Goal: Book appointment/travel/reservation

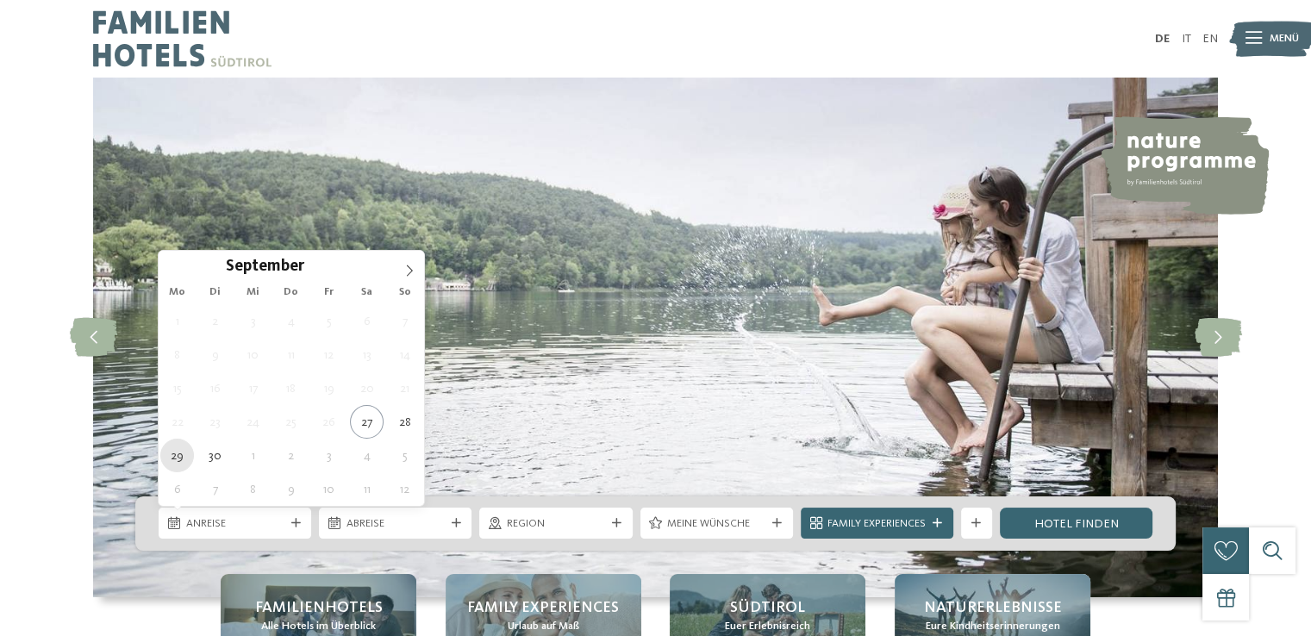
type div "[DATE]"
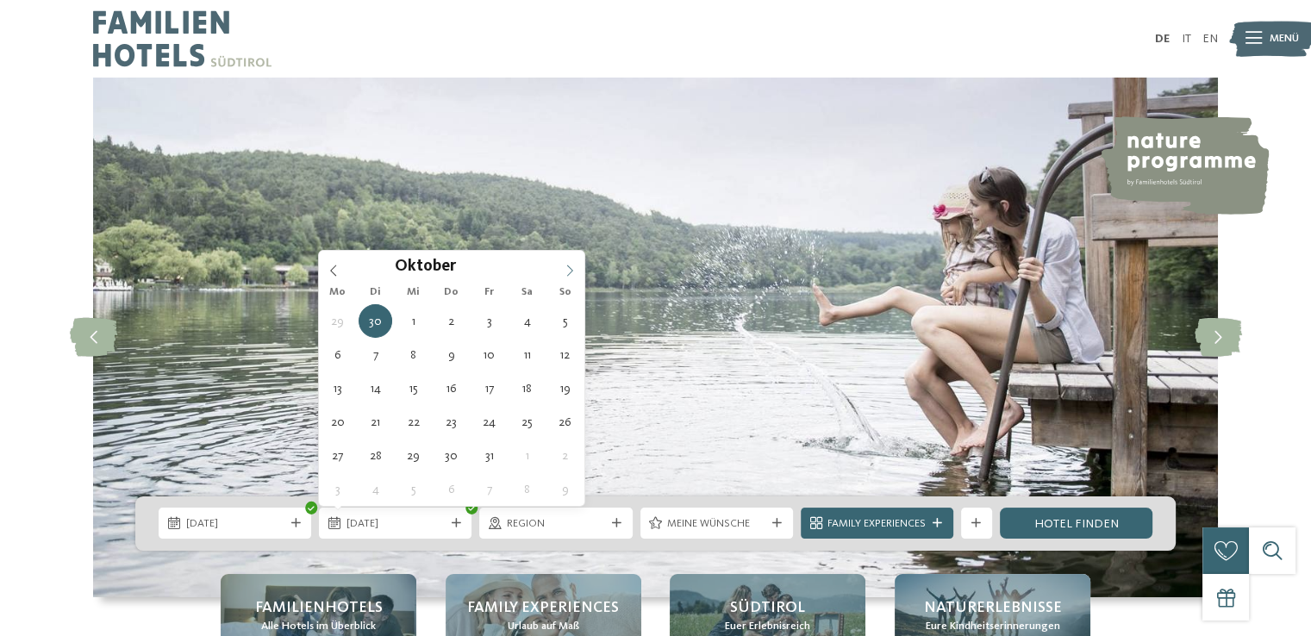
click at [562, 279] on span at bounding box center [569, 265] width 29 height 29
type div "[DATE]"
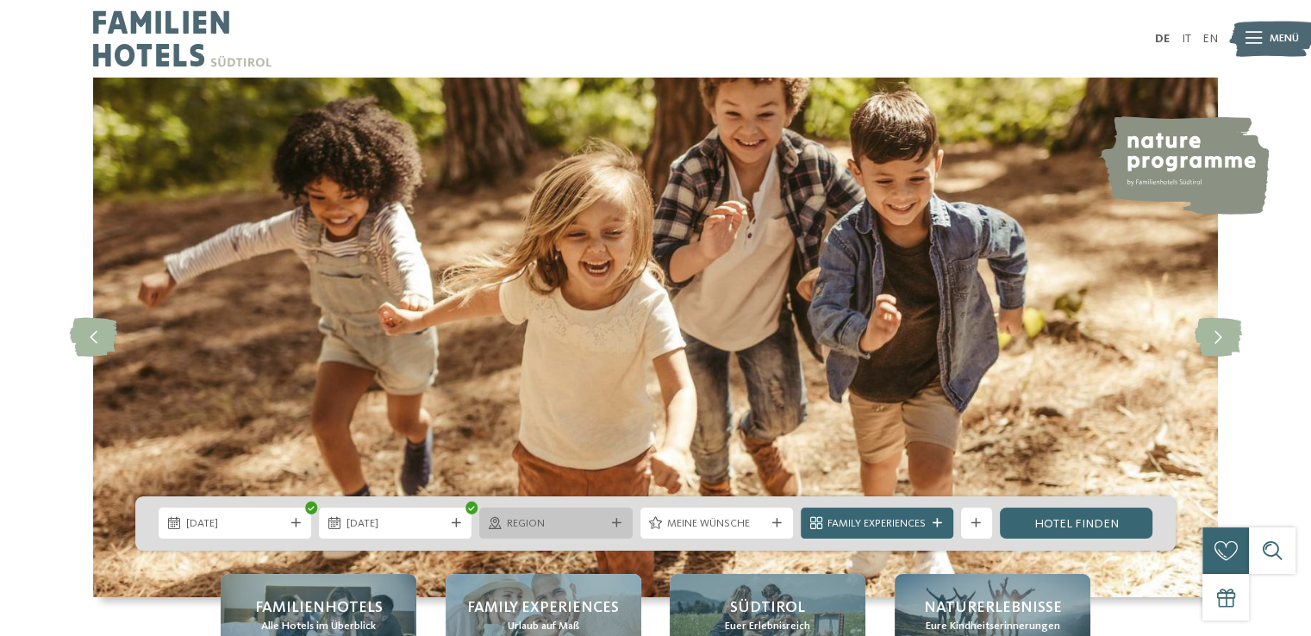
click at [607, 517] on div "Region" at bounding box center [556, 523] width 106 height 16
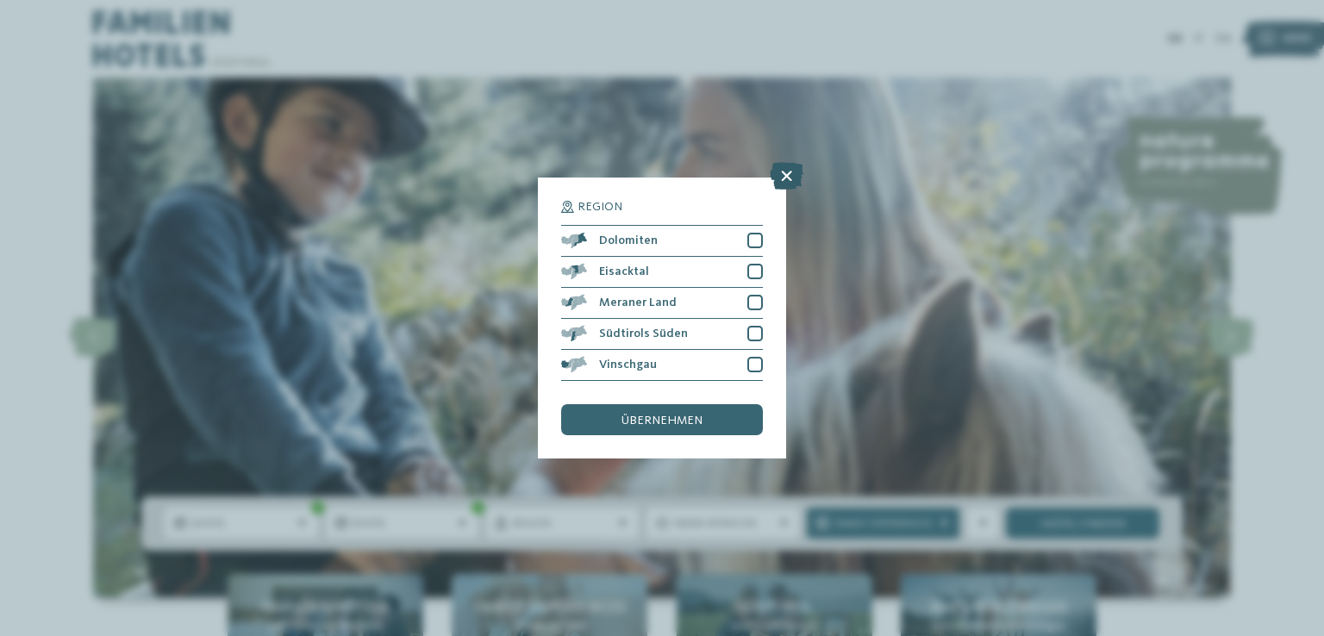
click at [779, 177] on icon at bounding box center [787, 176] width 34 height 28
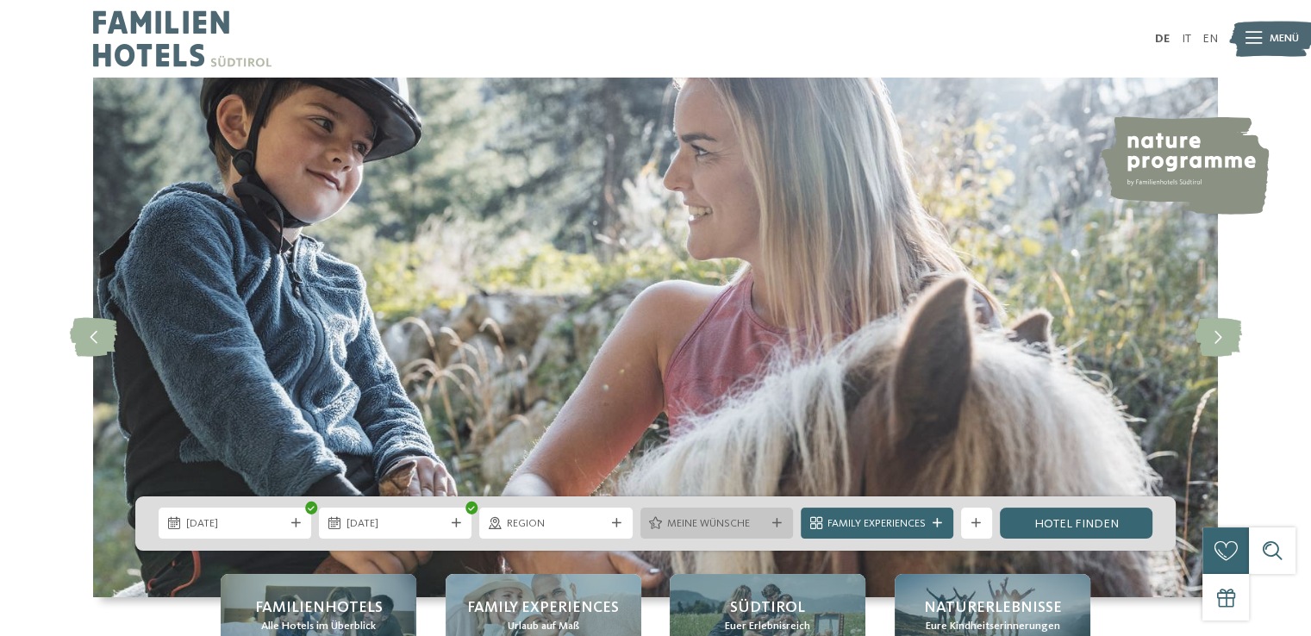
click at [776, 515] on div "Meine Wünsche" at bounding box center [716, 523] width 153 height 31
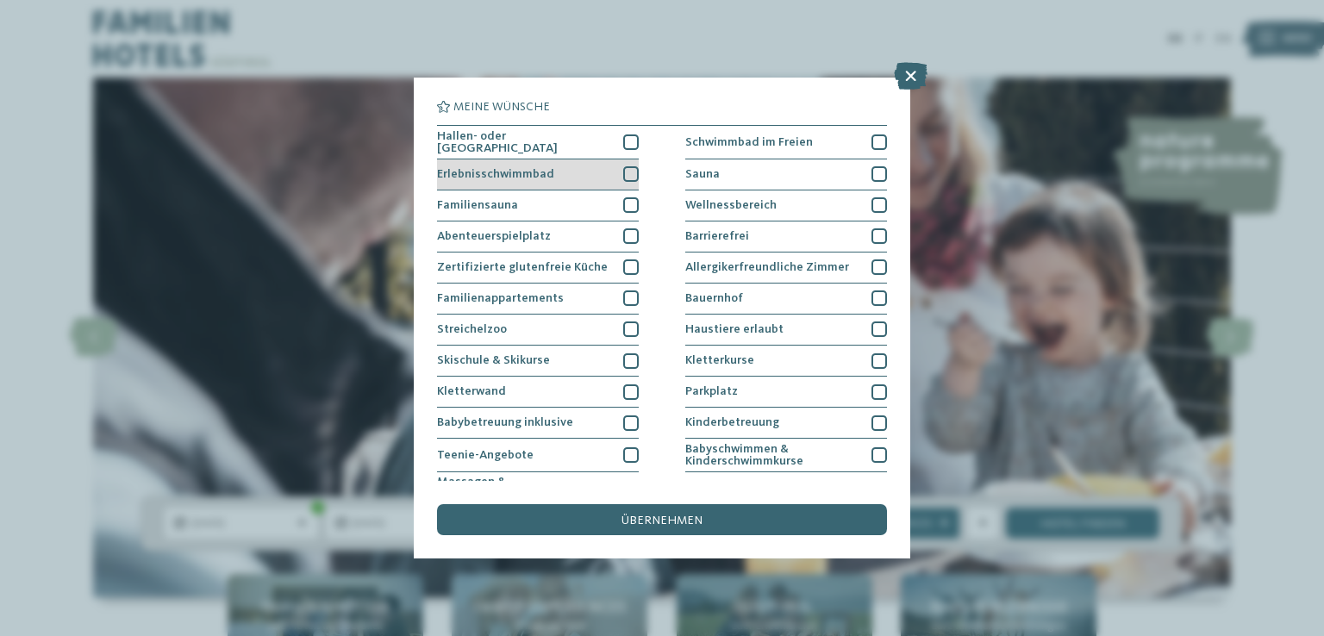
click at [623, 174] on div at bounding box center [631, 174] width 16 height 16
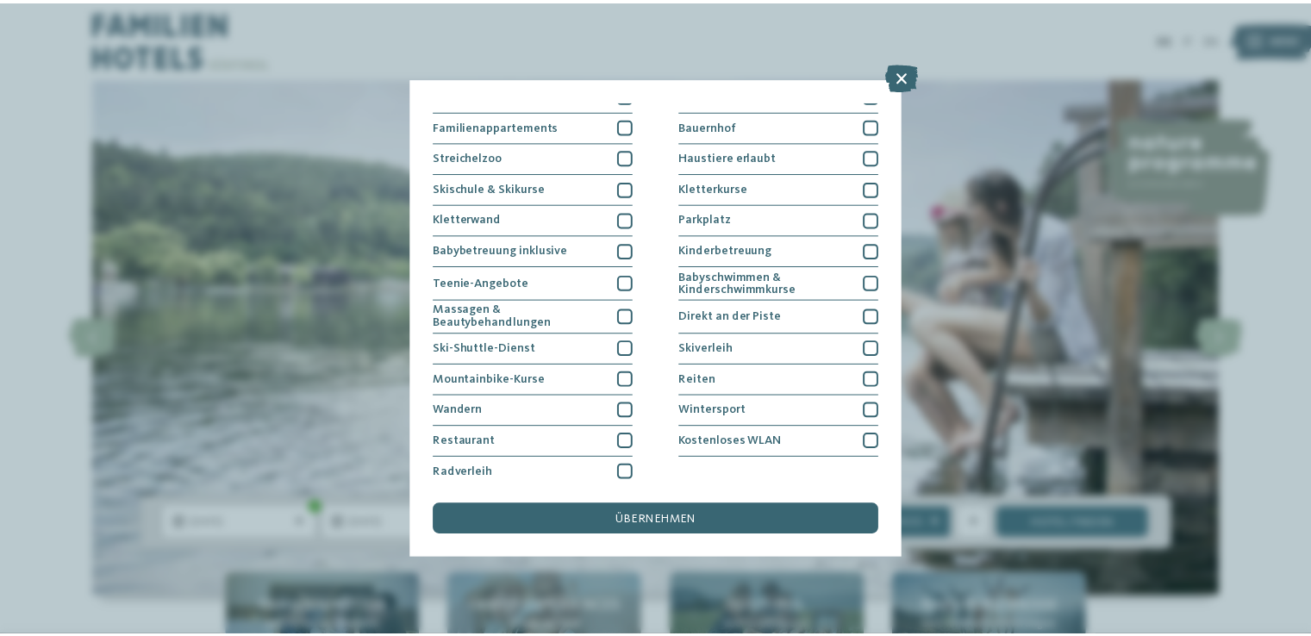
scroll to position [177, 0]
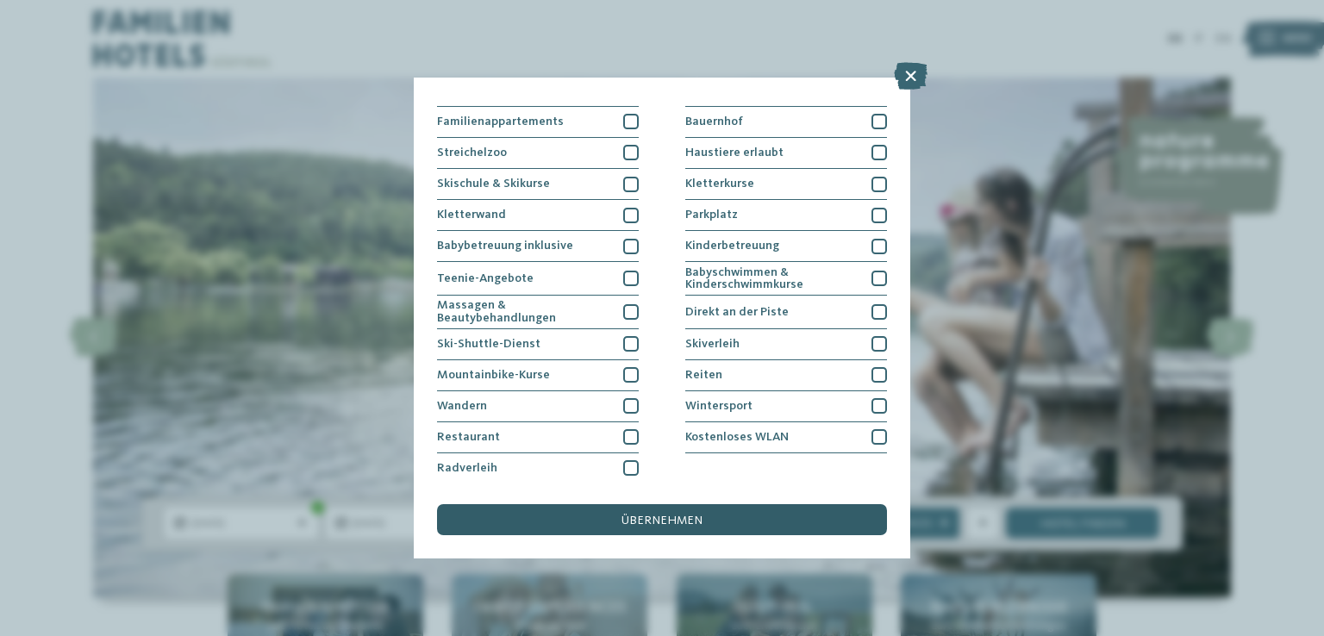
click at [741, 526] on div "übernehmen" at bounding box center [662, 519] width 450 height 31
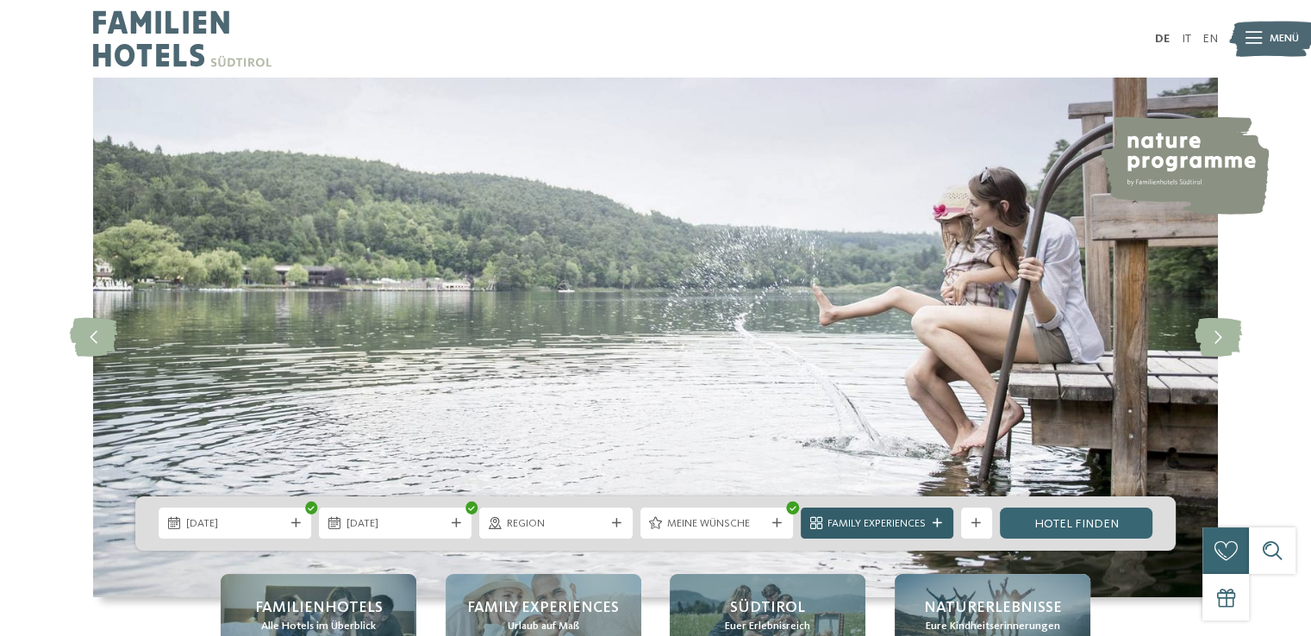
click at [838, 534] on div "Family Experiences" at bounding box center [877, 523] width 153 height 31
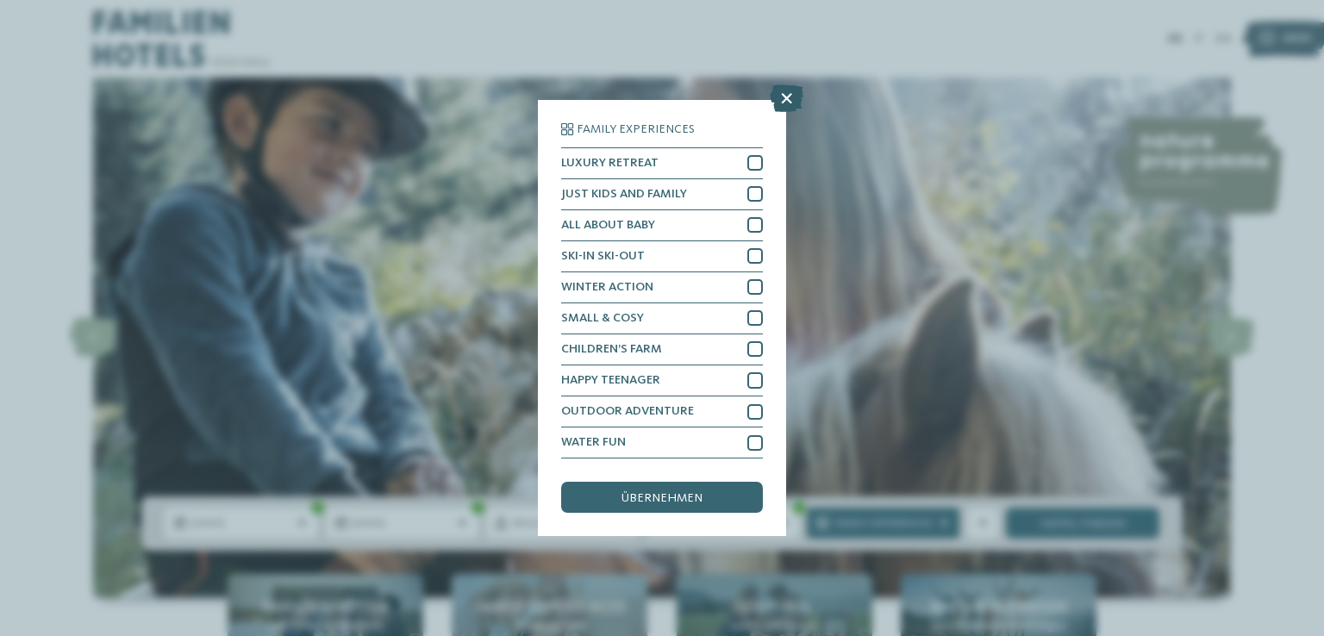
click at [783, 109] on icon at bounding box center [787, 98] width 34 height 28
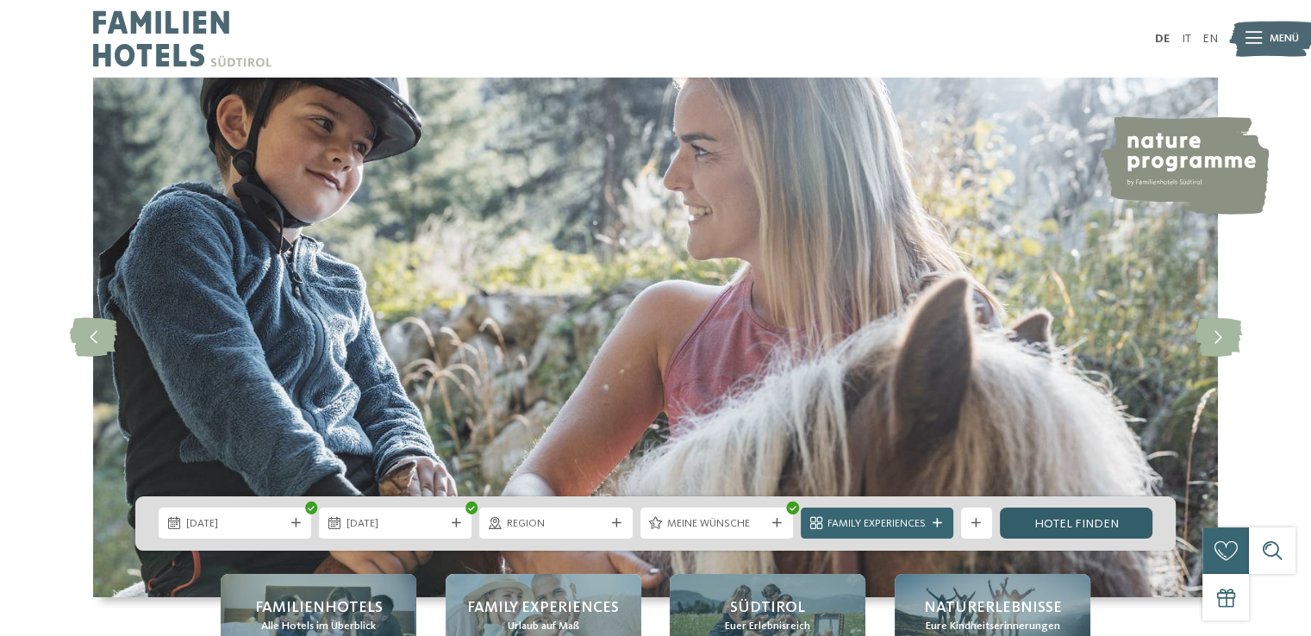
click at [1066, 520] on link "Hotel finden" at bounding box center [1076, 523] width 153 height 31
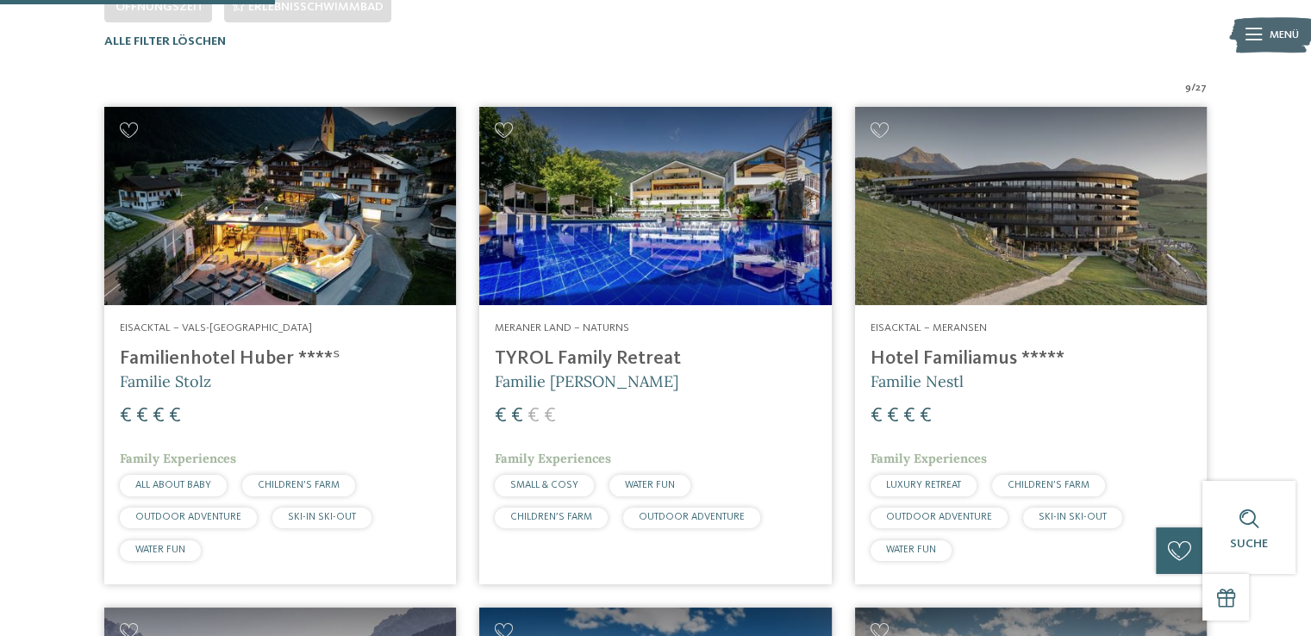
scroll to position [498, 0]
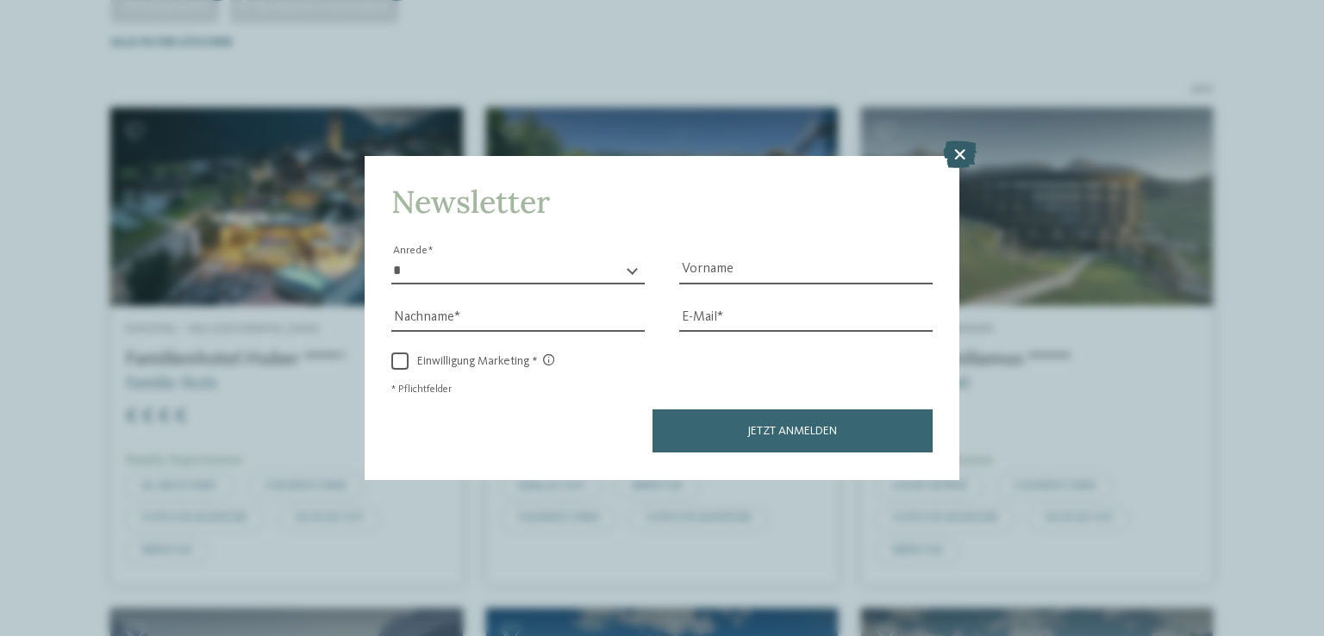
click at [958, 159] on icon at bounding box center [960, 155] width 34 height 28
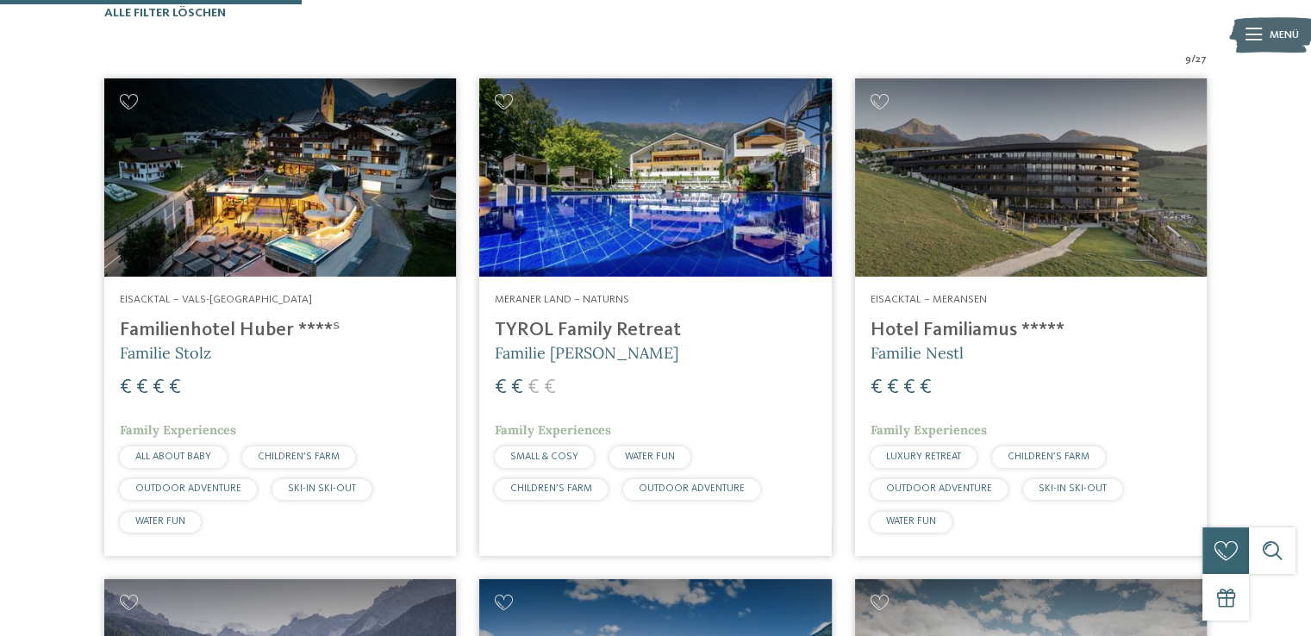
scroll to position [562, 0]
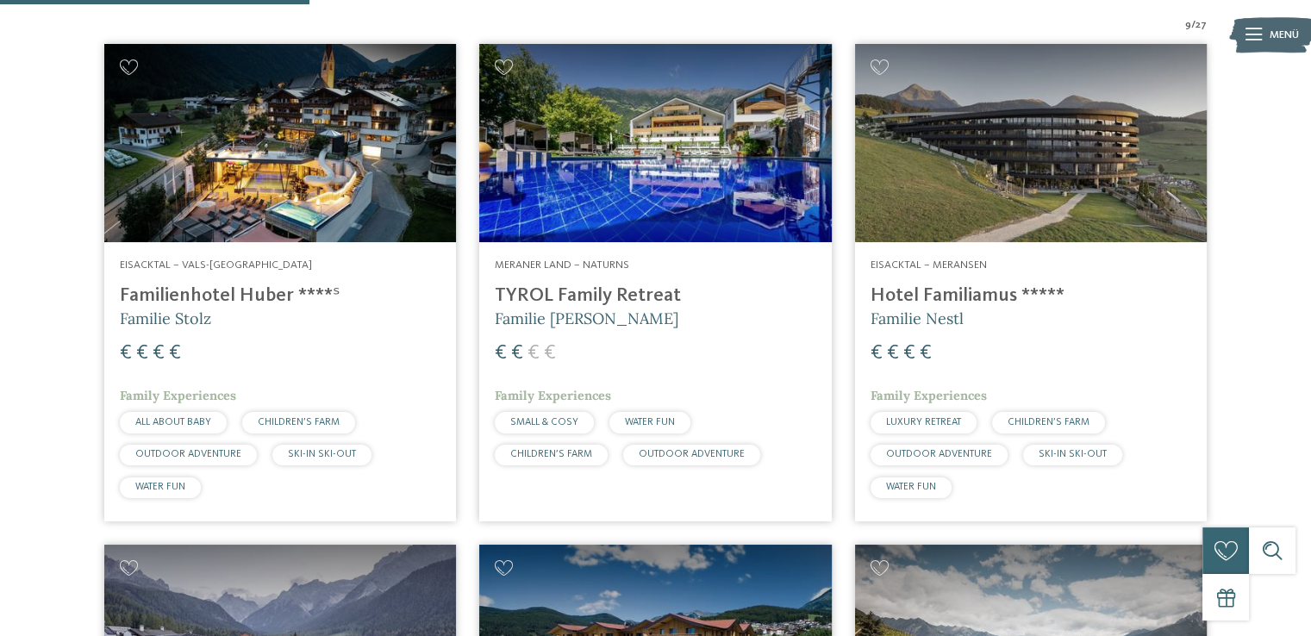
click at [603, 290] on h4 "TYROL Family Retreat" at bounding box center [655, 295] width 321 height 23
click at [1058, 545] on img at bounding box center [1031, 644] width 352 height 198
click at [253, 545] on img at bounding box center [280, 644] width 352 height 198
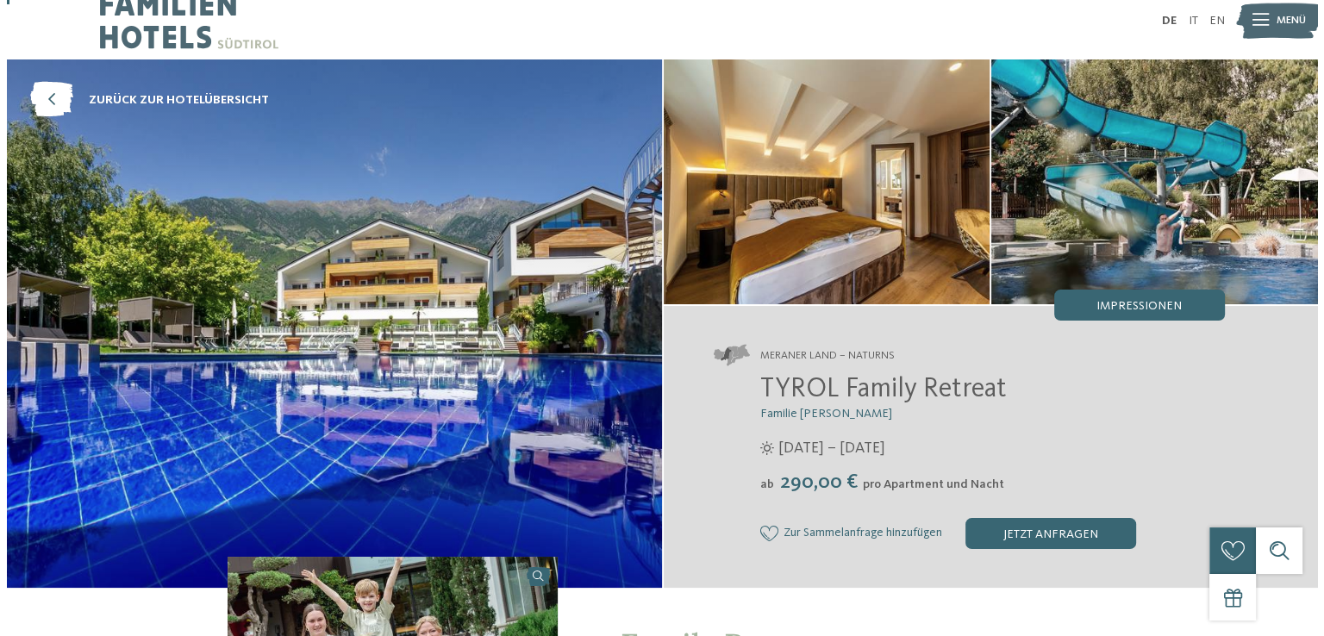
scroll to position [11, 0]
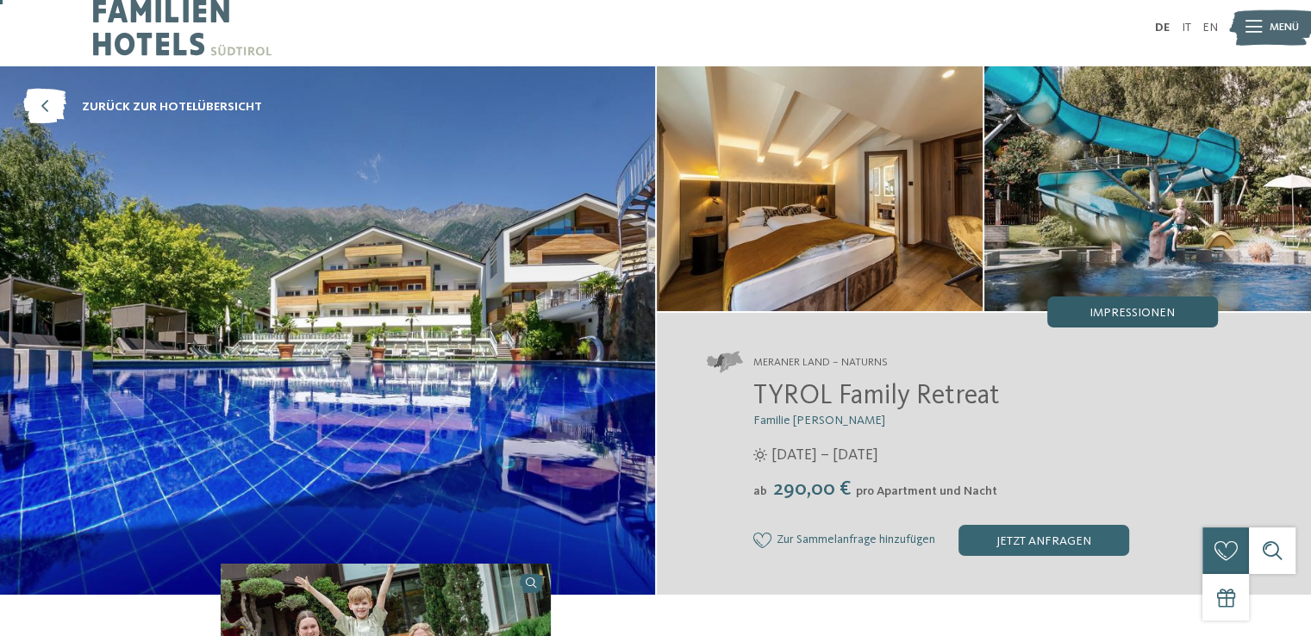
click at [1109, 322] on div "Impressionen" at bounding box center [1132, 312] width 171 height 31
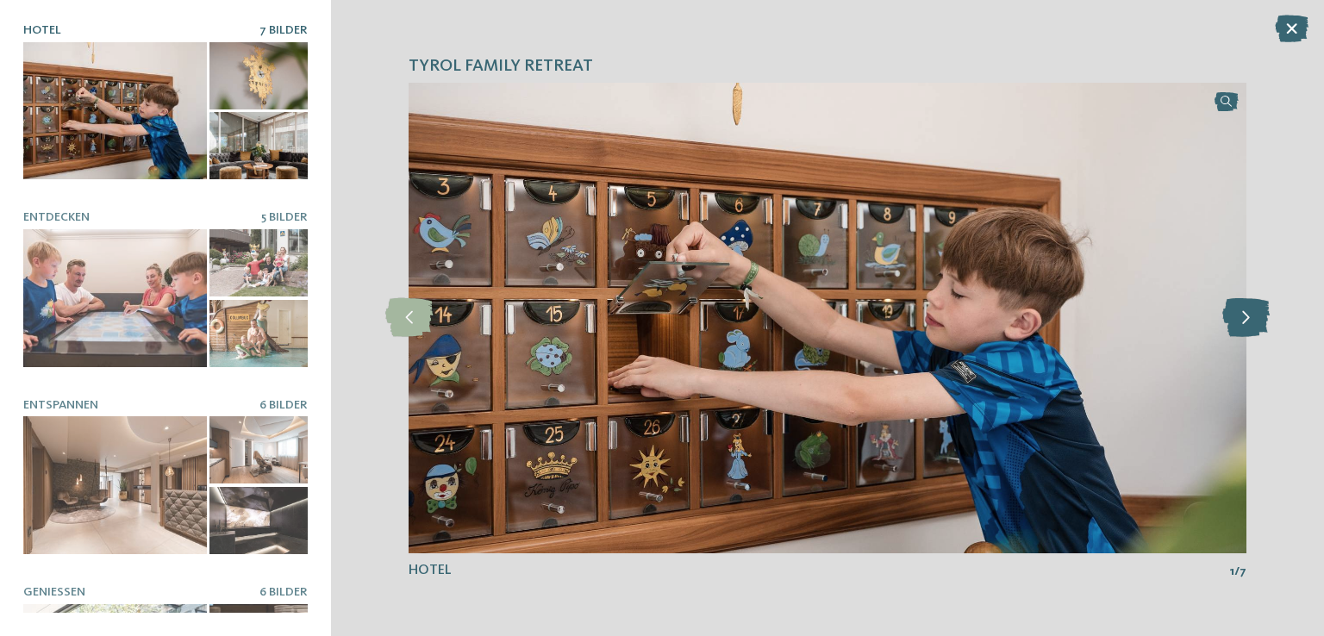
click at [1249, 328] on icon at bounding box center [1245, 317] width 47 height 39
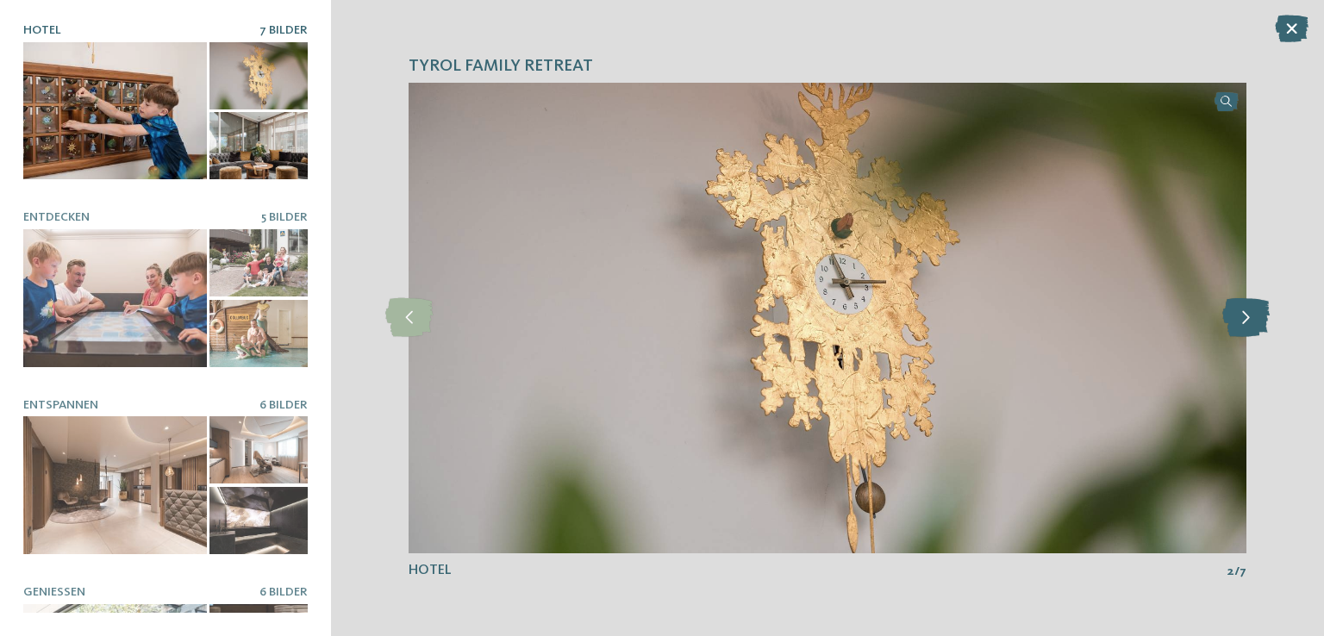
click at [1249, 328] on icon at bounding box center [1245, 317] width 47 height 39
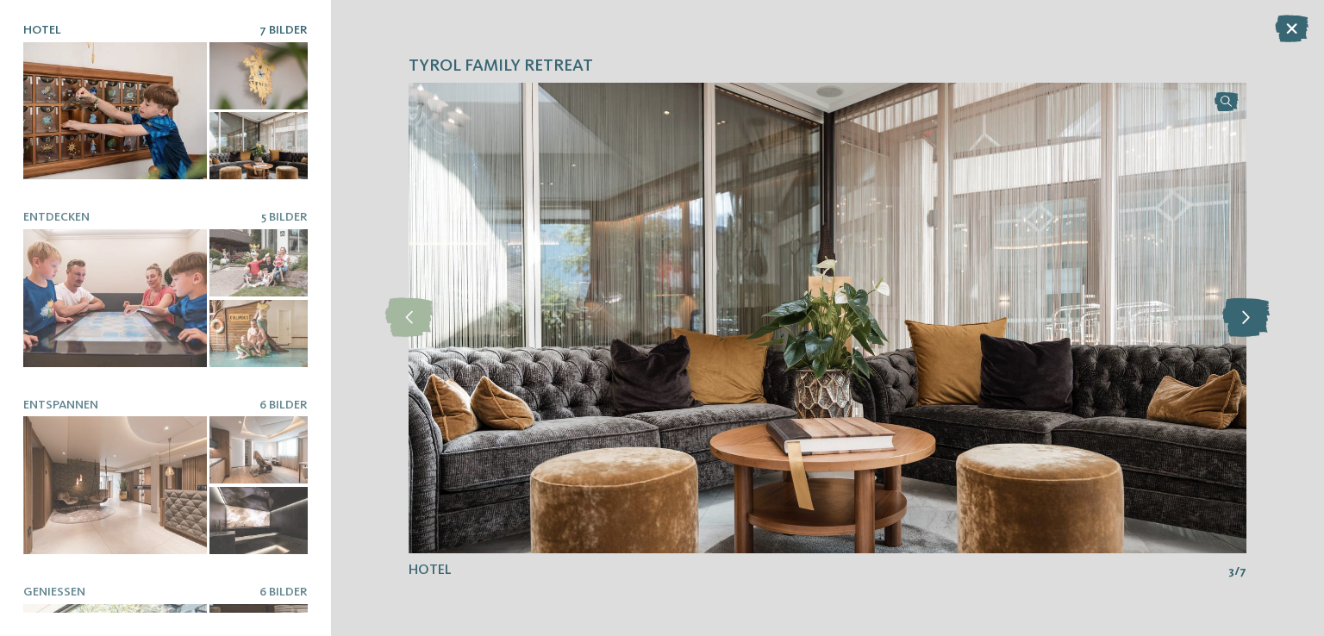
click at [1249, 328] on icon at bounding box center [1245, 317] width 47 height 39
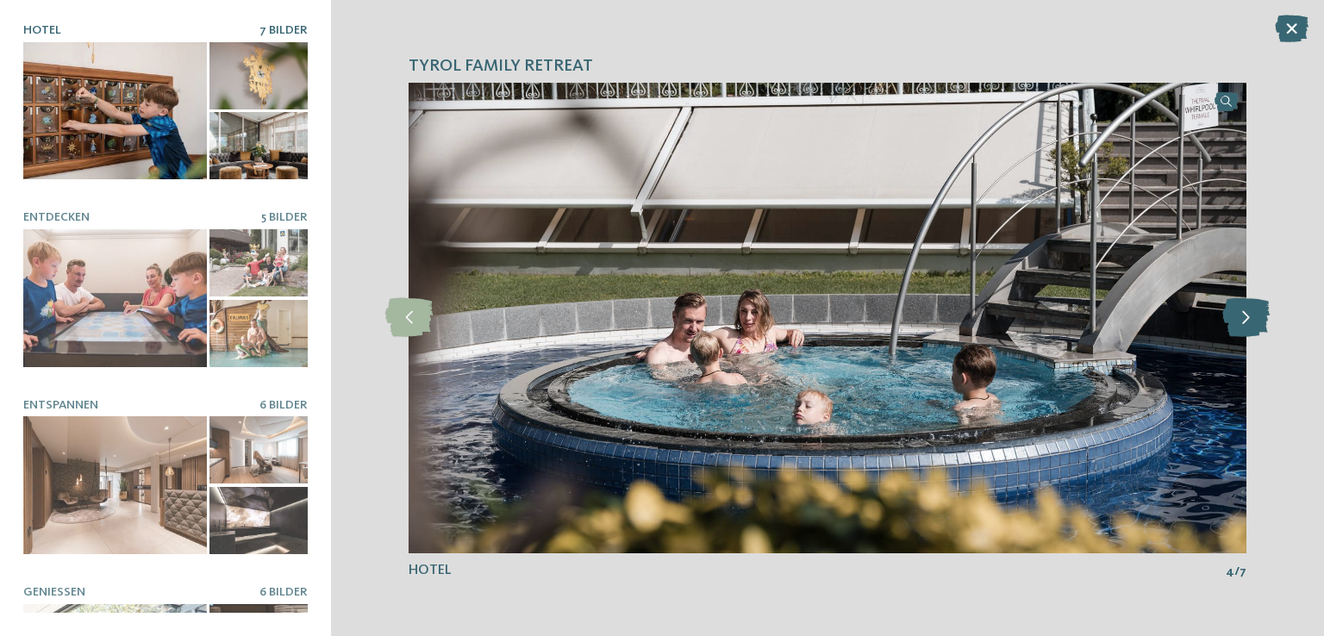
click at [1249, 328] on icon at bounding box center [1245, 317] width 47 height 39
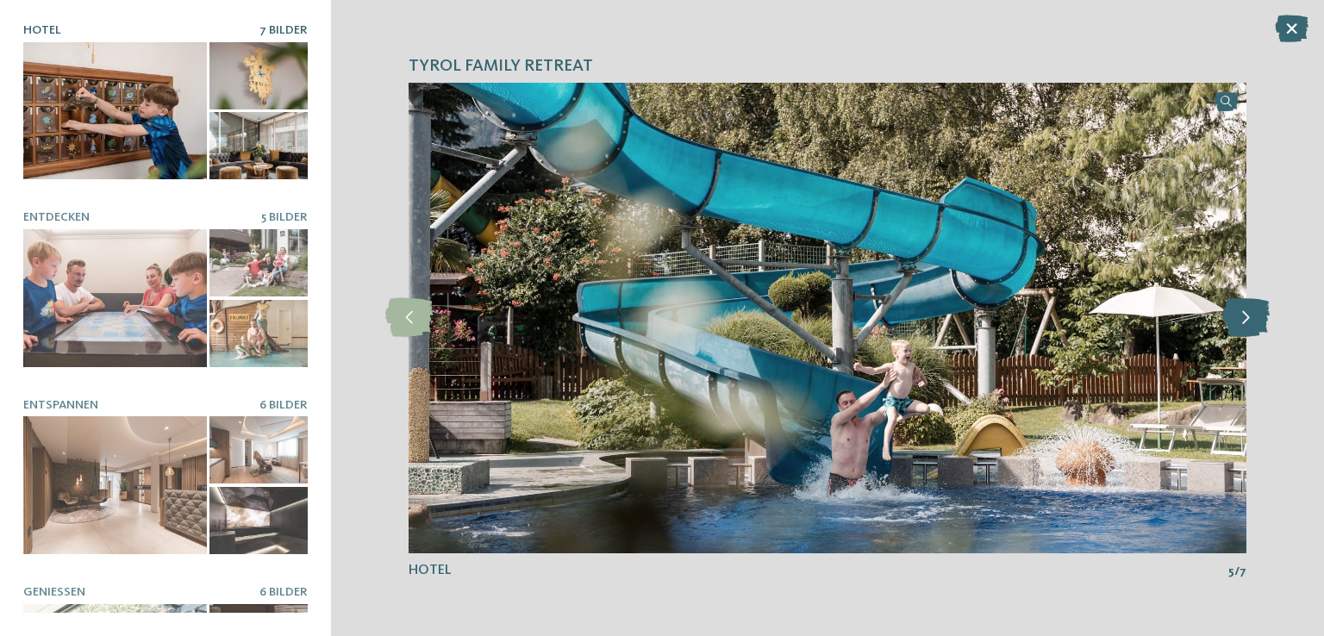
click at [1249, 328] on icon at bounding box center [1245, 317] width 47 height 39
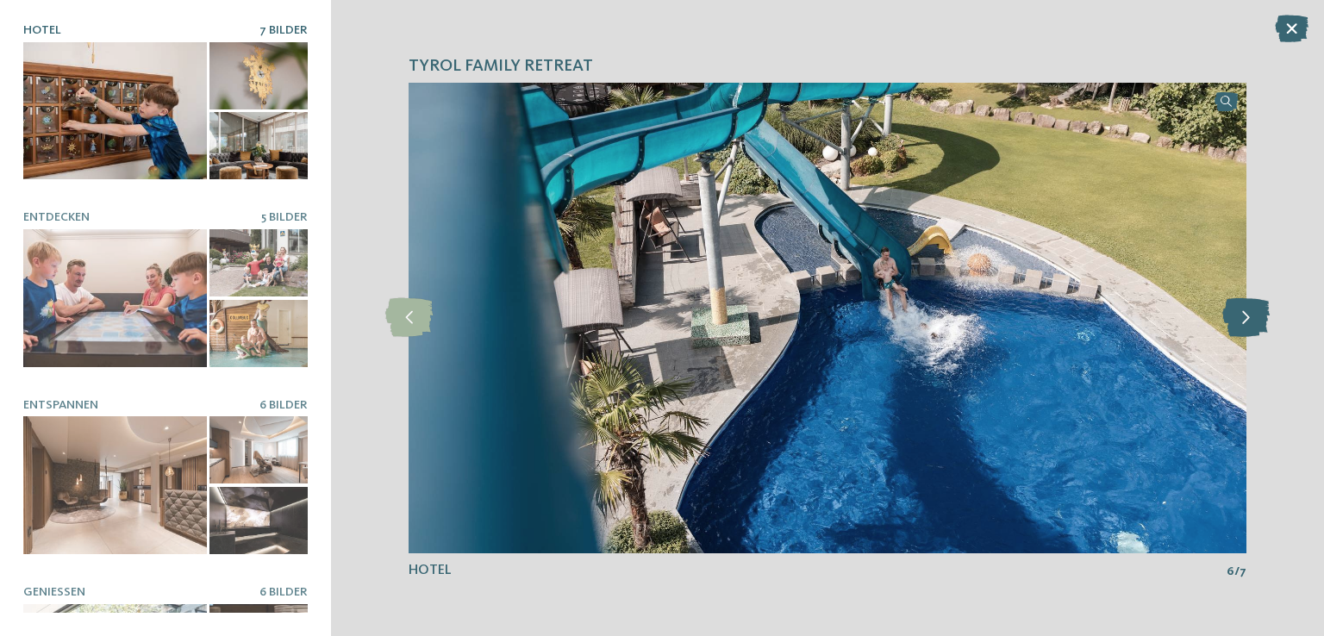
click at [1249, 328] on icon at bounding box center [1245, 317] width 47 height 39
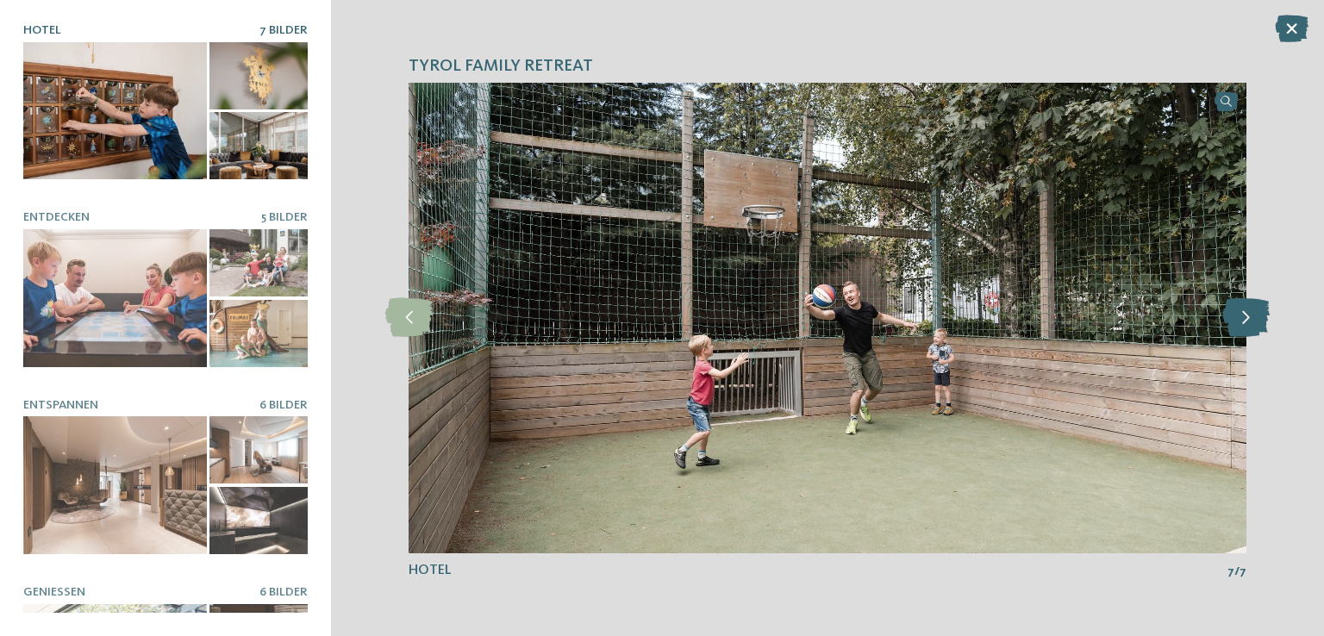
click at [1249, 328] on icon at bounding box center [1245, 317] width 47 height 39
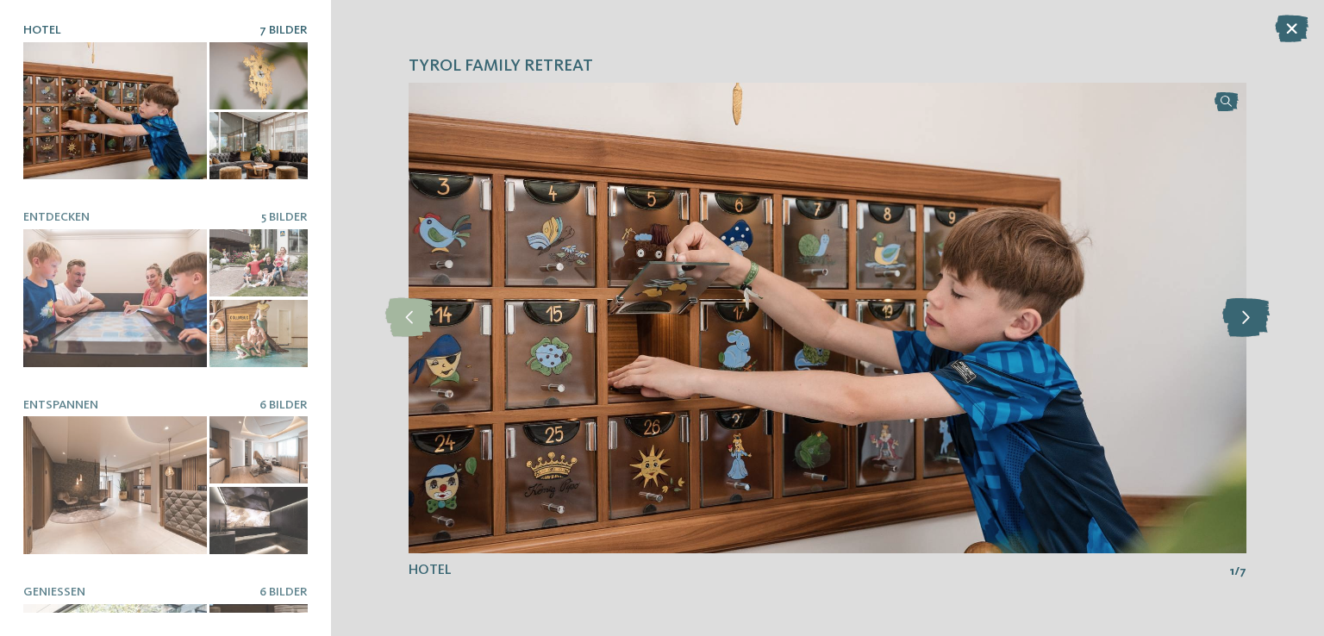
click at [1249, 328] on icon at bounding box center [1245, 317] width 47 height 39
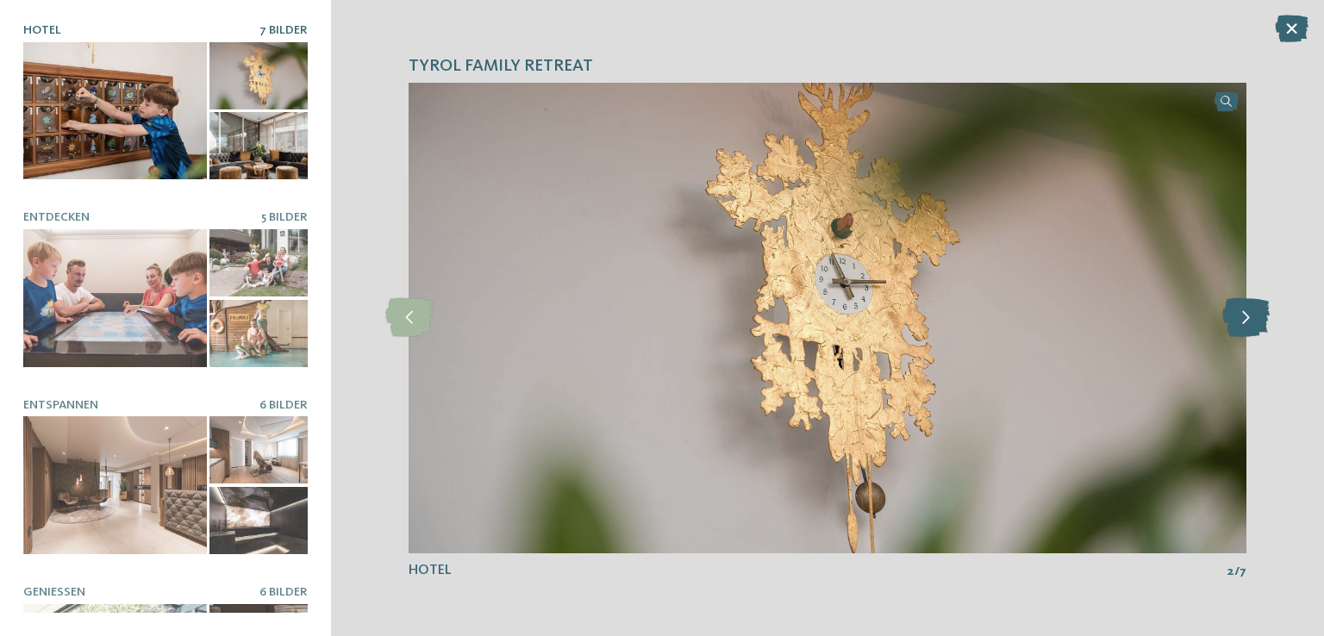
click at [1249, 328] on icon at bounding box center [1245, 317] width 47 height 39
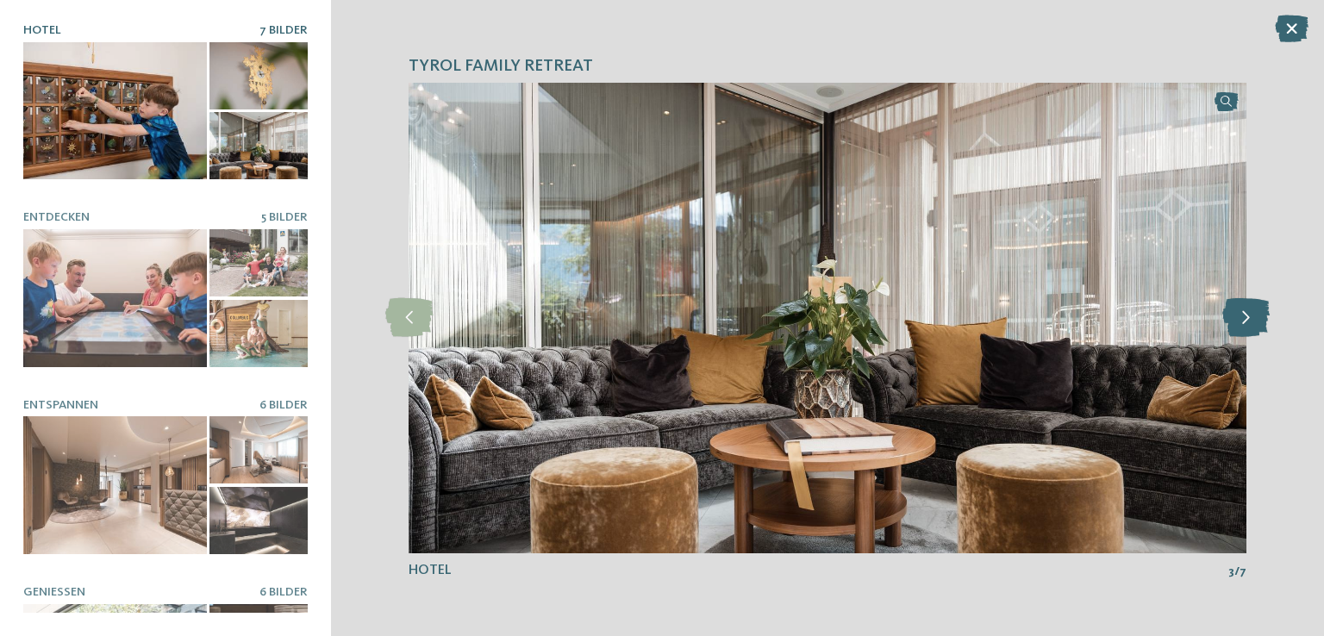
click at [1249, 328] on icon at bounding box center [1245, 317] width 47 height 39
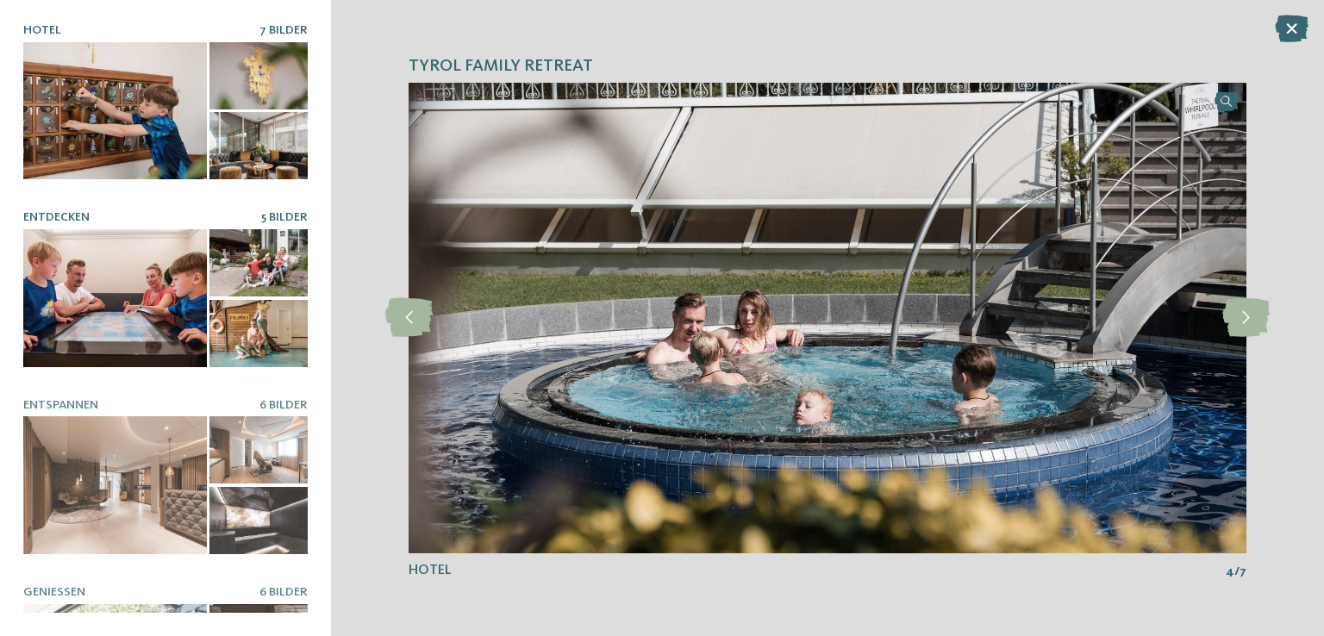
click at [176, 277] on div at bounding box center [115, 298] width 184 height 138
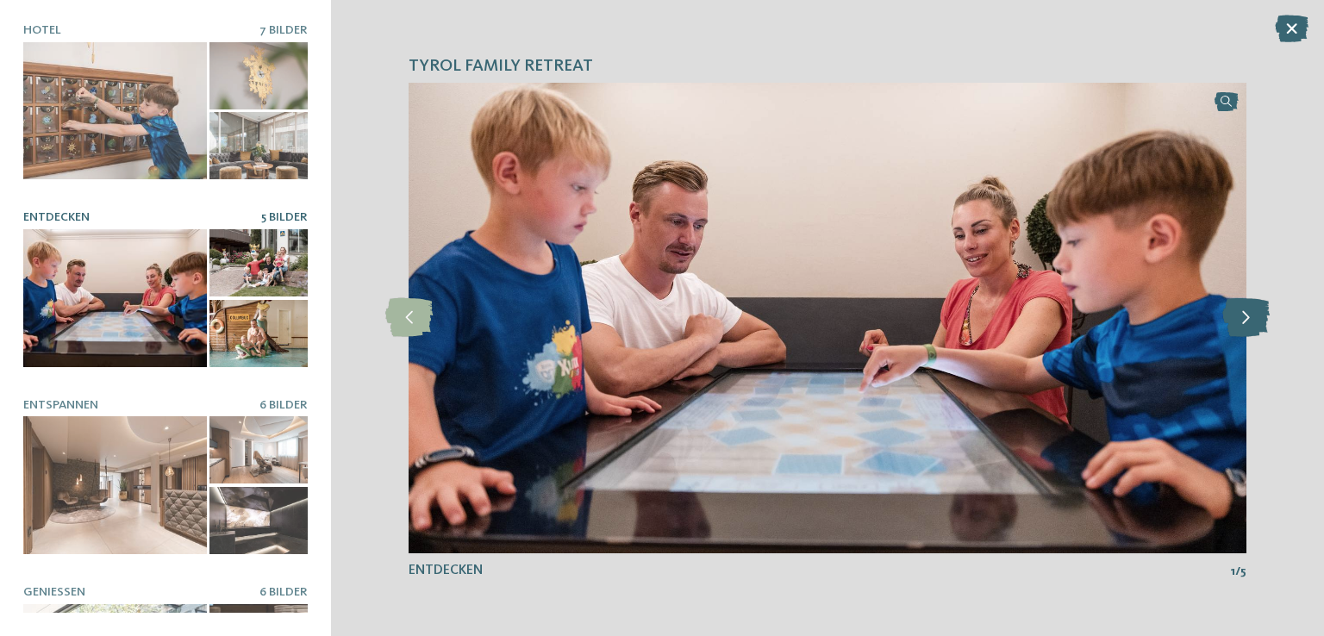
click at [1257, 328] on icon at bounding box center [1245, 317] width 47 height 39
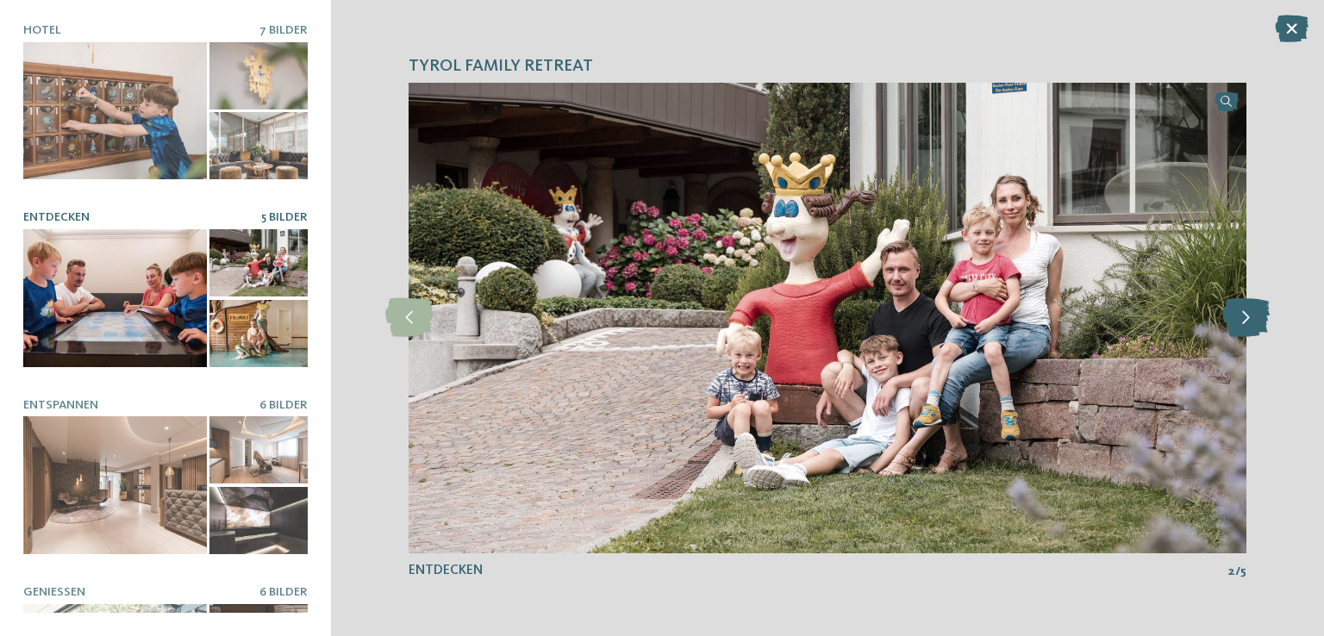
click at [1257, 328] on icon at bounding box center [1245, 317] width 47 height 39
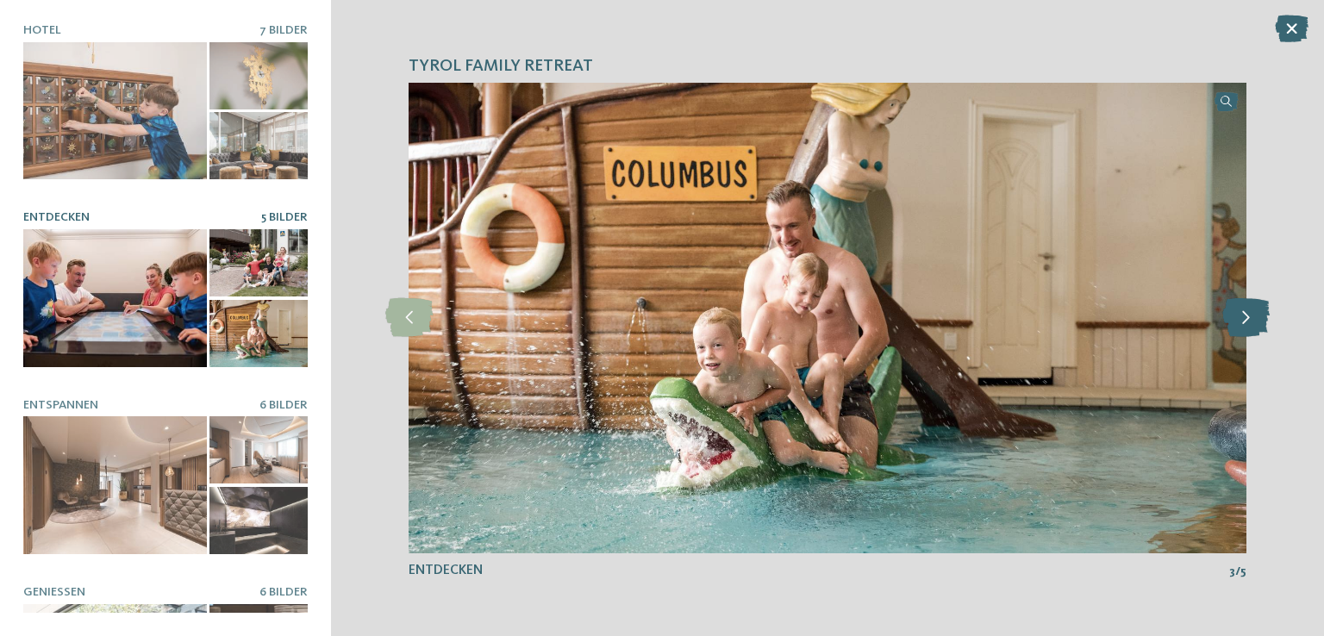
click at [1257, 328] on icon at bounding box center [1245, 317] width 47 height 39
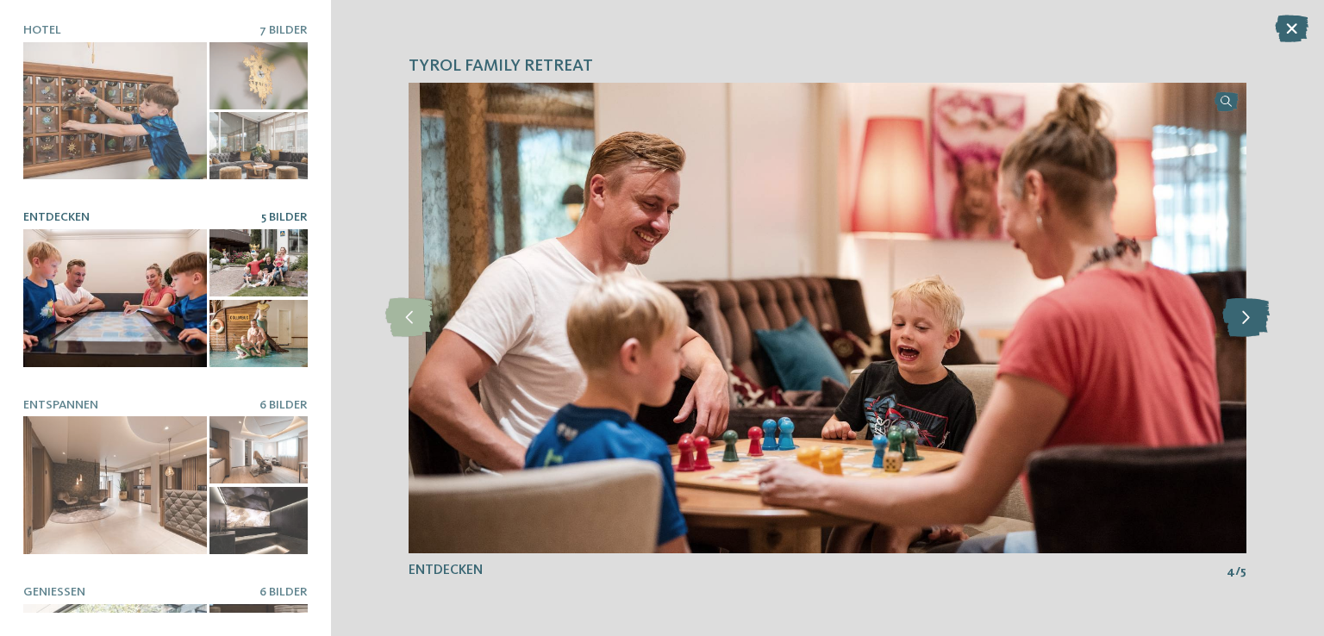
click at [1257, 328] on icon at bounding box center [1245, 317] width 47 height 39
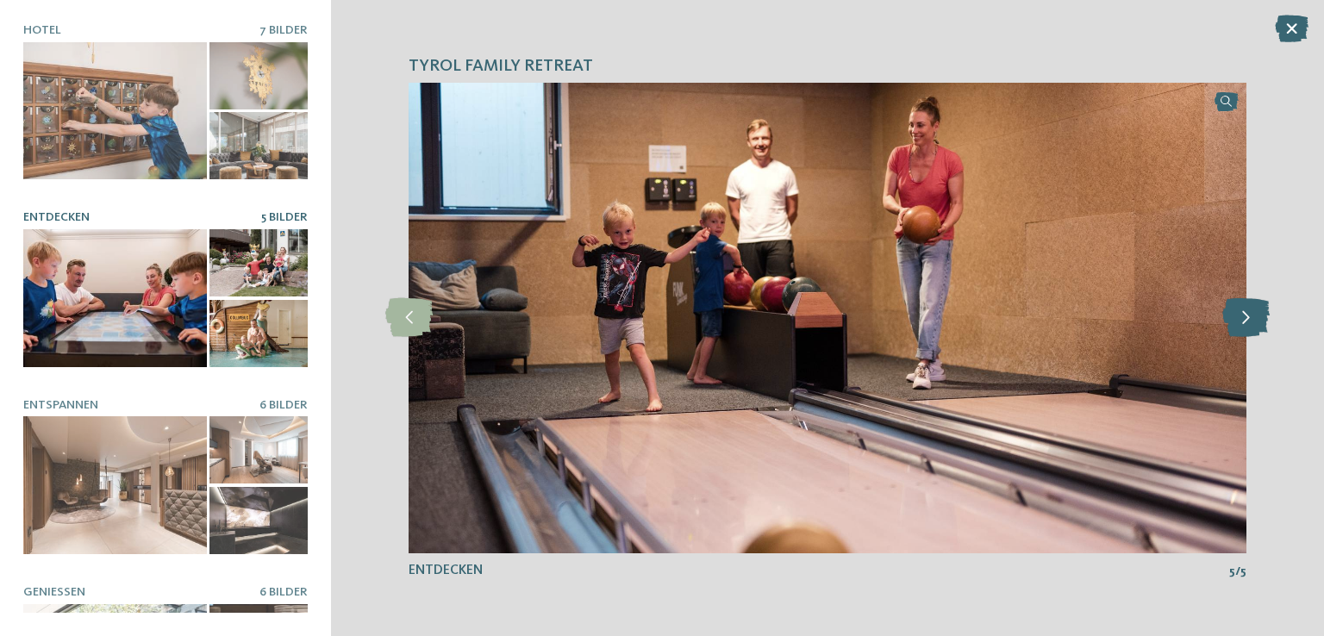
click at [1257, 328] on icon at bounding box center [1245, 317] width 47 height 39
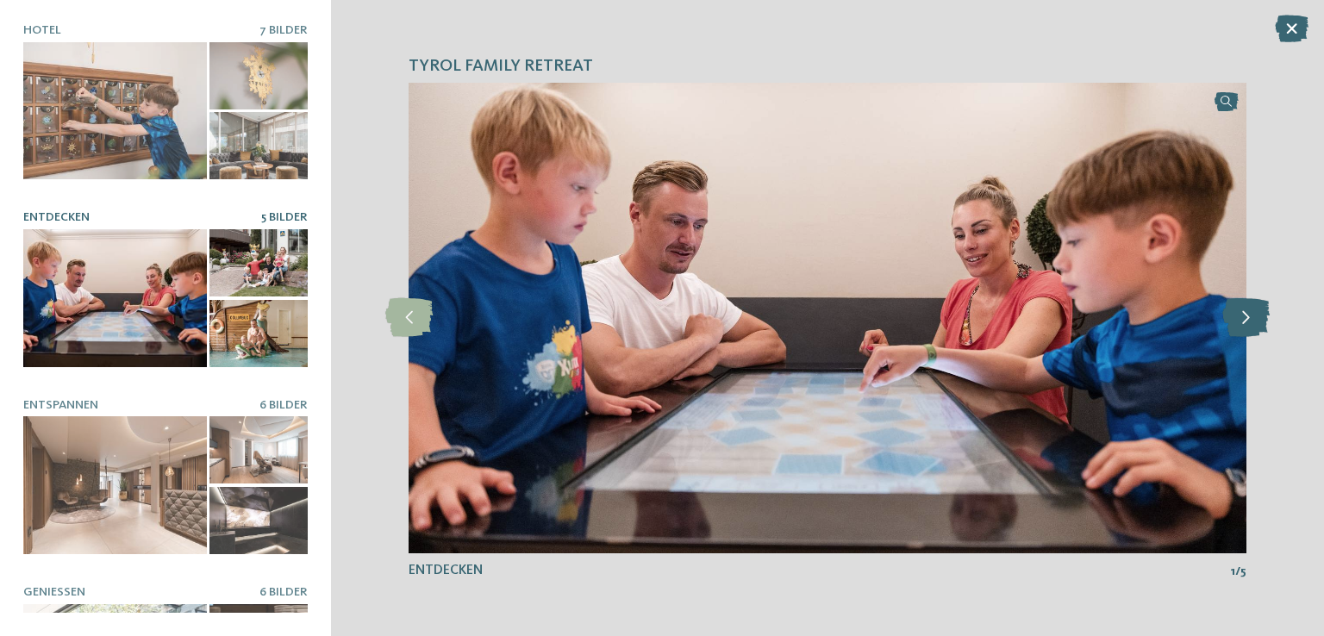
click at [1257, 328] on icon at bounding box center [1245, 317] width 47 height 39
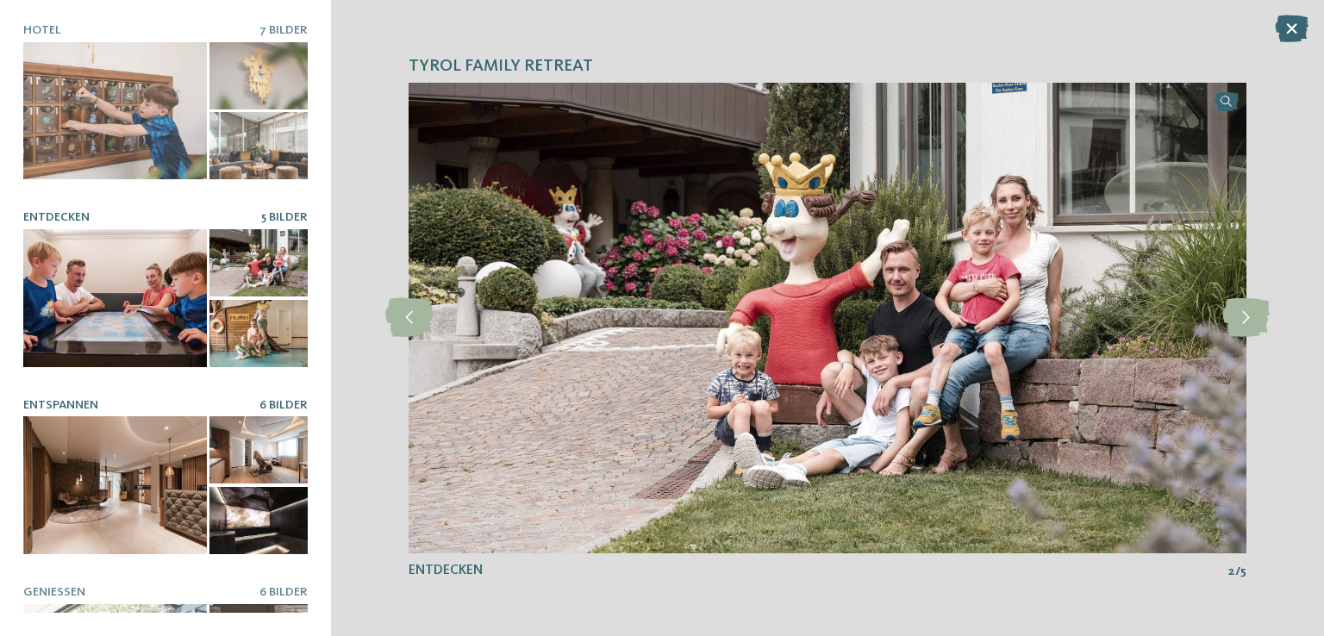
click at [75, 465] on div at bounding box center [115, 485] width 184 height 138
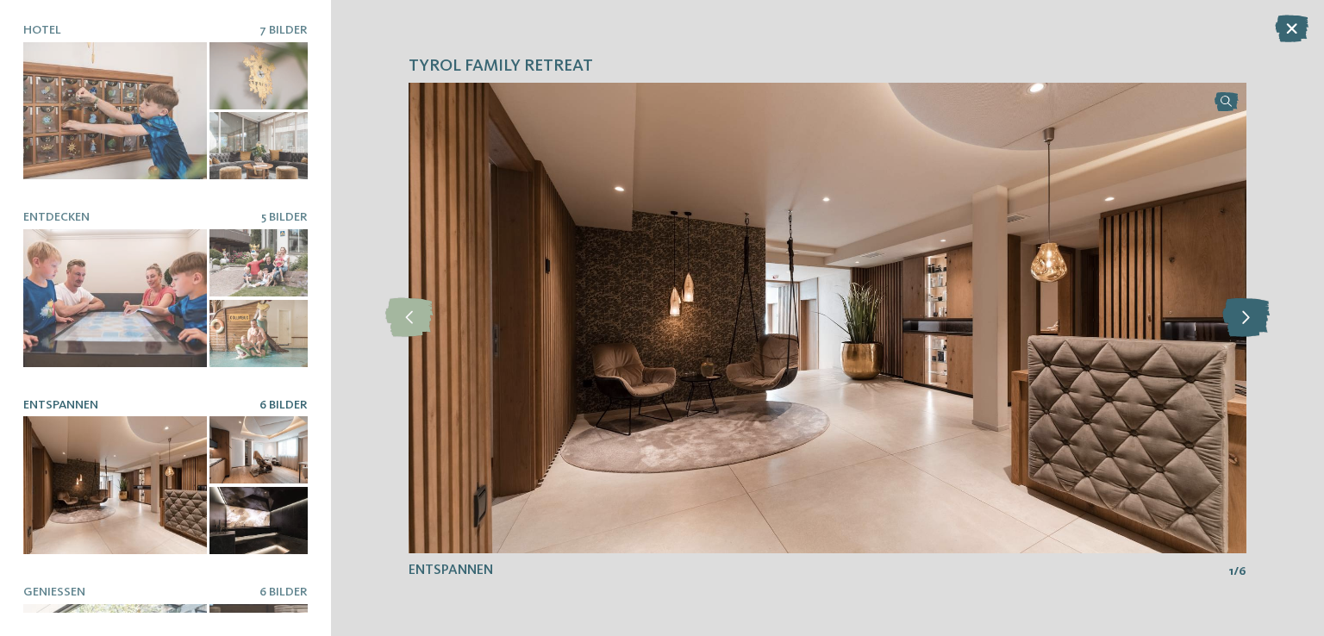
click at [1238, 327] on icon at bounding box center [1245, 317] width 47 height 39
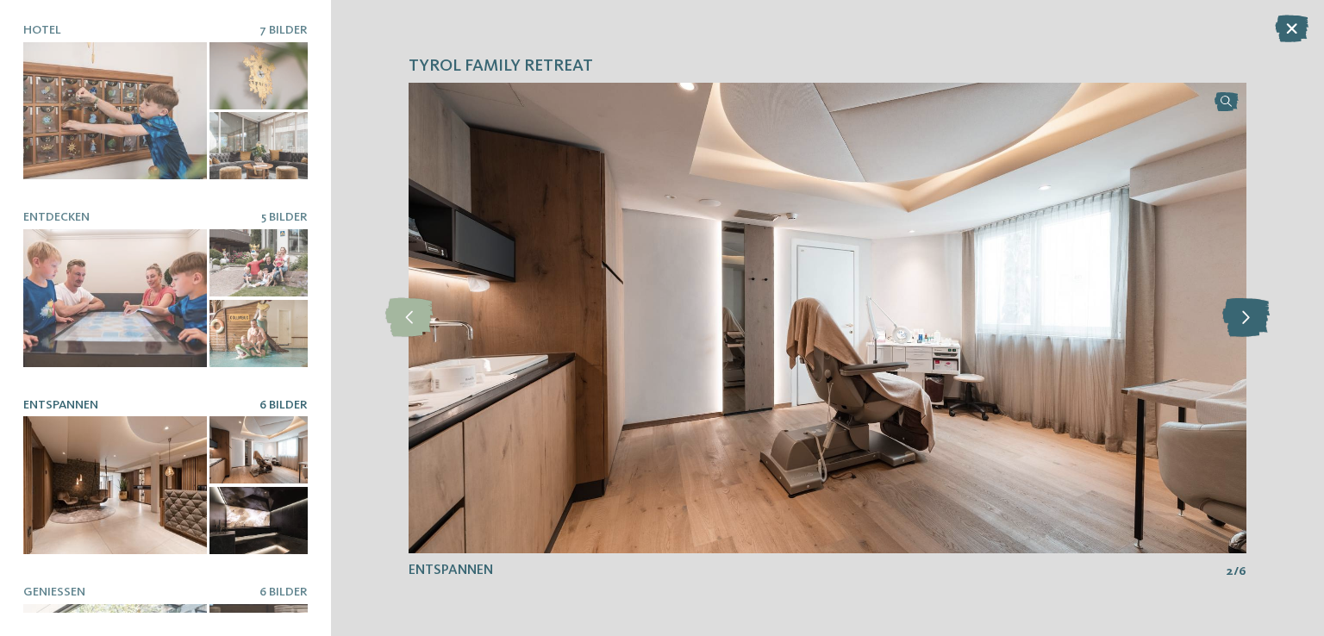
click at [1238, 327] on icon at bounding box center [1245, 317] width 47 height 39
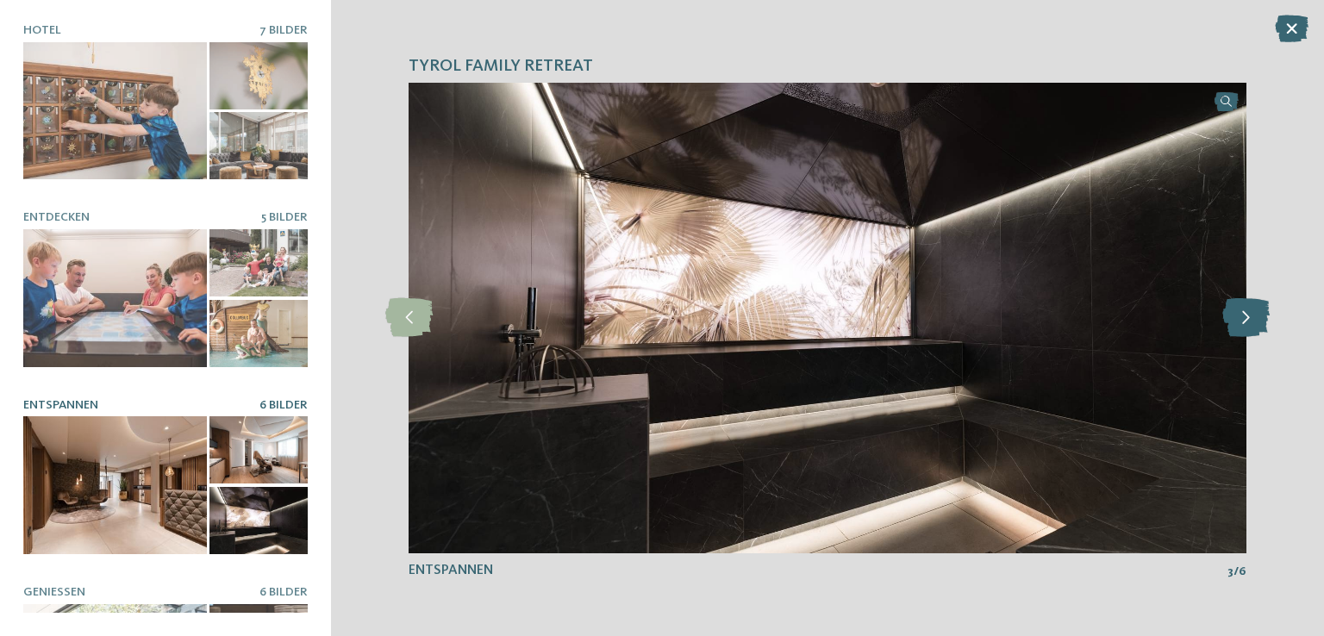
click at [1238, 327] on icon at bounding box center [1245, 317] width 47 height 39
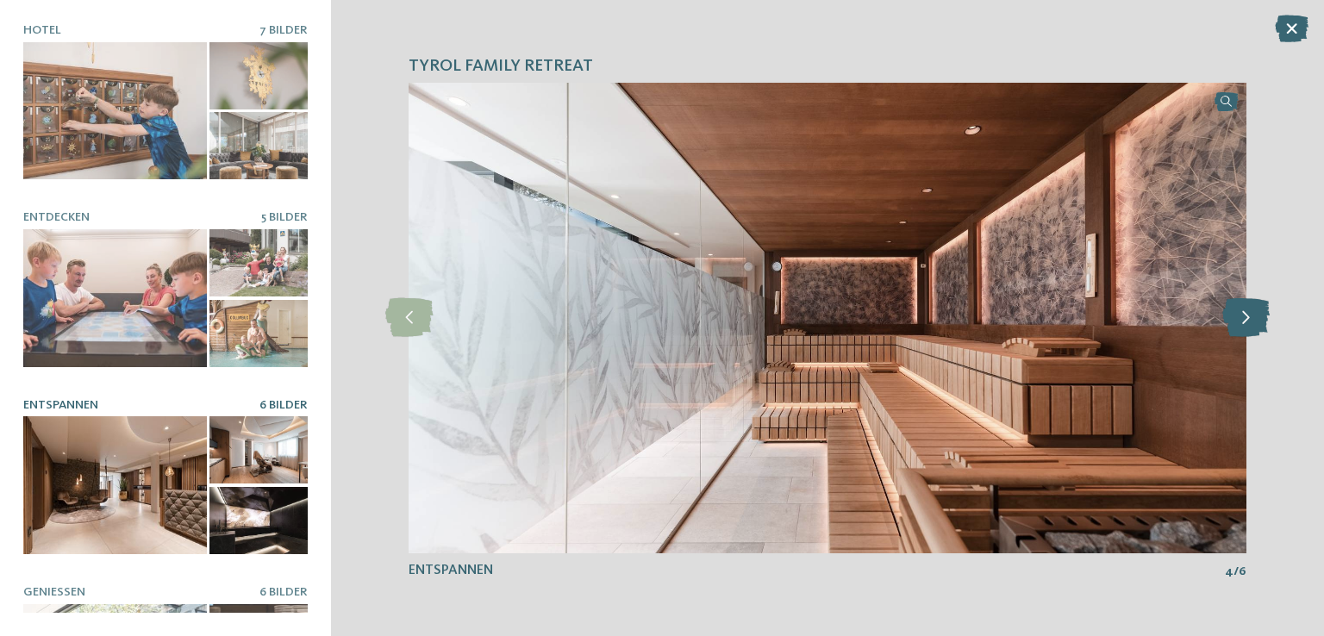
click at [1238, 327] on icon at bounding box center [1245, 317] width 47 height 39
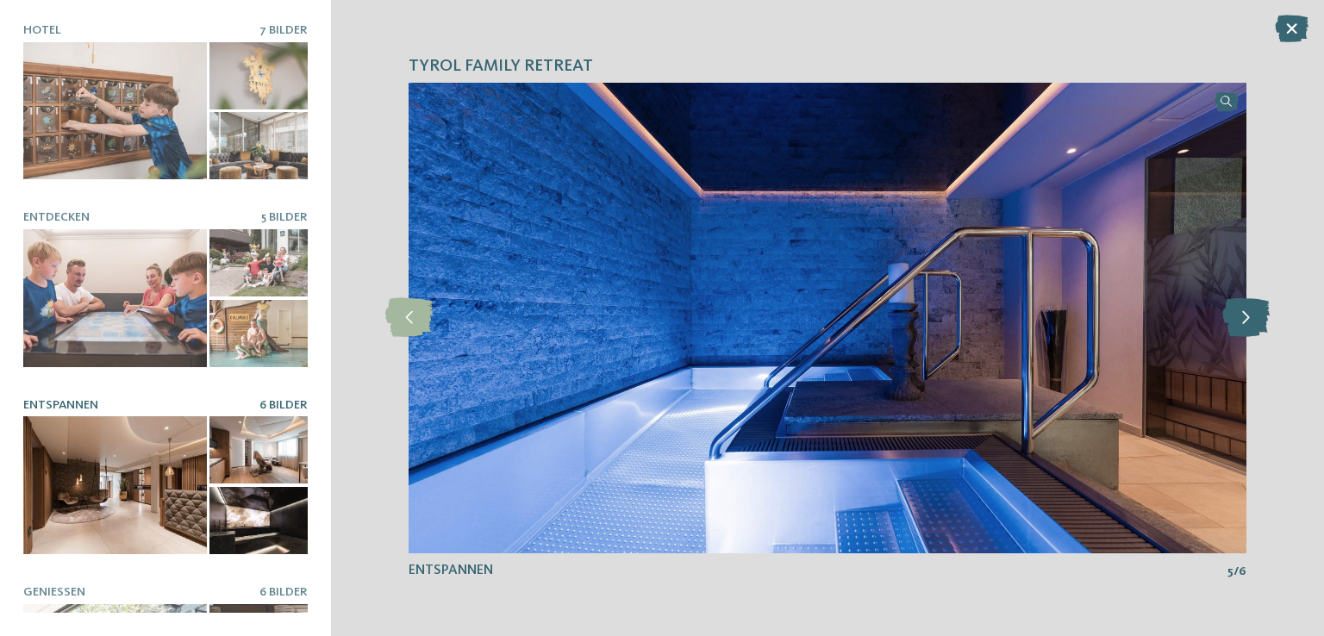
click at [1238, 327] on icon at bounding box center [1245, 317] width 47 height 39
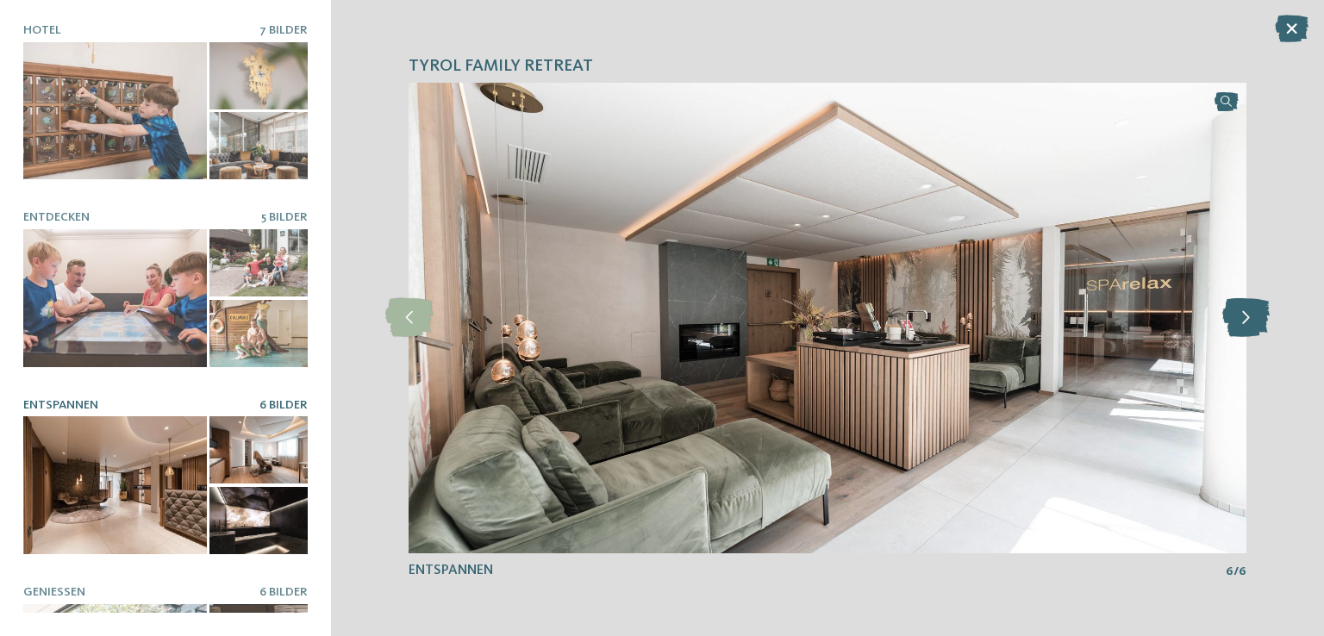
click at [1238, 327] on icon at bounding box center [1245, 317] width 47 height 39
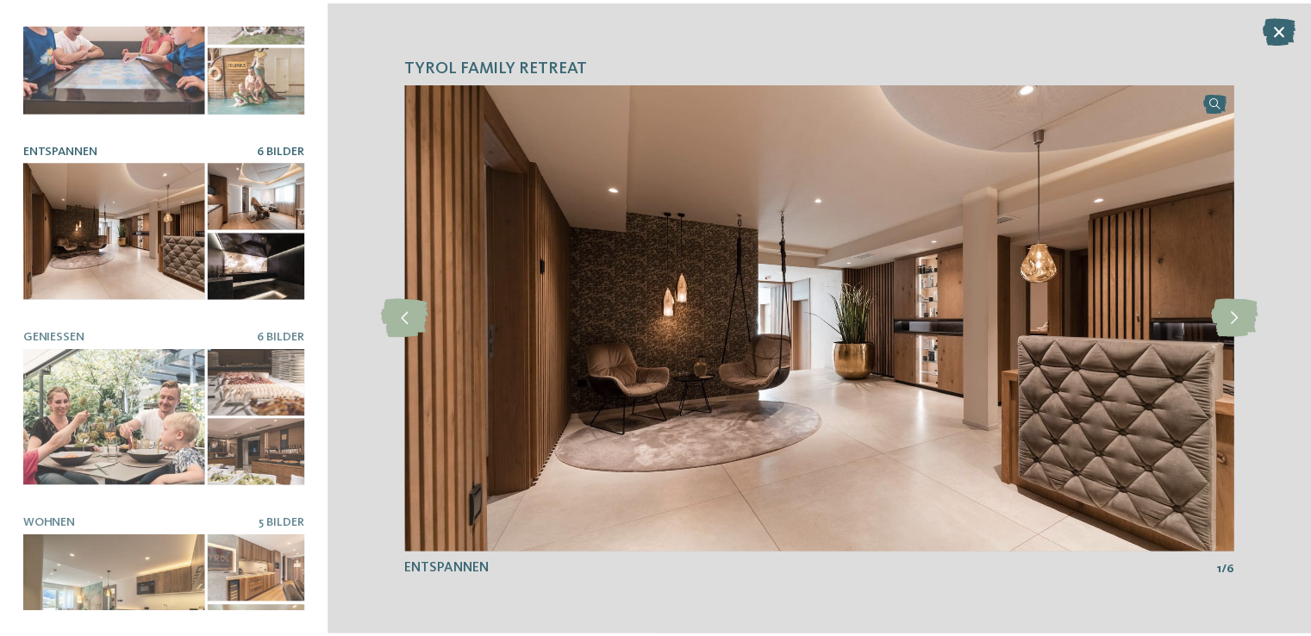
scroll to position [294, 0]
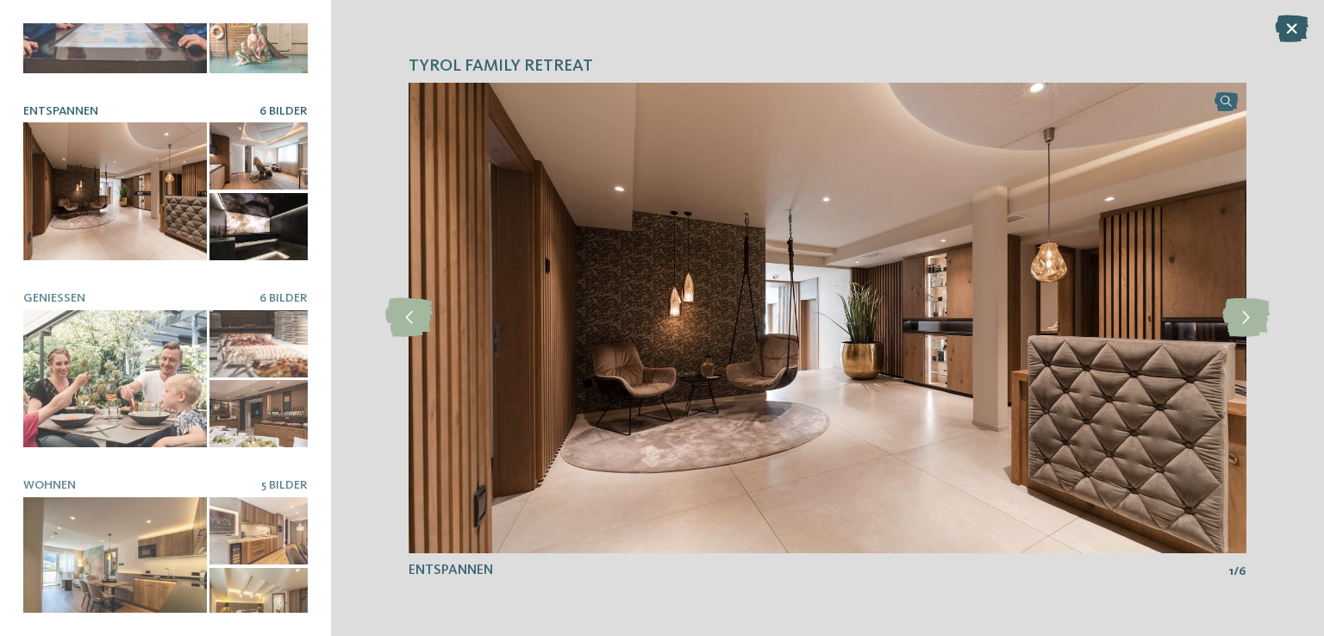
click at [1307, 40] on icon at bounding box center [1292, 29] width 34 height 28
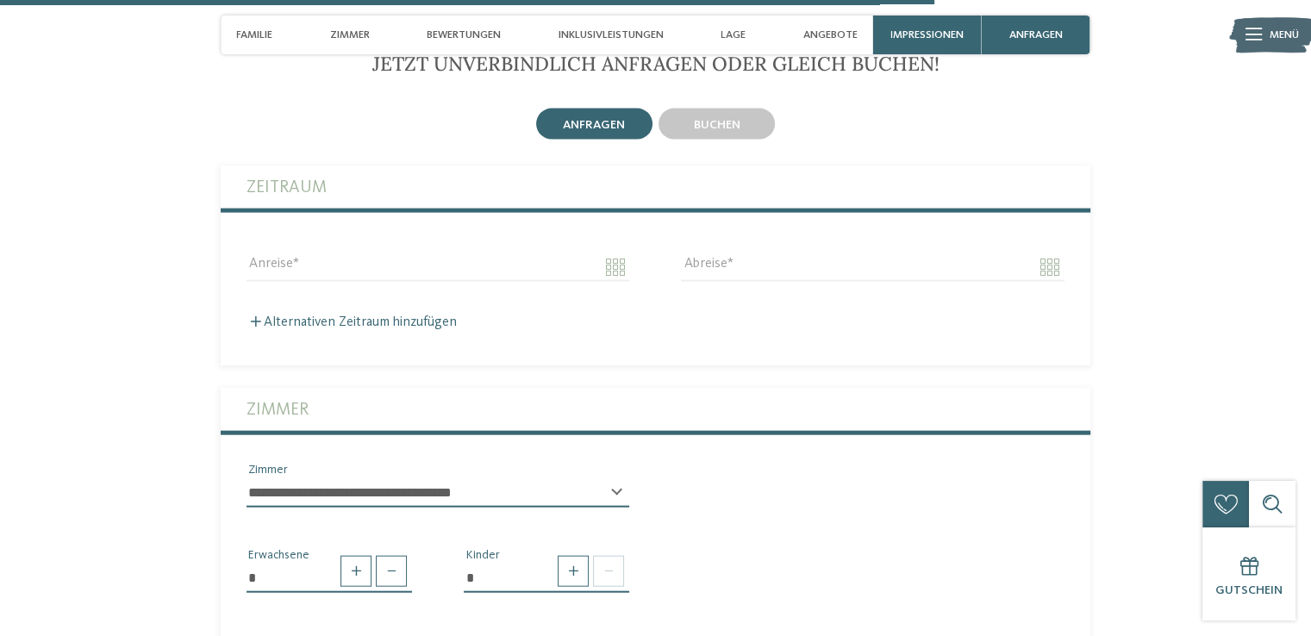
scroll to position [3808, 0]
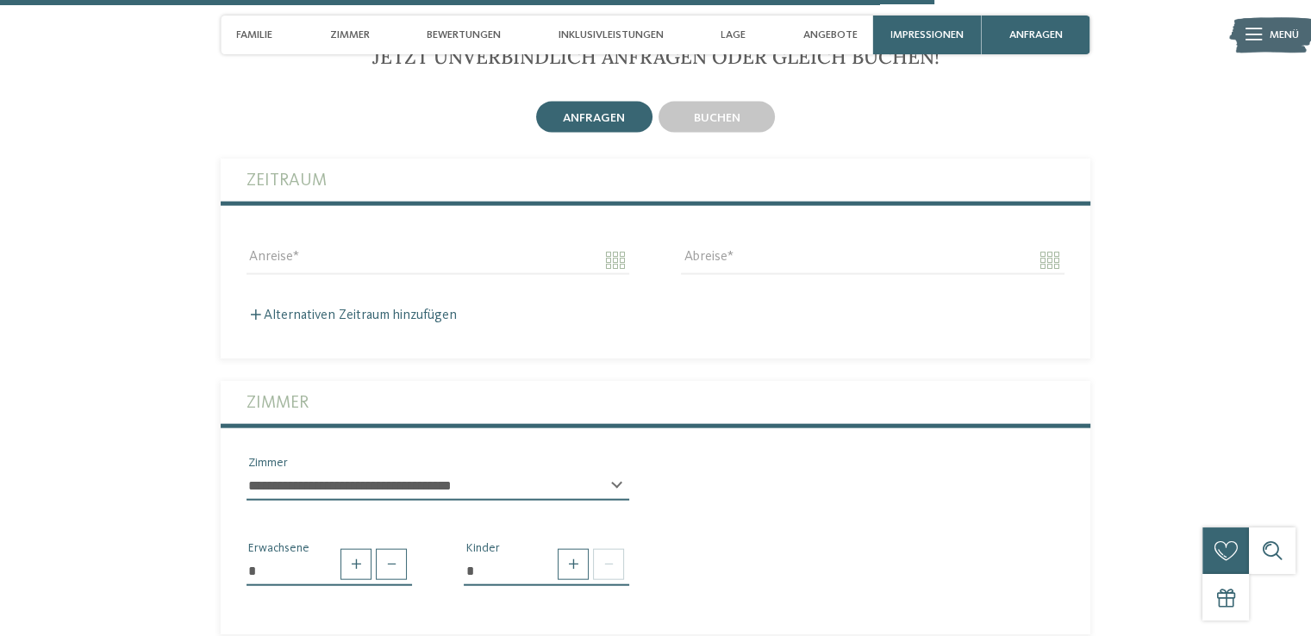
click at [631, 250] on div "Anreise" at bounding box center [438, 259] width 434 height 62
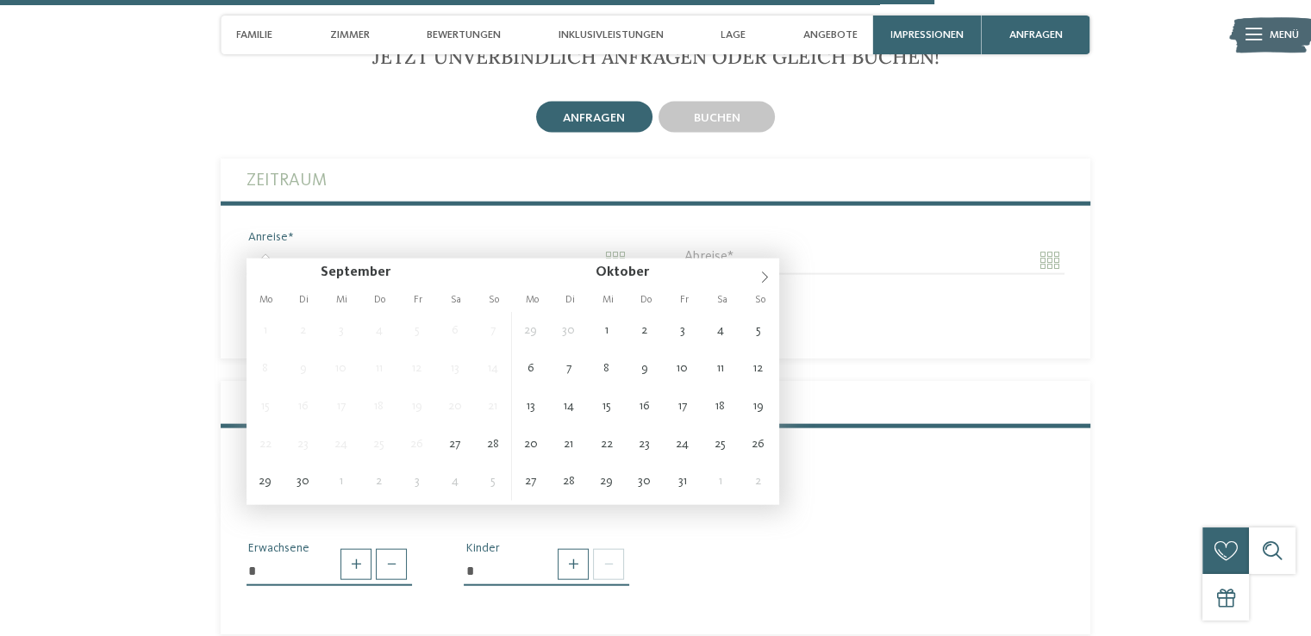
click at [618, 246] on input "Anreise" at bounding box center [438, 260] width 383 height 29
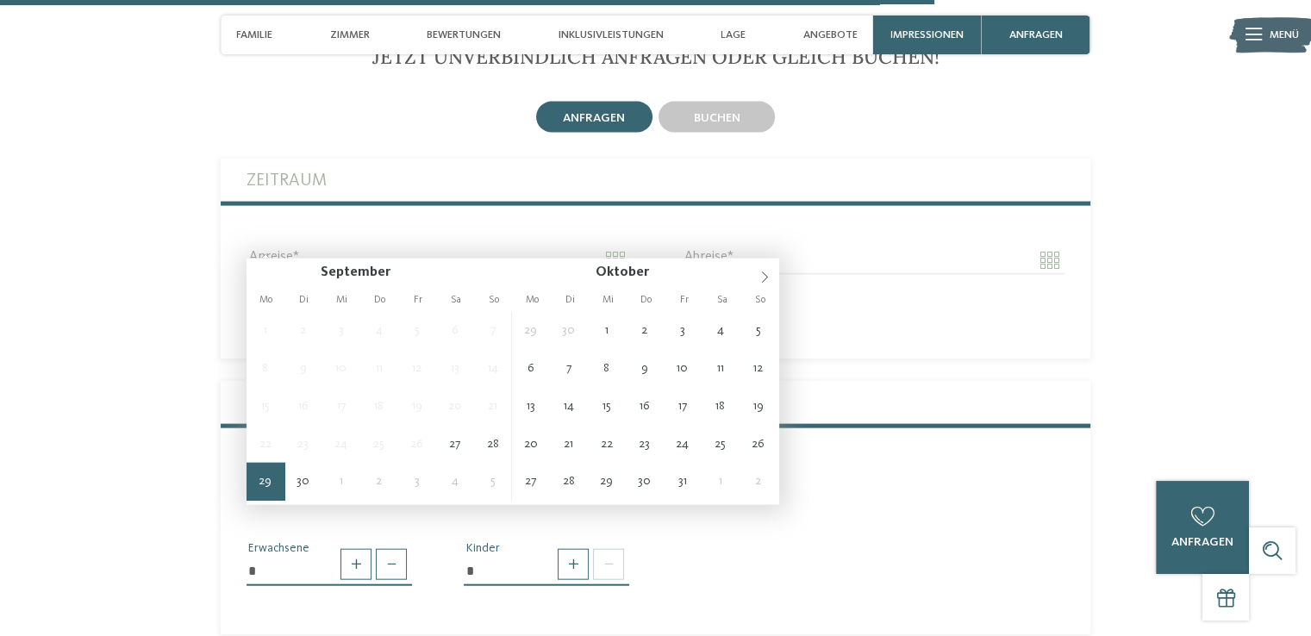
type input "**********"
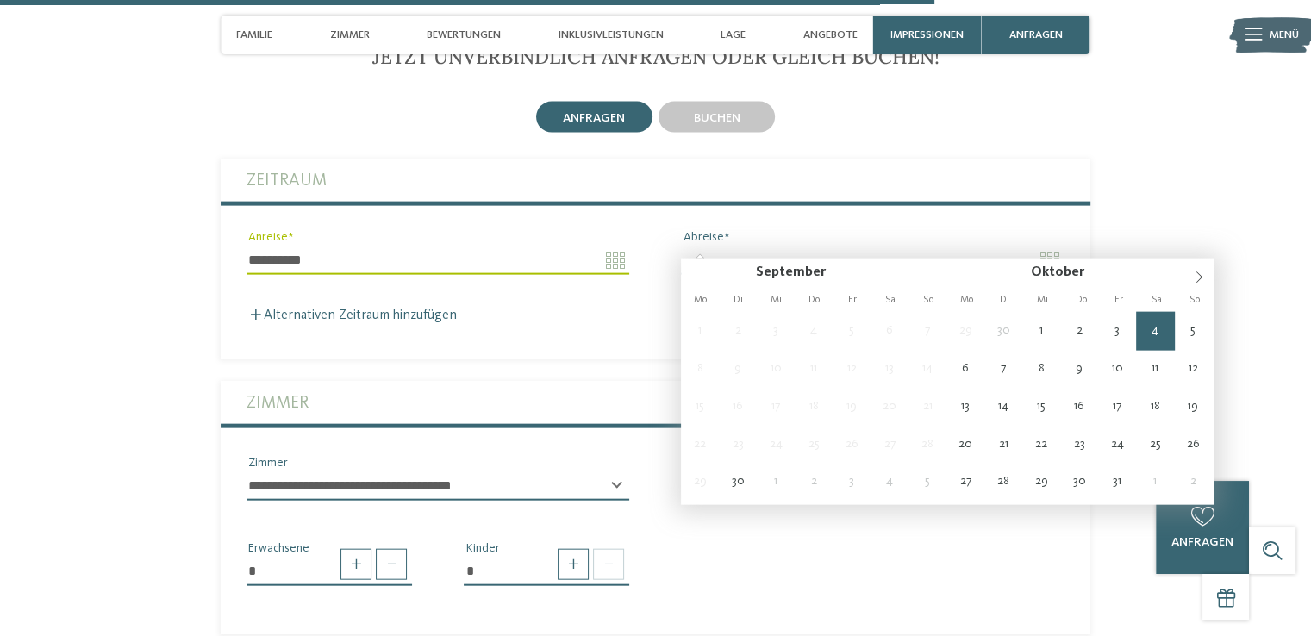
type input "**********"
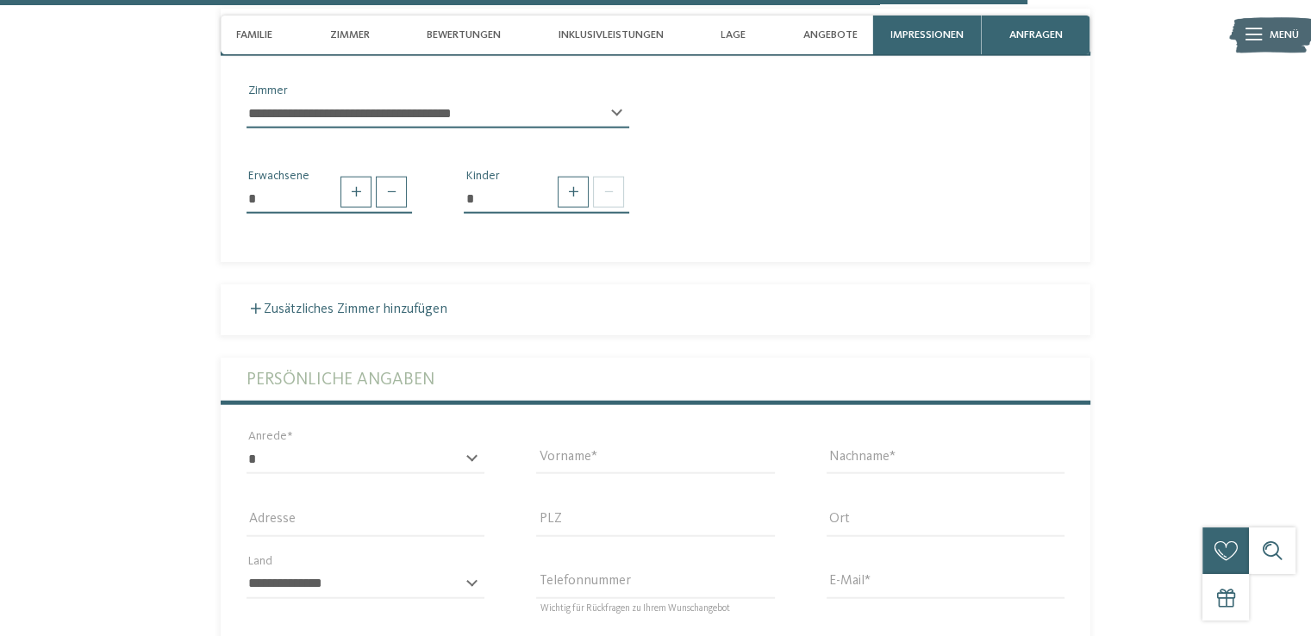
scroll to position [4218, 0]
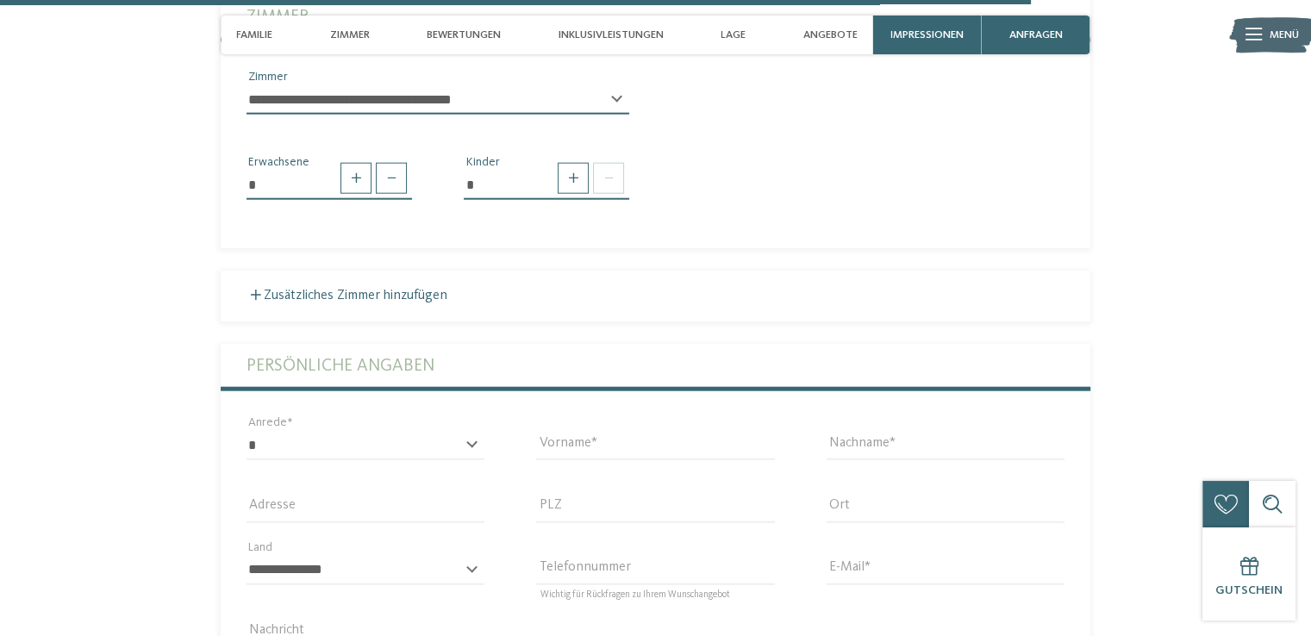
click at [592, 163] on div at bounding box center [588, 178] width 71 height 31
click at [586, 163] on span at bounding box center [573, 178] width 31 height 31
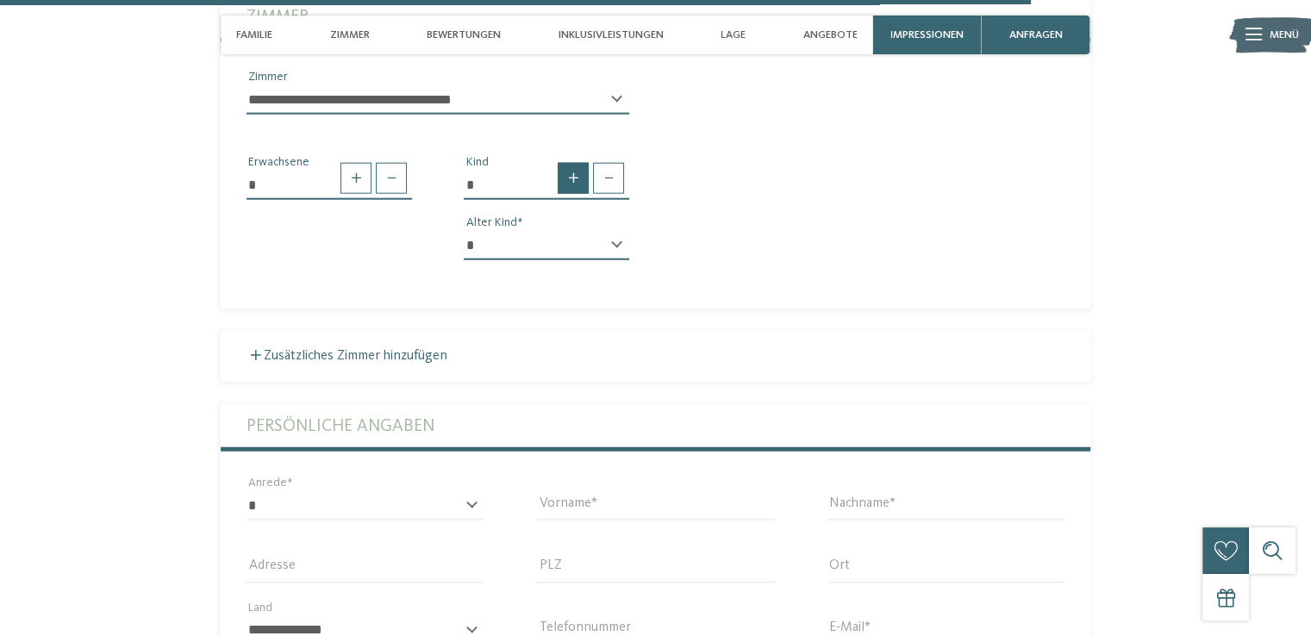
click at [586, 163] on span at bounding box center [573, 178] width 31 height 31
type input "*"
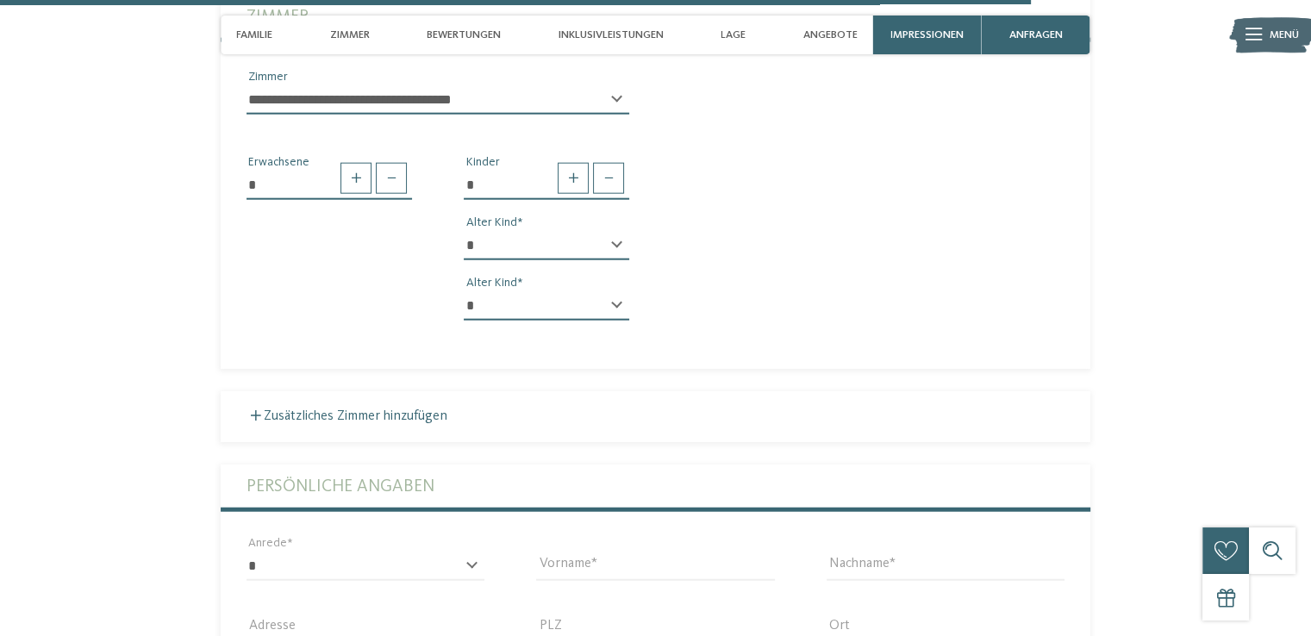
click at [603, 231] on select "* * * * * * * * * * * ** ** ** ** ** ** ** **" at bounding box center [547, 245] width 166 height 29
click at [842, 238] on div "* Erwachsene * Kinder * * * * * * * * * * * ** ** ** ** ** ** ** ** Alter Kind …" at bounding box center [656, 231] width 870 height 206
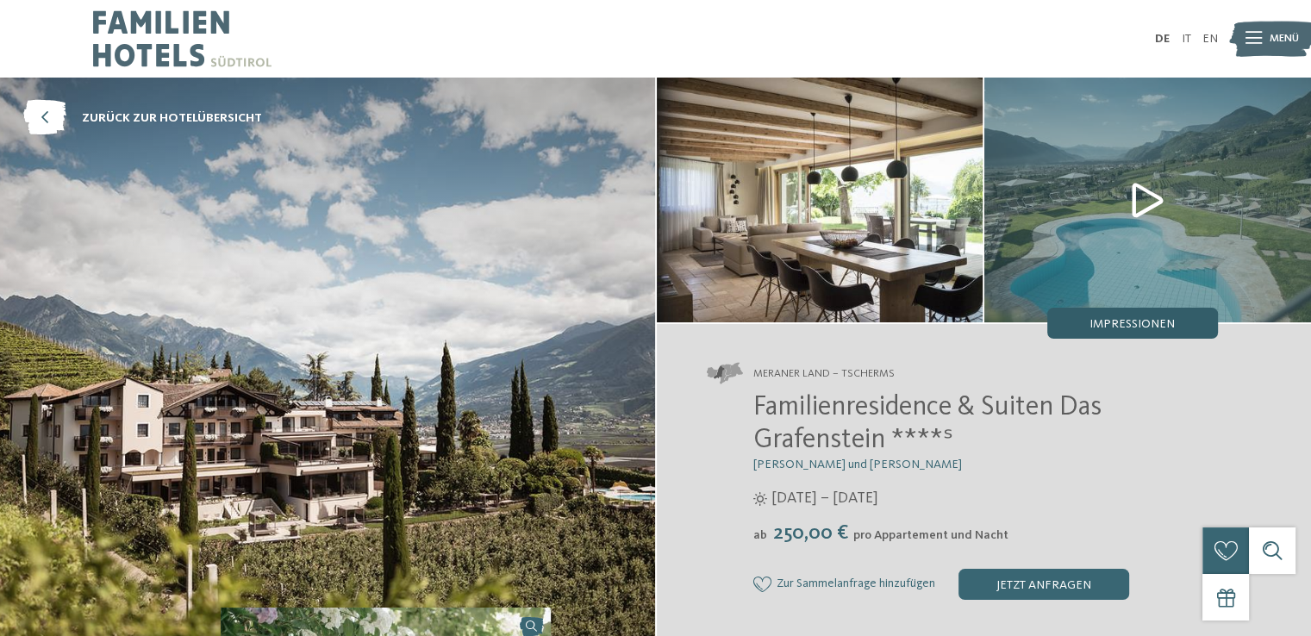
click at [1069, 322] on div "Impressionen" at bounding box center [1132, 323] width 171 height 31
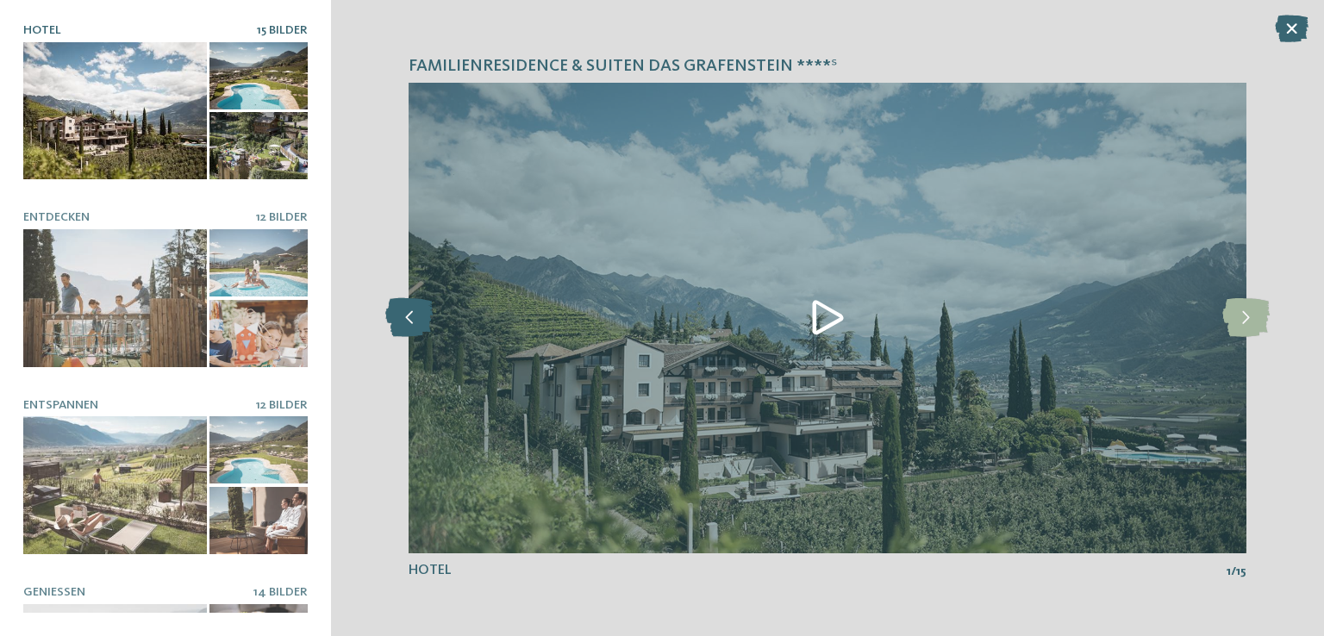
click at [425, 315] on icon at bounding box center [408, 317] width 47 height 39
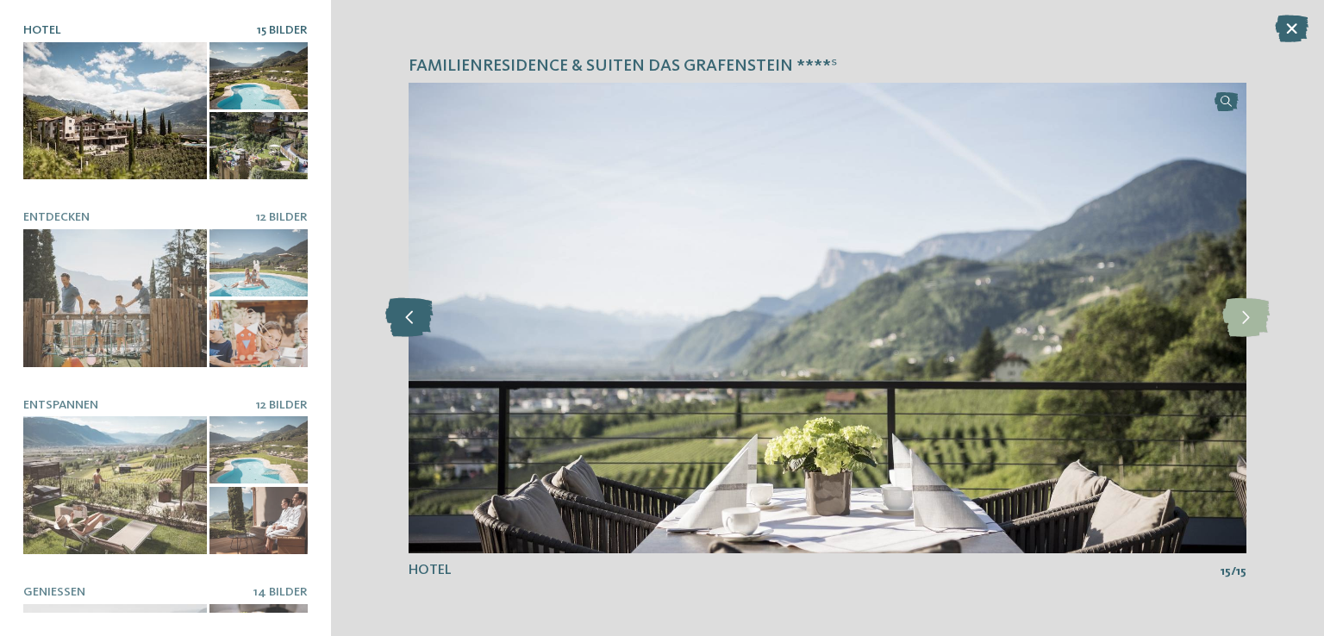
click at [425, 315] on icon at bounding box center [408, 317] width 47 height 39
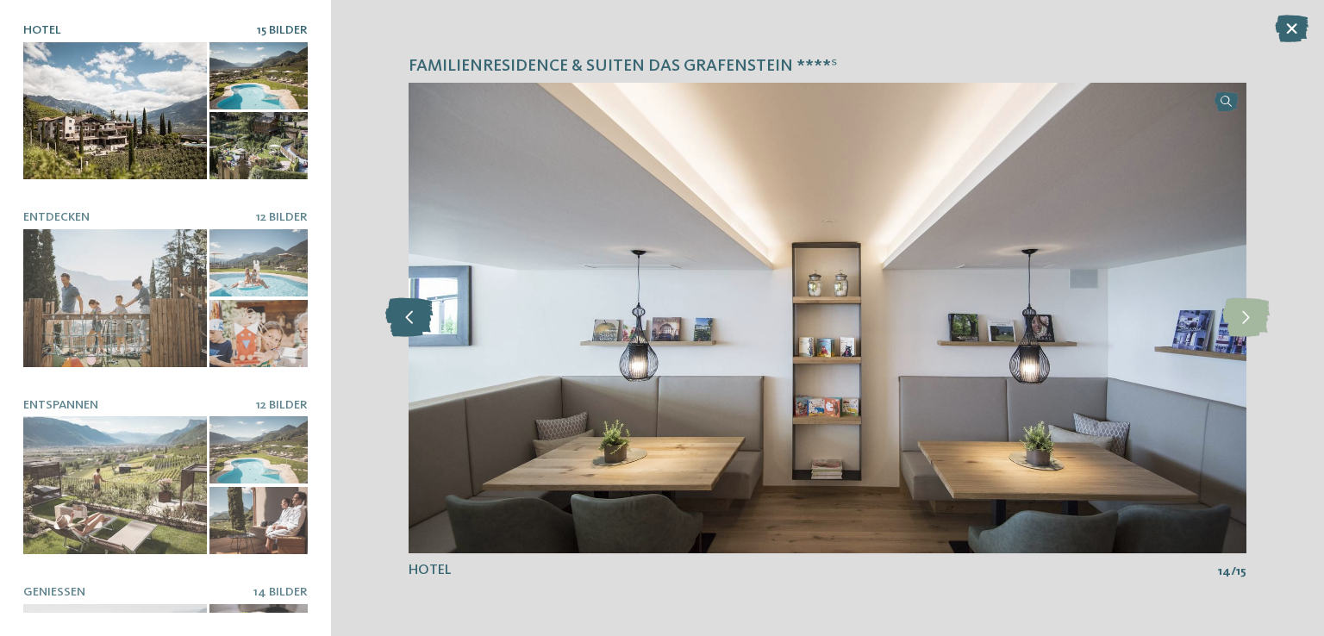
click at [425, 315] on icon at bounding box center [408, 317] width 47 height 39
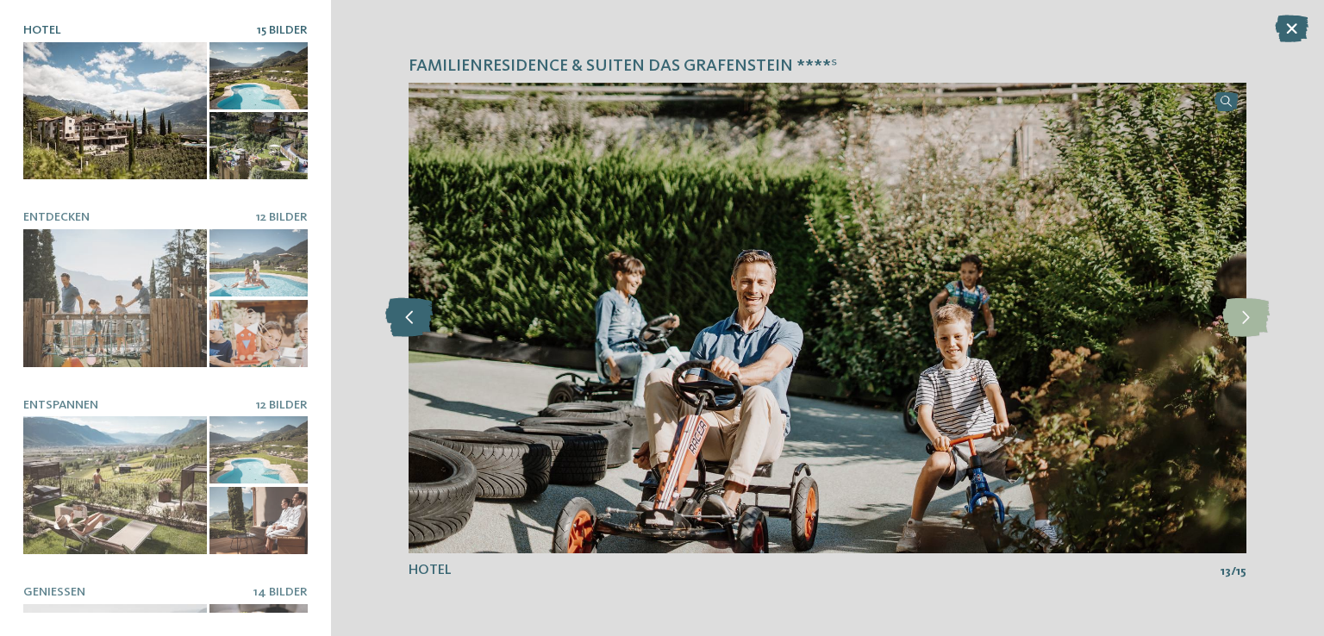
click at [425, 315] on icon at bounding box center [408, 317] width 47 height 39
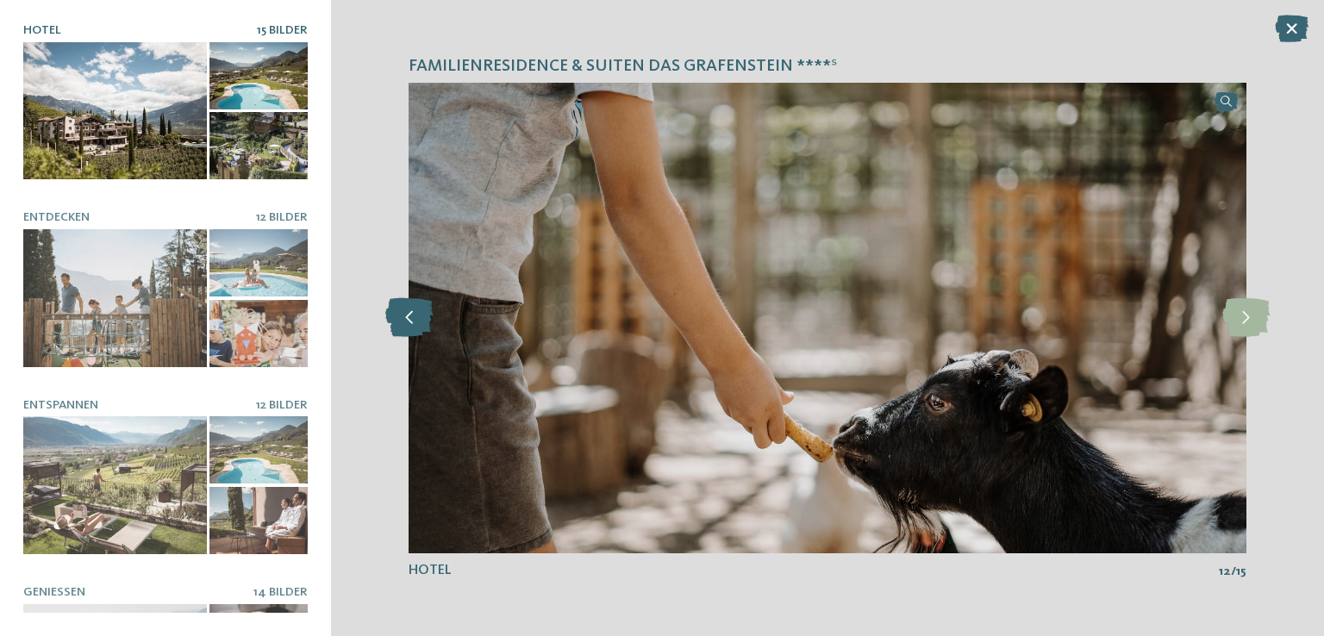
click at [425, 315] on icon at bounding box center [408, 317] width 47 height 39
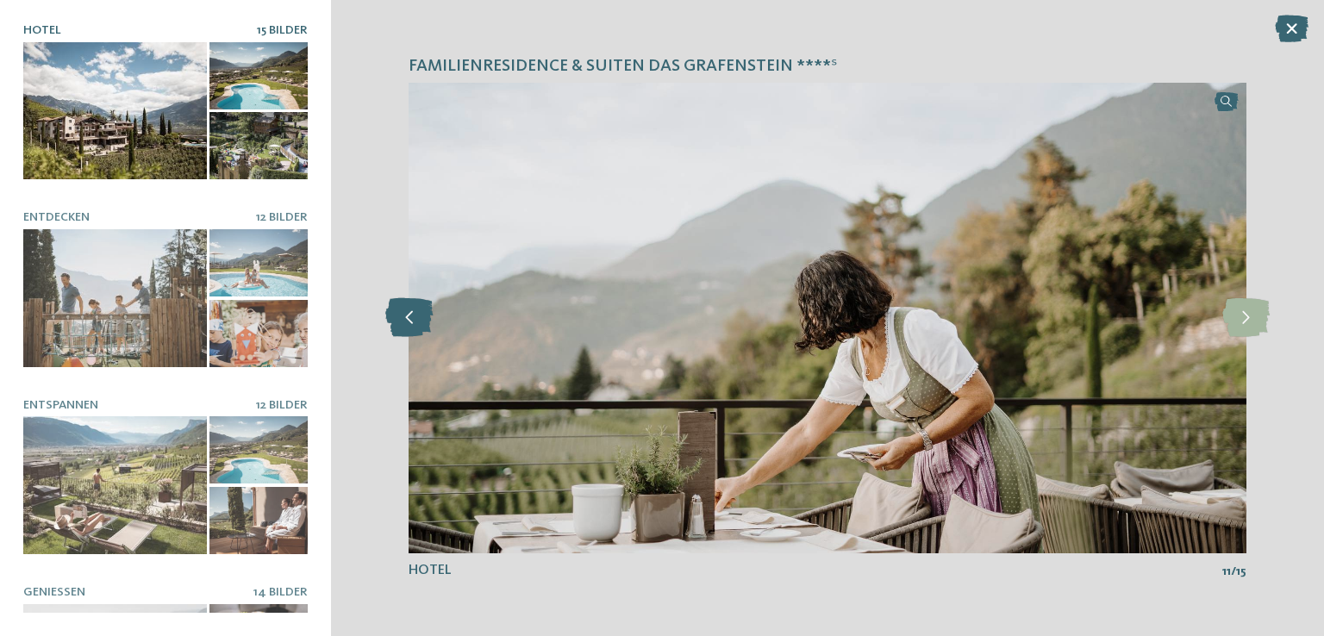
click at [425, 315] on icon at bounding box center [408, 317] width 47 height 39
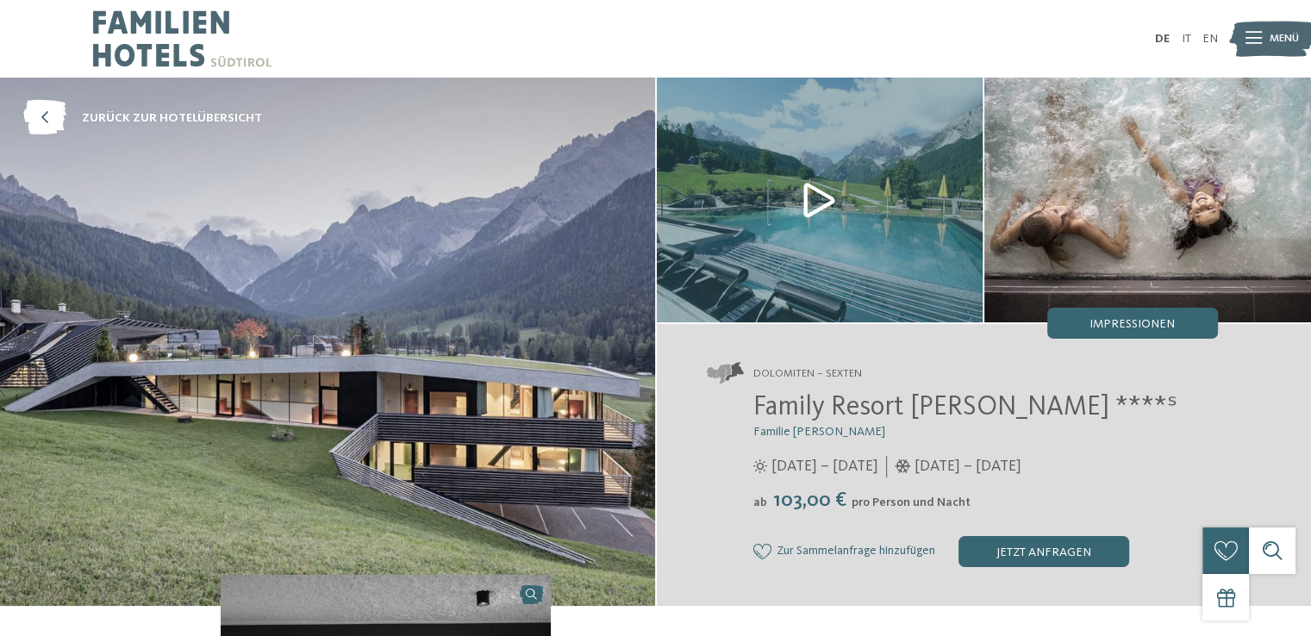
click at [1139, 343] on div "Dolomiten – Sexten Family Resort Rainer ****ˢ Familie Rainer" at bounding box center [984, 465] width 655 height 282
click at [1141, 328] on span "Impressionen" at bounding box center [1132, 324] width 85 height 12
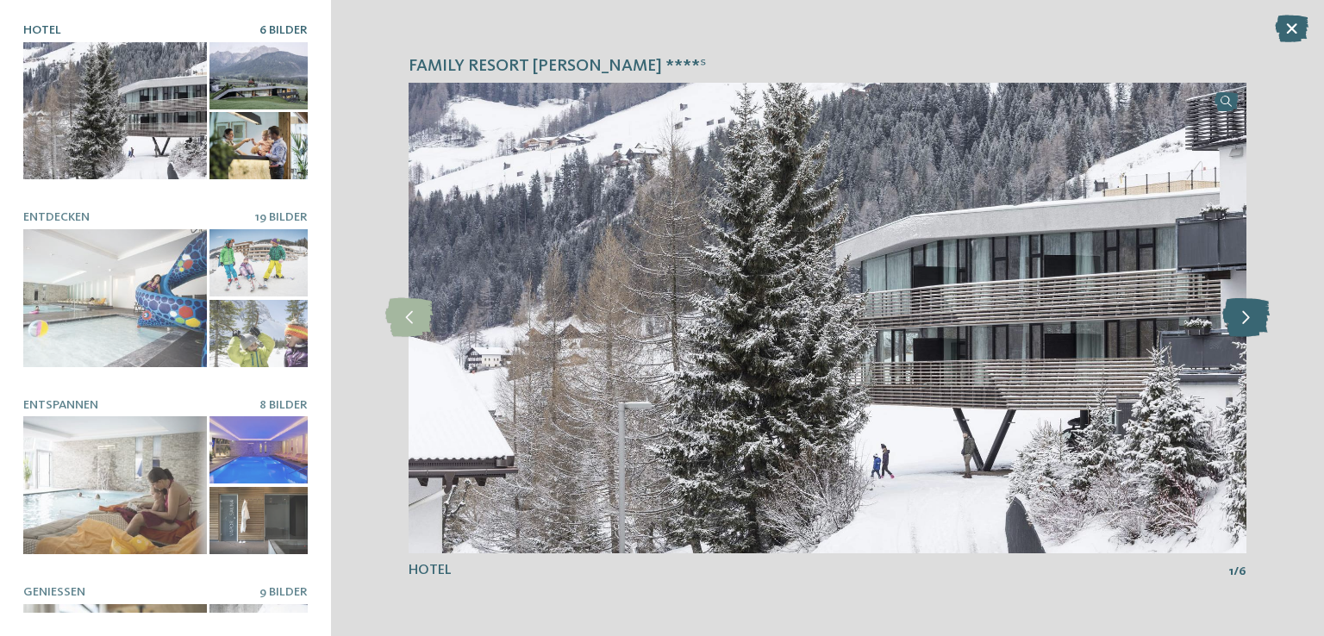
click at [1238, 309] on icon at bounding box center [1245, 317] width 47 height 39
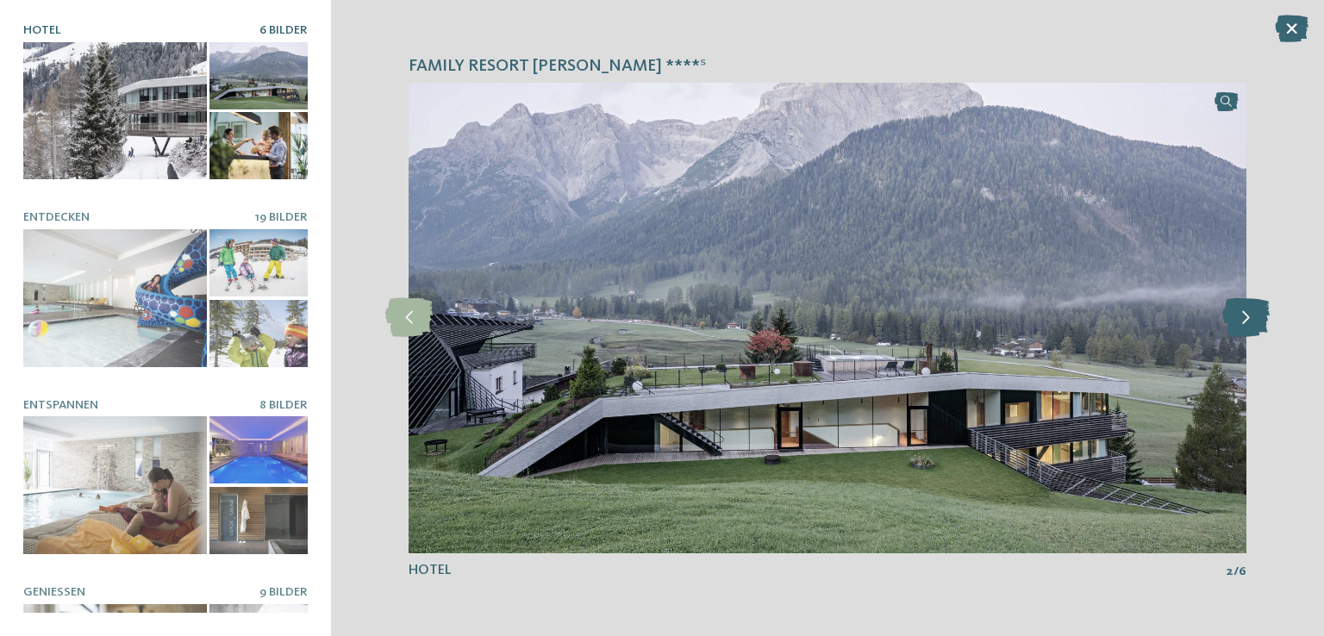
click at [1238, 309] on icon at bounding box center [1245, 317] width 47 height 39
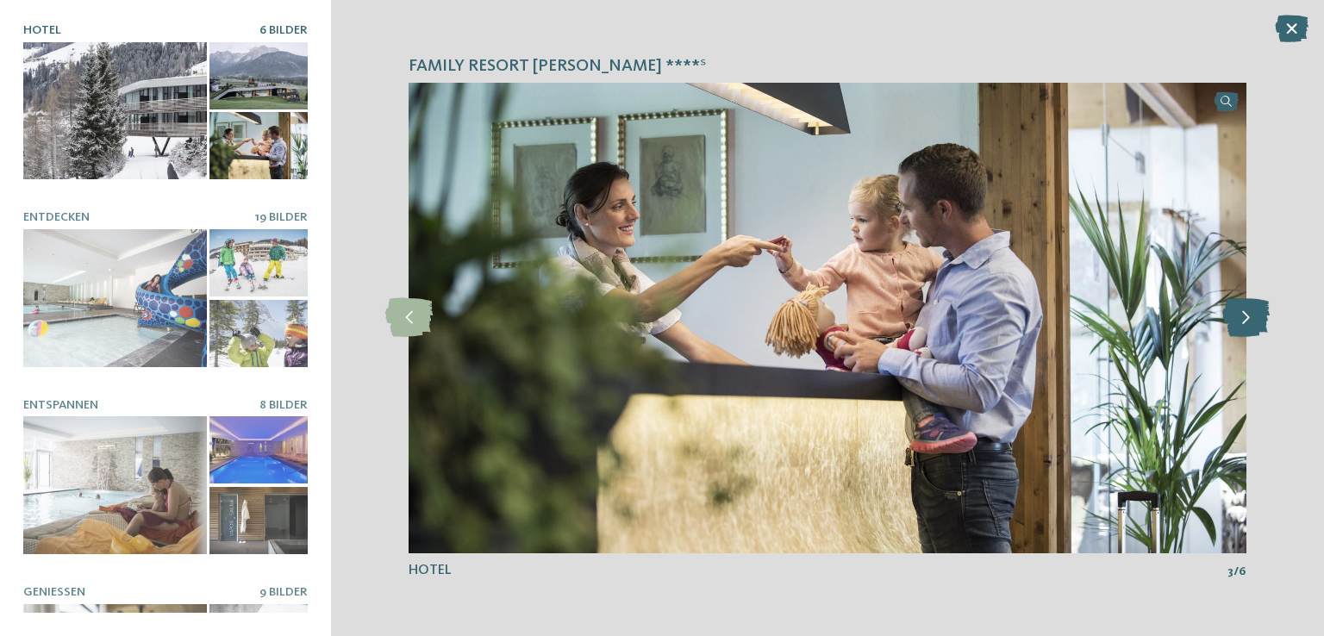
click at [1238, 309] on icon at bounding box center [1245, 317] width 47 height 39
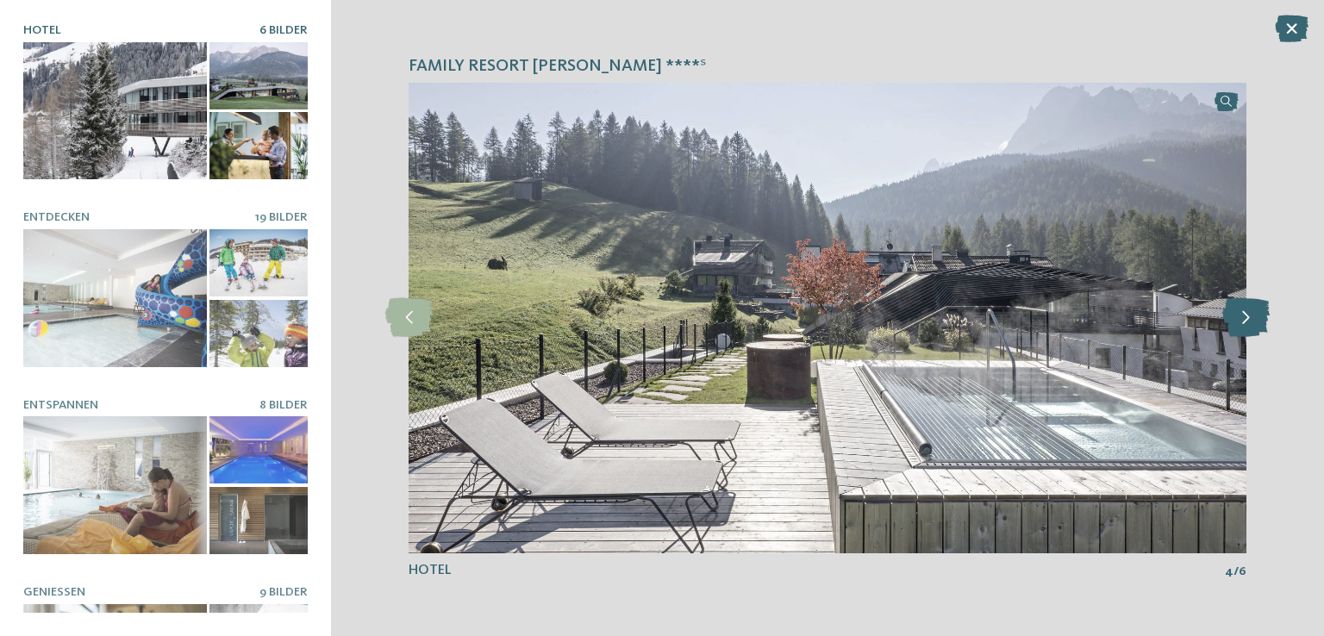
click at [1238, 309] on icon at bounding box center [1245, 317] width 47 height 39
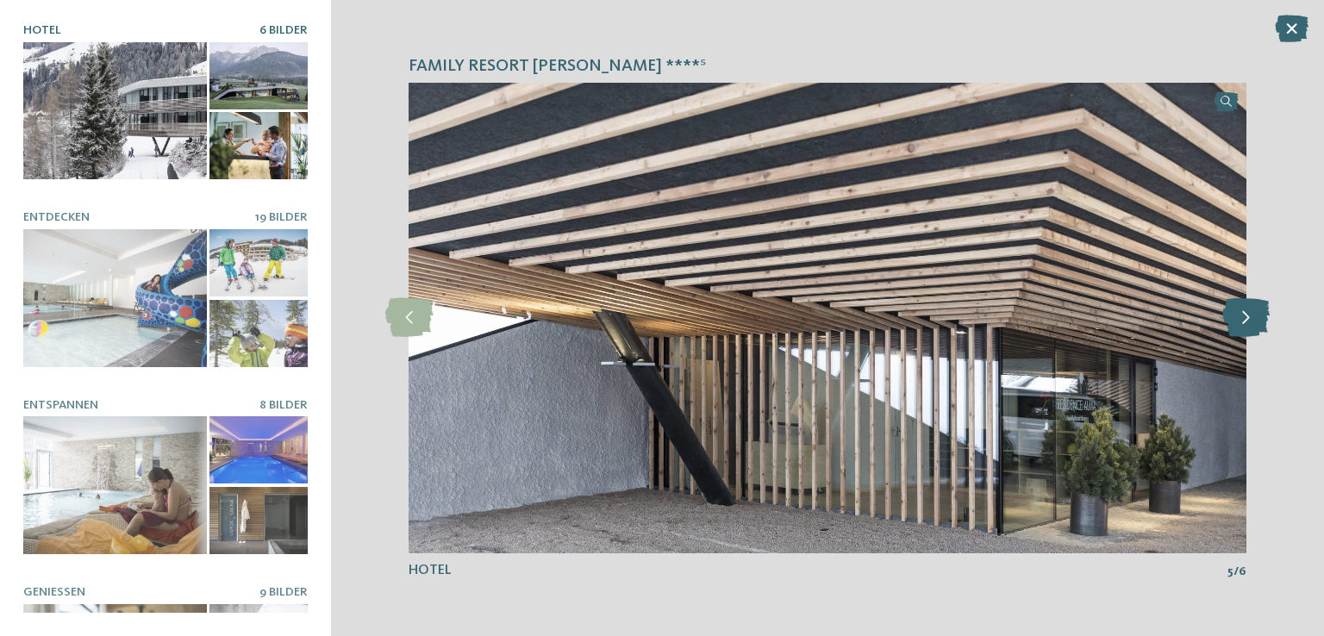
click at [1238, 309] on icon at bounding box center [1245, 317] width 47 height 39
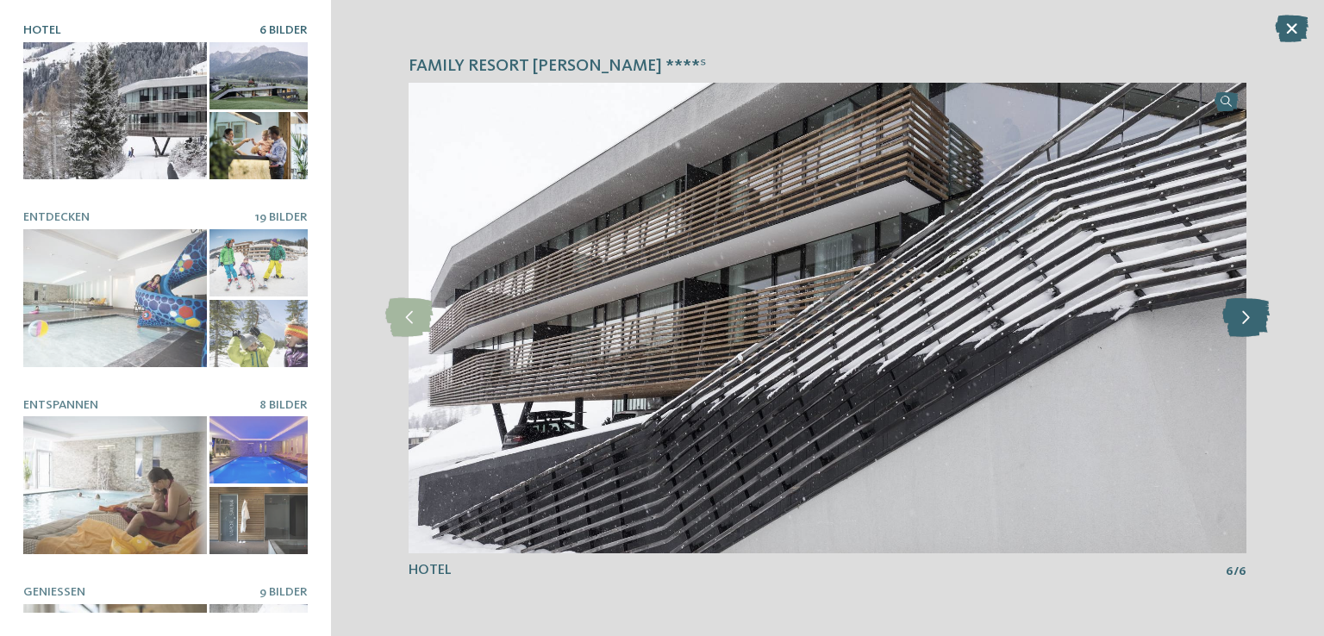
click at [1238, 309] on icon at bounding box center [1245, 317] width 47 height 39
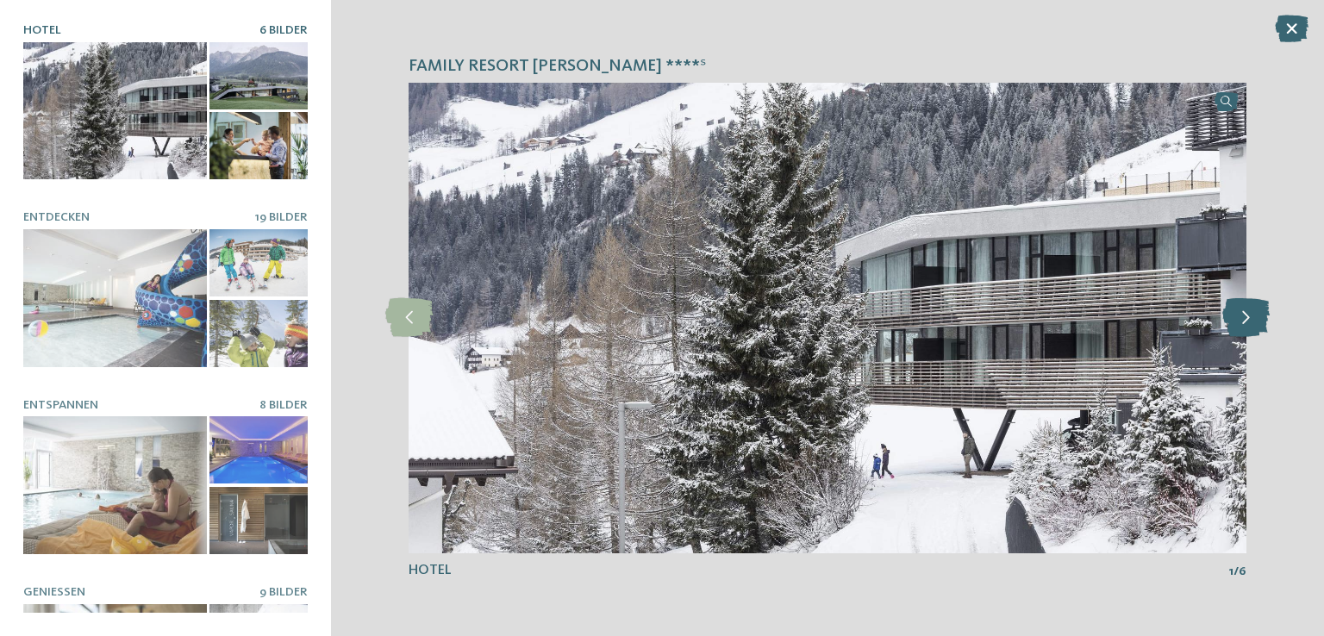
click at [1238, 309] on icon at bounding box center [1245, 317] width 47 height 39
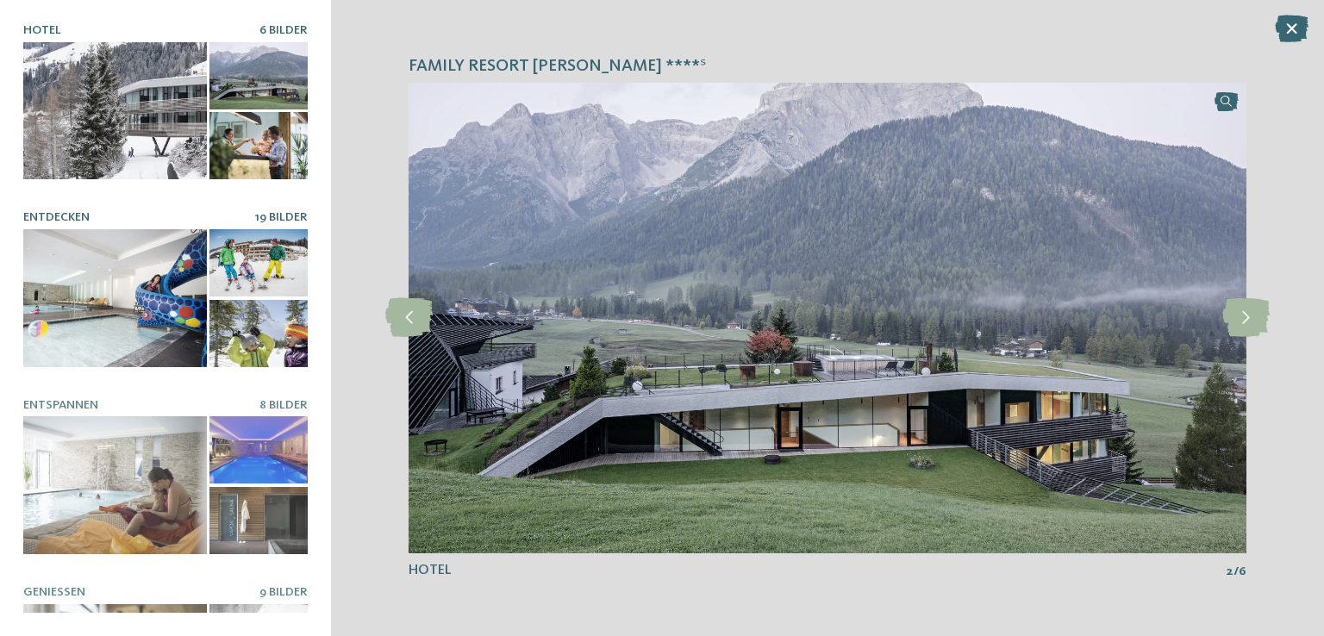
click at [128, 271] on div at bounding box center [115, 298] width 184 height 138
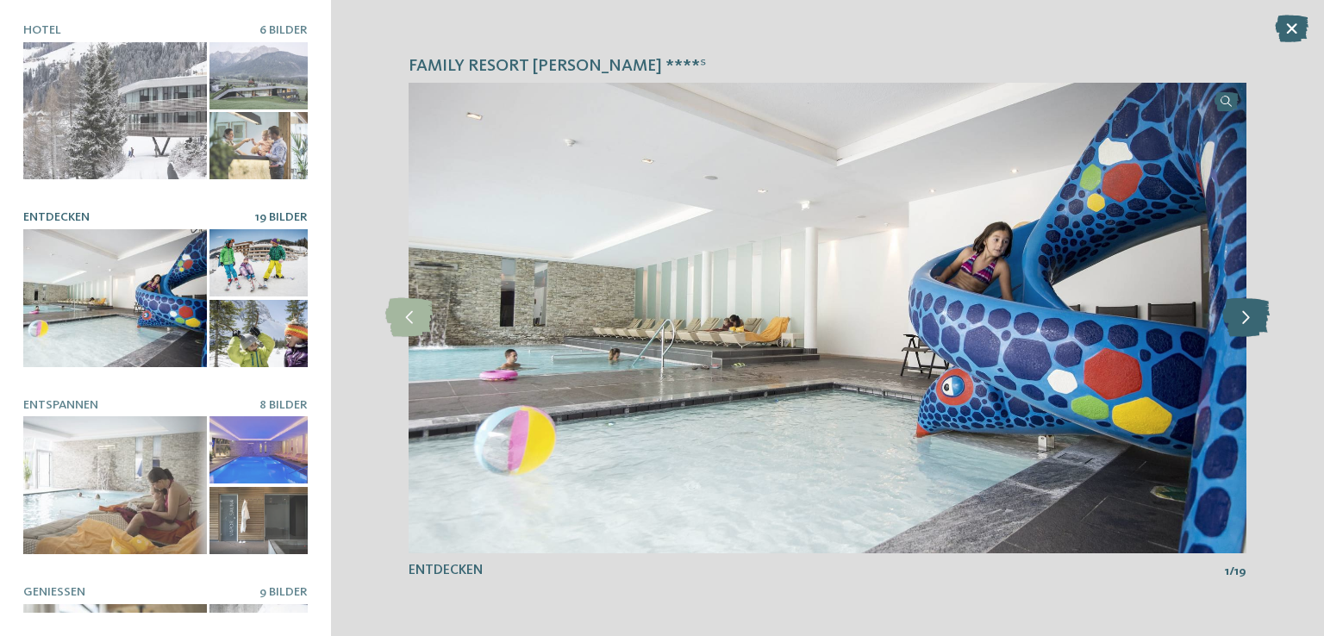
click at [1241, 332] on icon at bounding box center [1245, 317] width 47 height 39
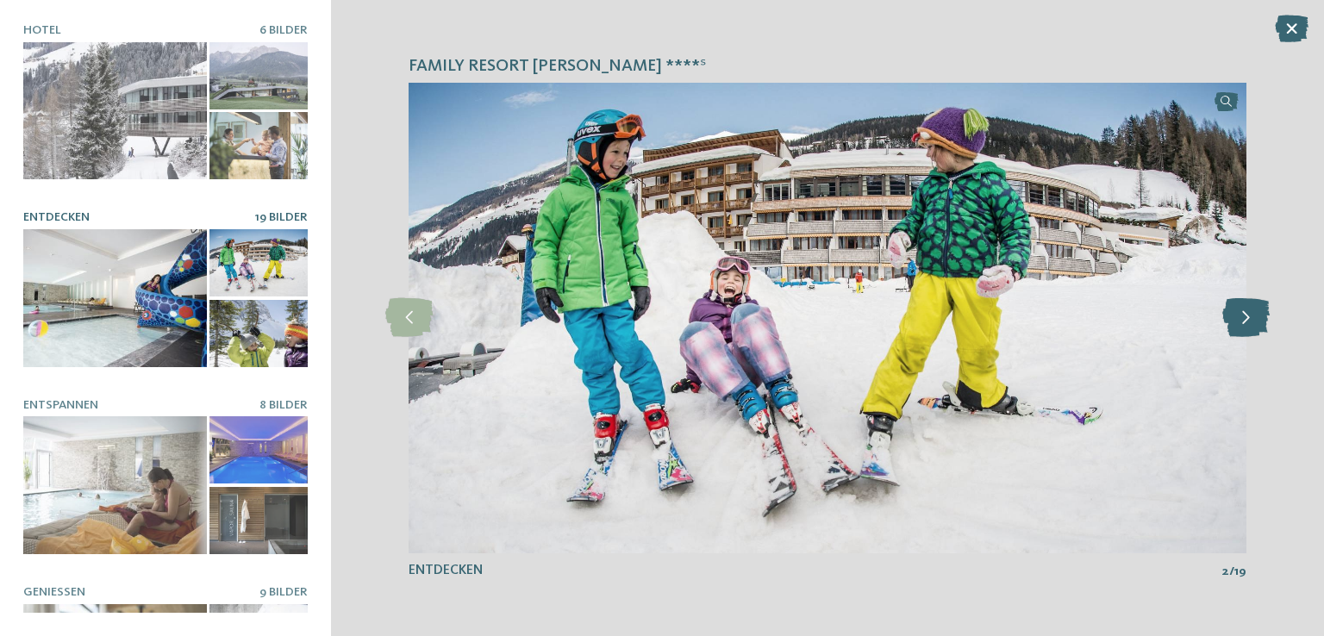
click at [1241, 332] on icon at bounding box center [1245, 317] width 47 height 39
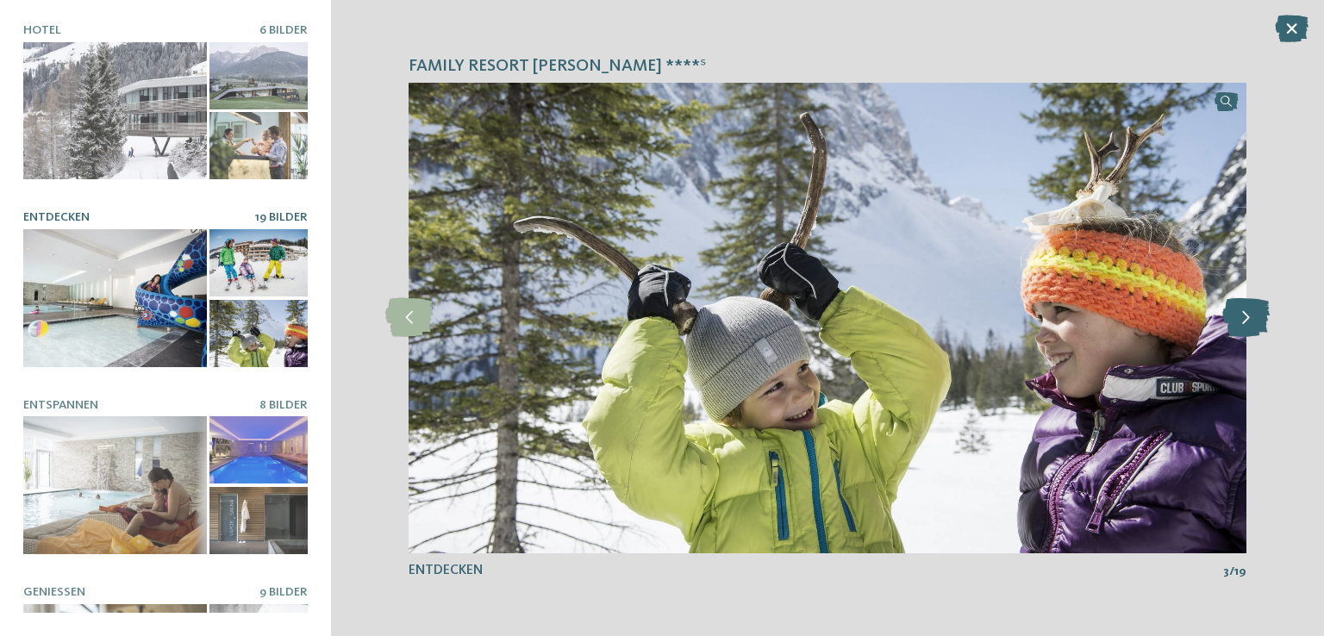
click at [1241, 332] on icon at bounding box center [1245, 317] width 47 height 39
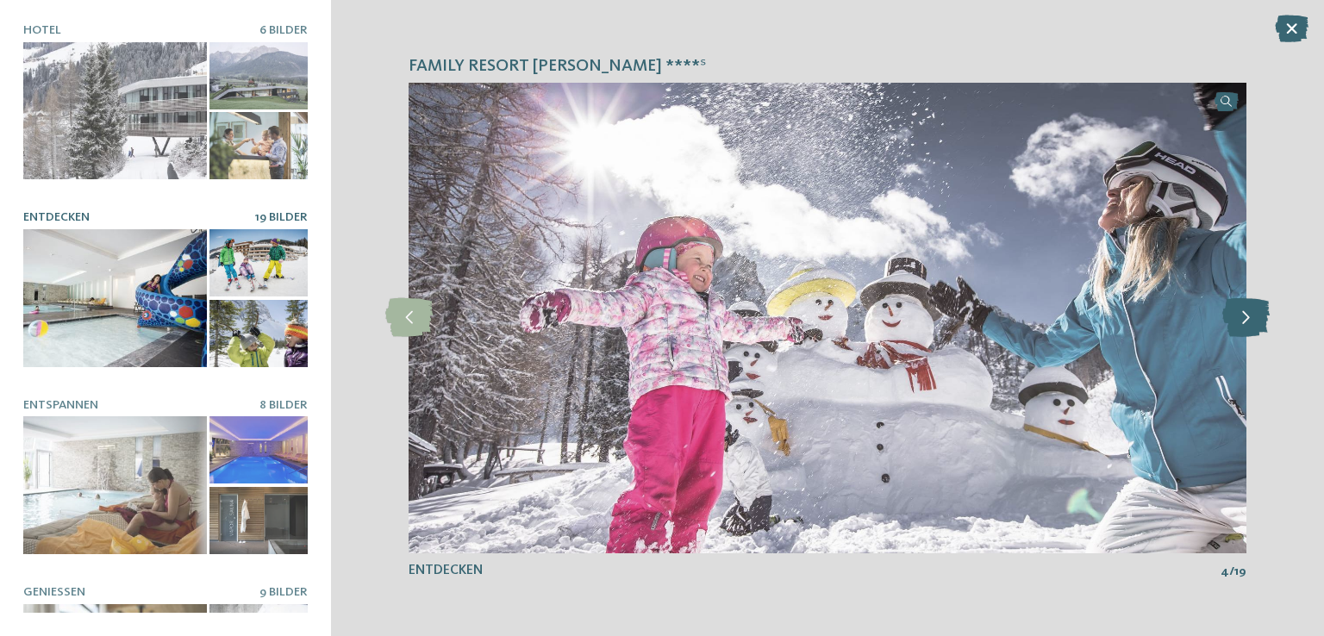
click at [1241, 332] on icon at bounding box center [1245, 317] width 47 height 39
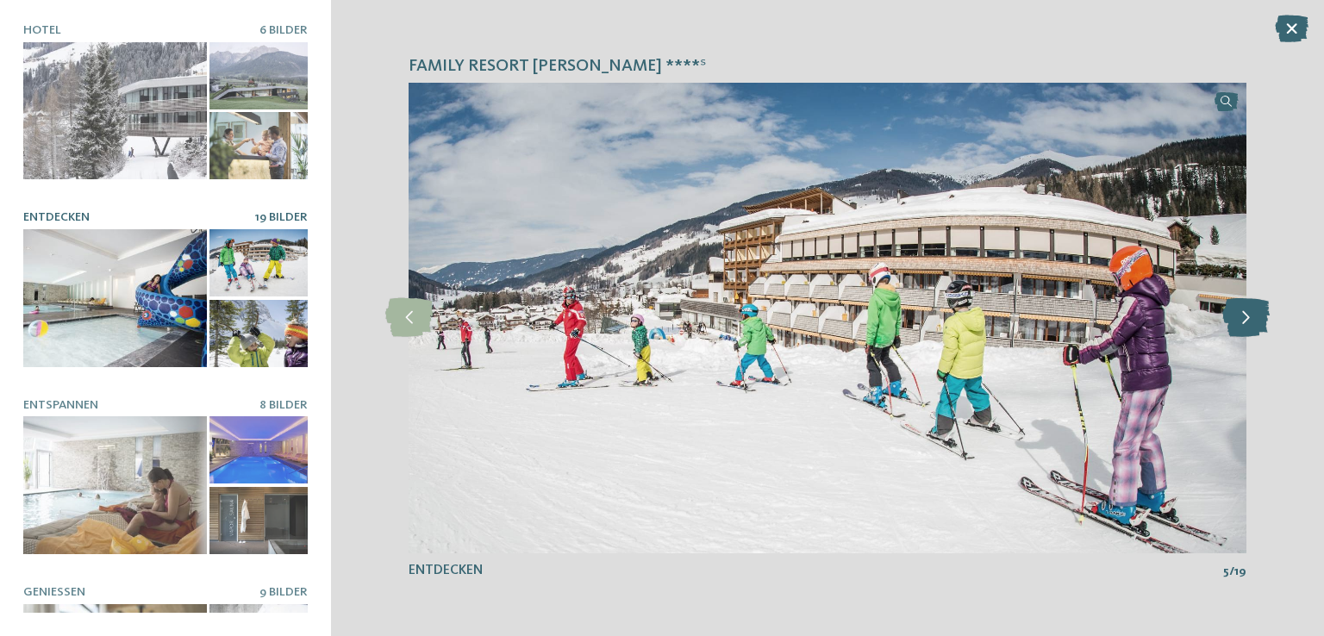
click at [1241, 332] on icon at bounding box center [1245, 317] width 47 height 39
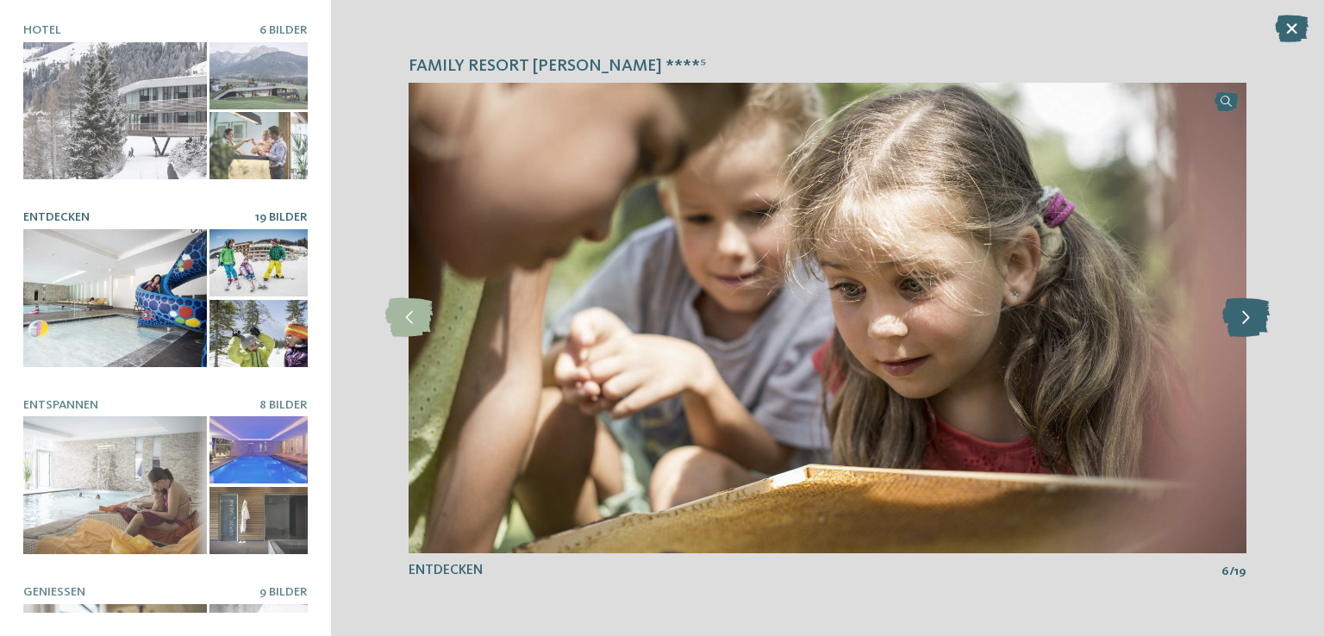
click at [1241, 332] on icon at bounding box center [1245, 317] width 47 height 39
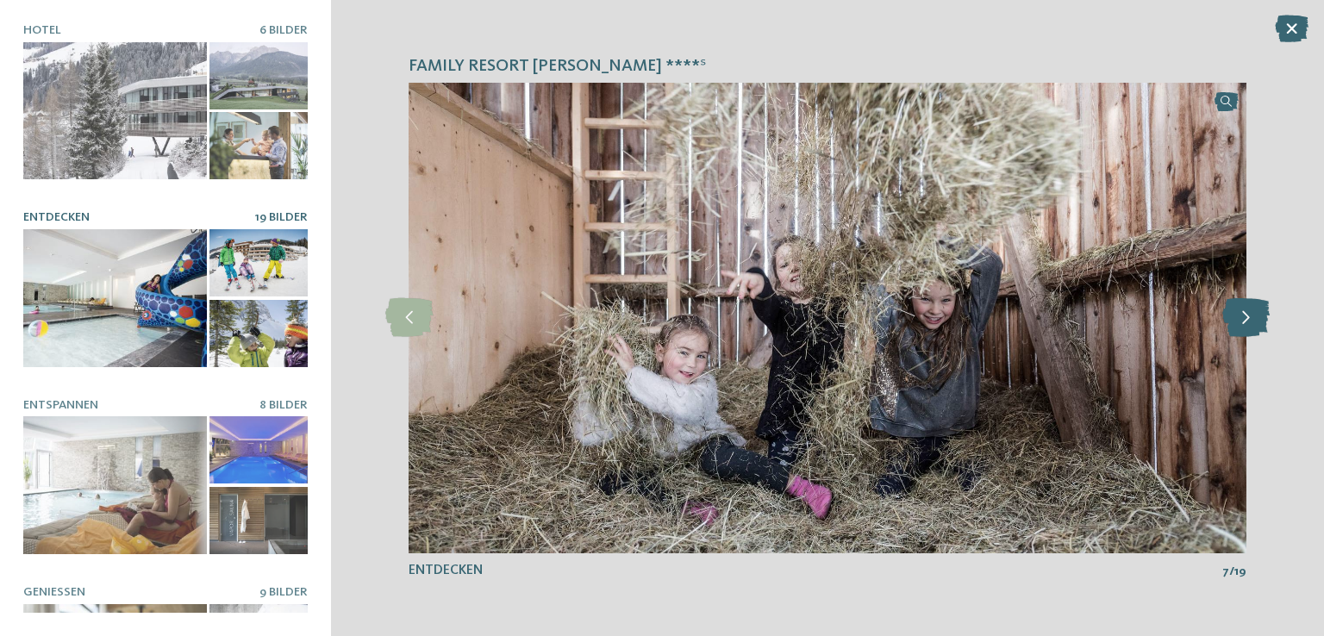
click at [1241, 332] on icon at bounding box center [1245, 317] width 47 height 39
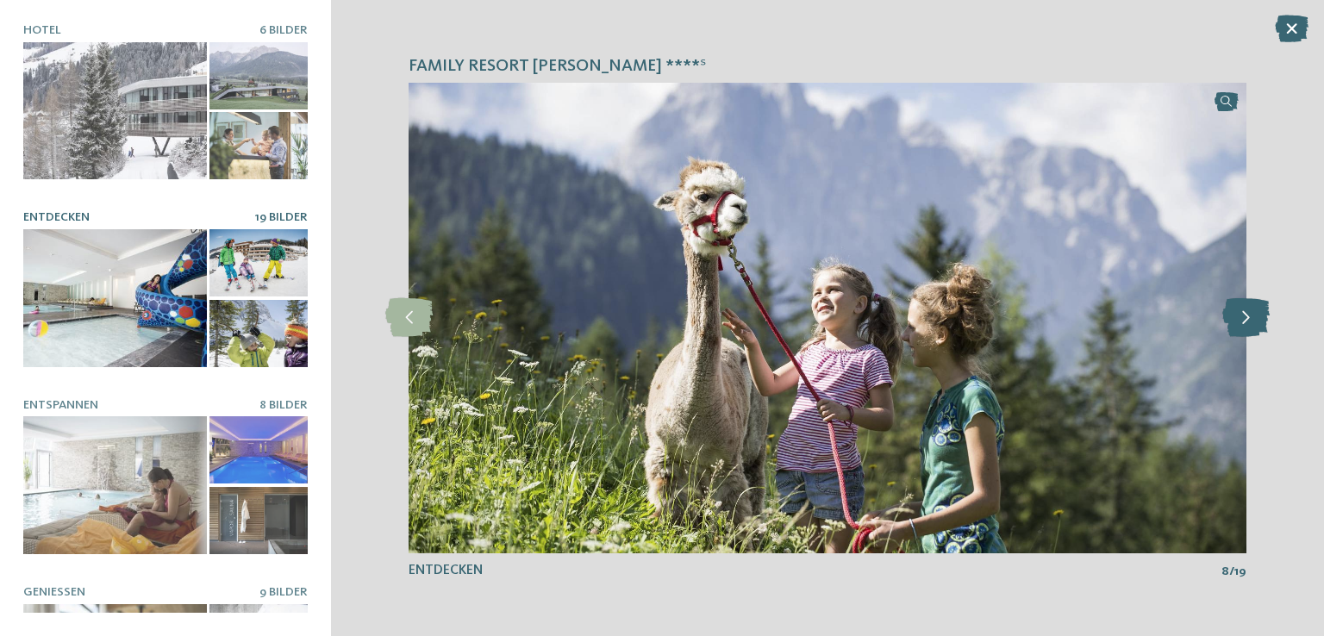
click at [1241, 332] on icon at bounding box center [1245, 317] width 47 height 39
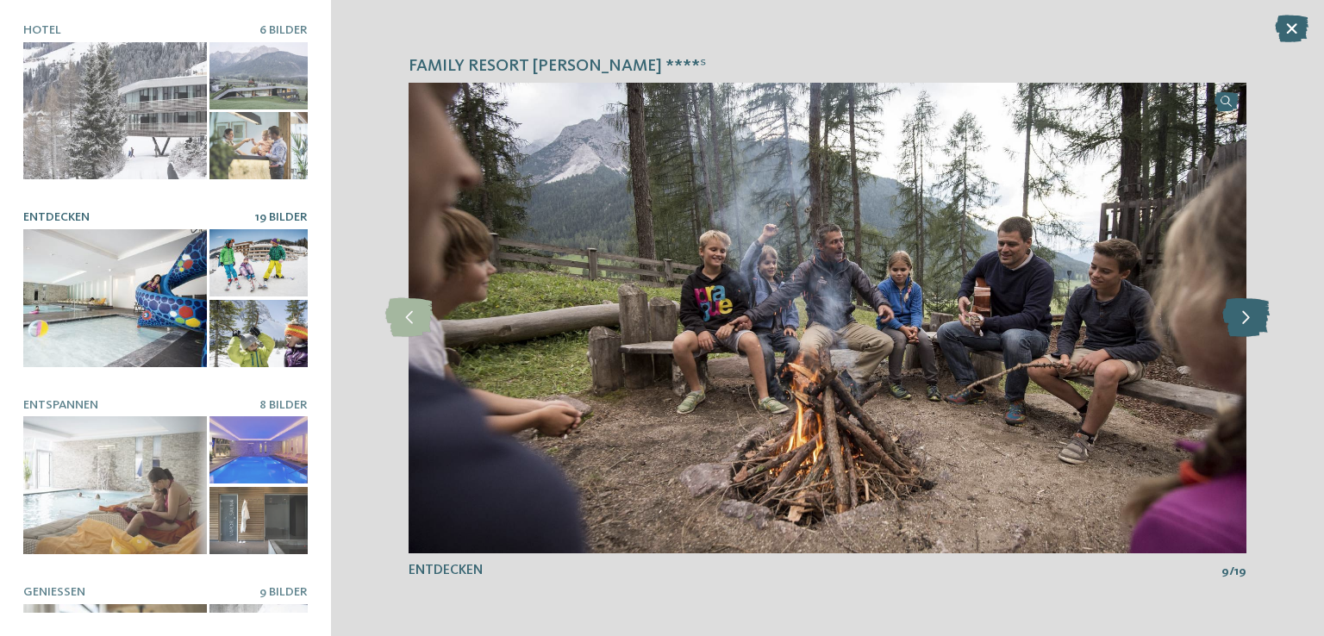
click at [1241, 332] on icon at bounding box center [1245, 317] width 47 height 39
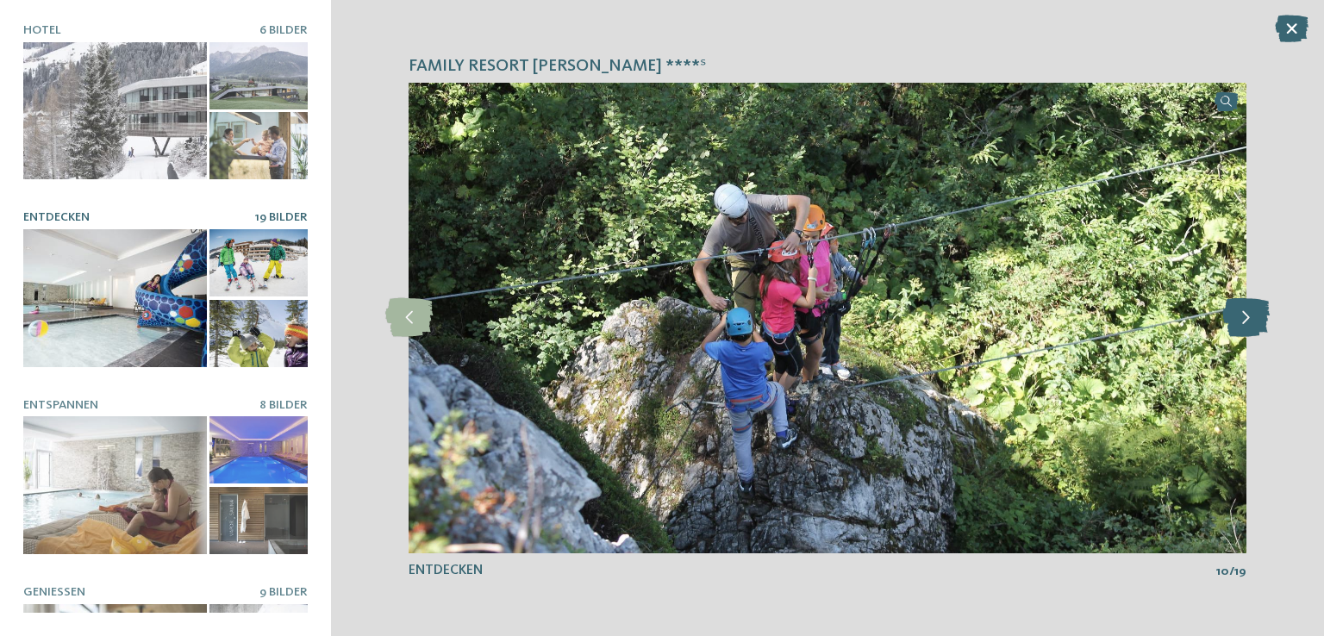
click at [1241, 332] on icon at bounding box center [1245, 317] width 47 height 39
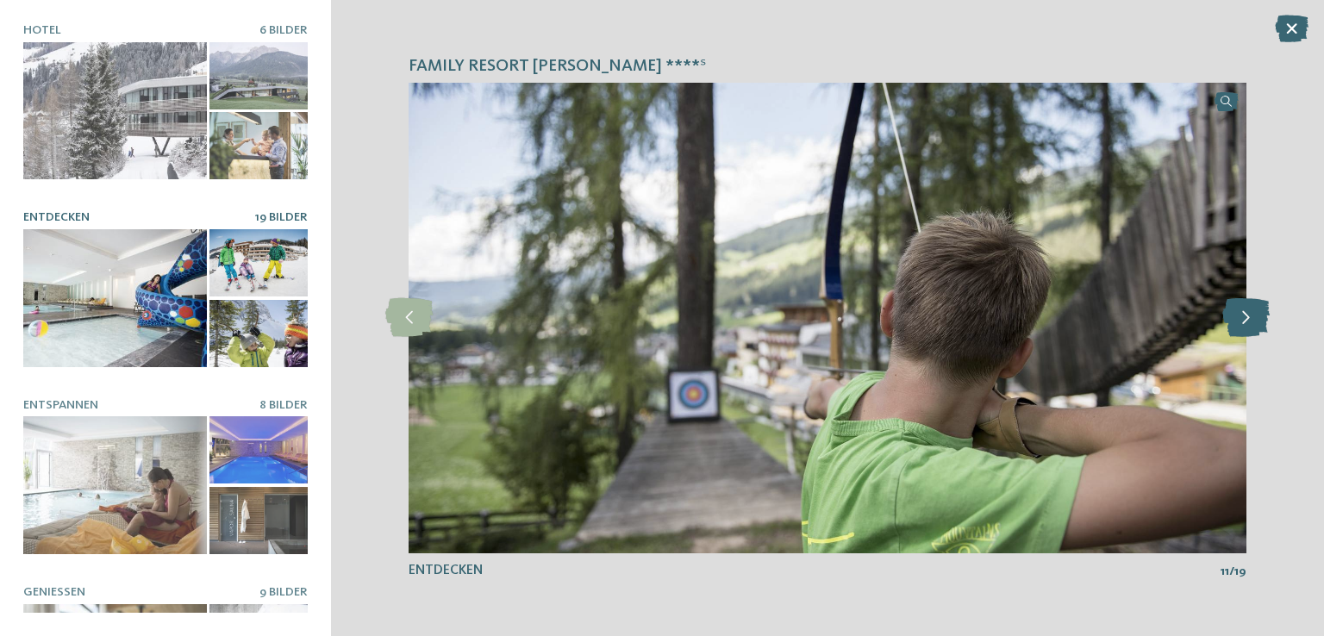
click at [1241, 332] on icon at bounding box center [1245, 317] width 47 height 39
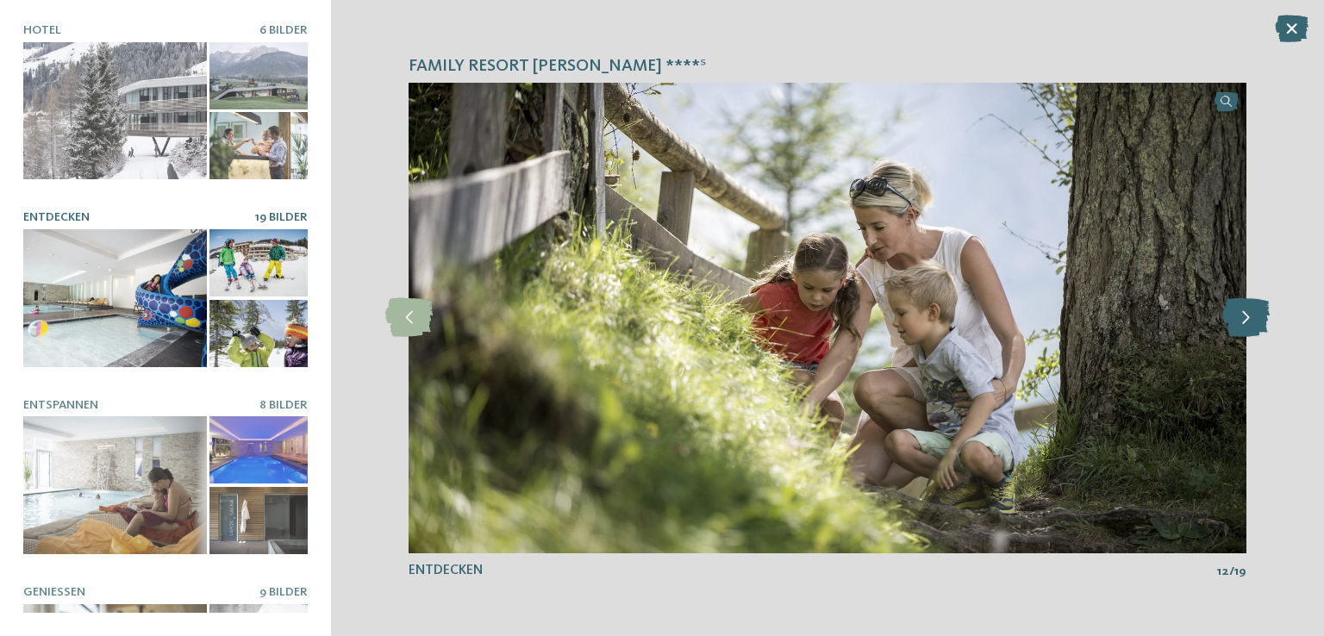
click at [1241, 332] on icon at bounding box center [1245, 317] width 47 height 39
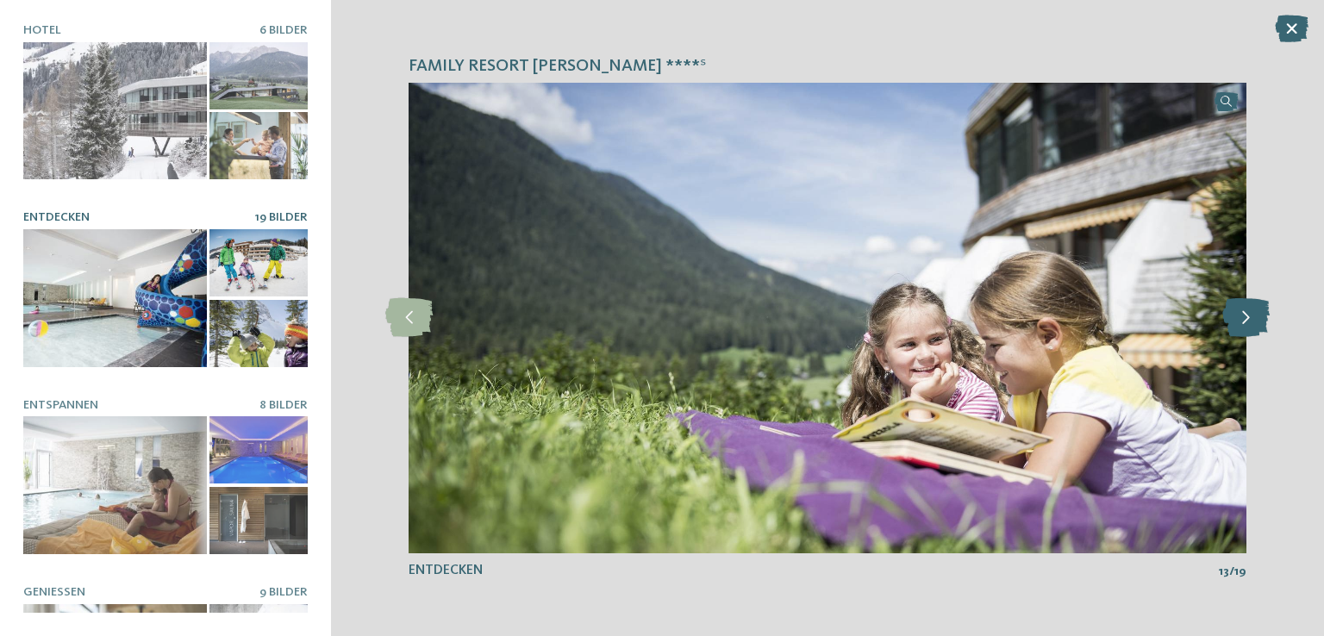
click at [1241, 332] on icon at bounding box center [1245, 317] width 47 height 39
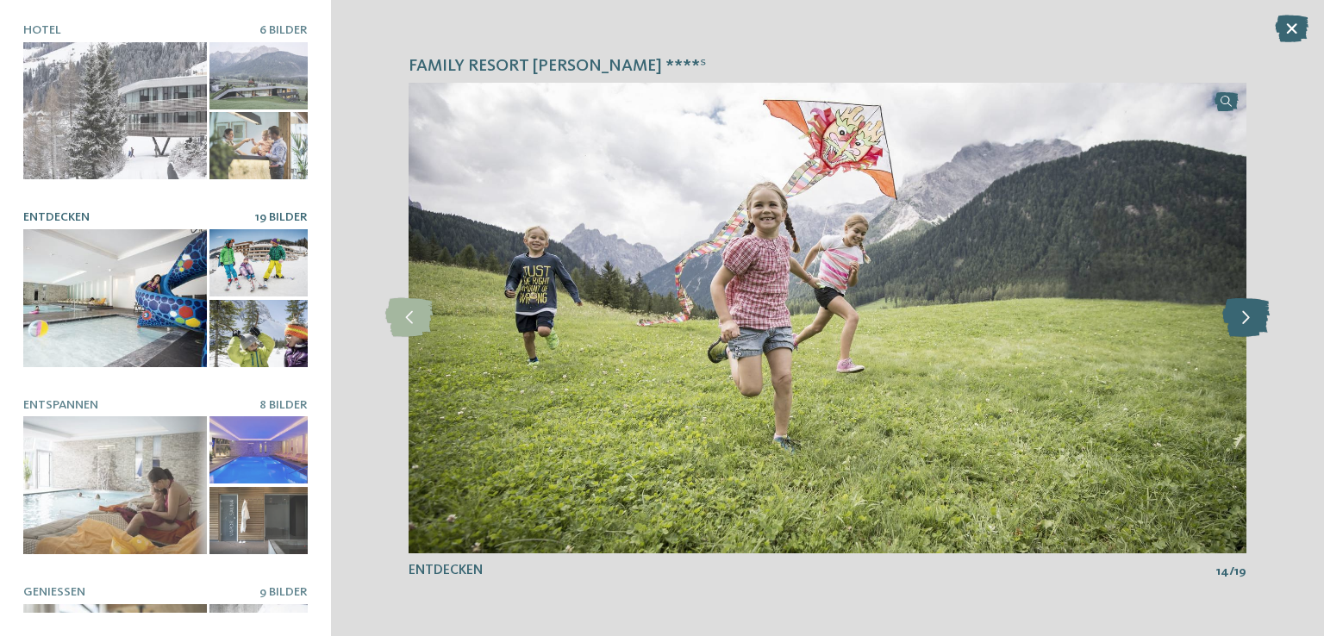
click at [1241, 332] on icon at bounding box center [1245, 317] width 47 height 39
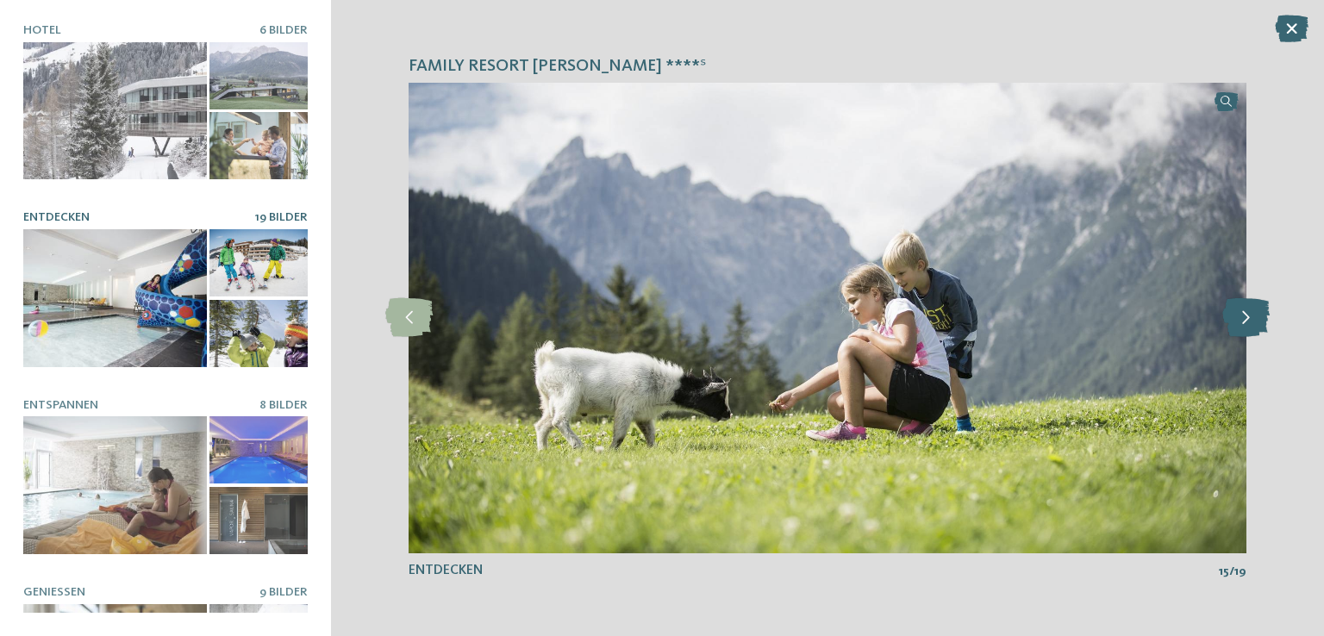
click at [1241, 332] on icon at bounding box center [1245, 317] width 47 height 39
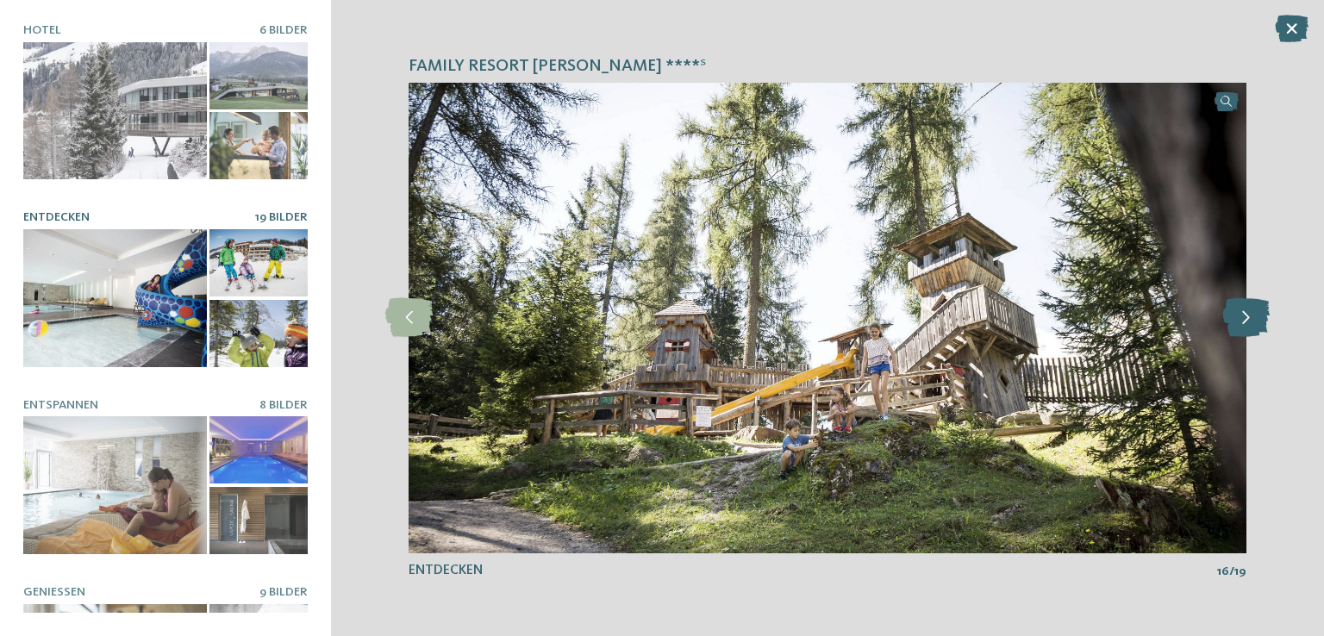
click at [1241, 332] on icon at bounding box center [1245, 317] width 47 height 39
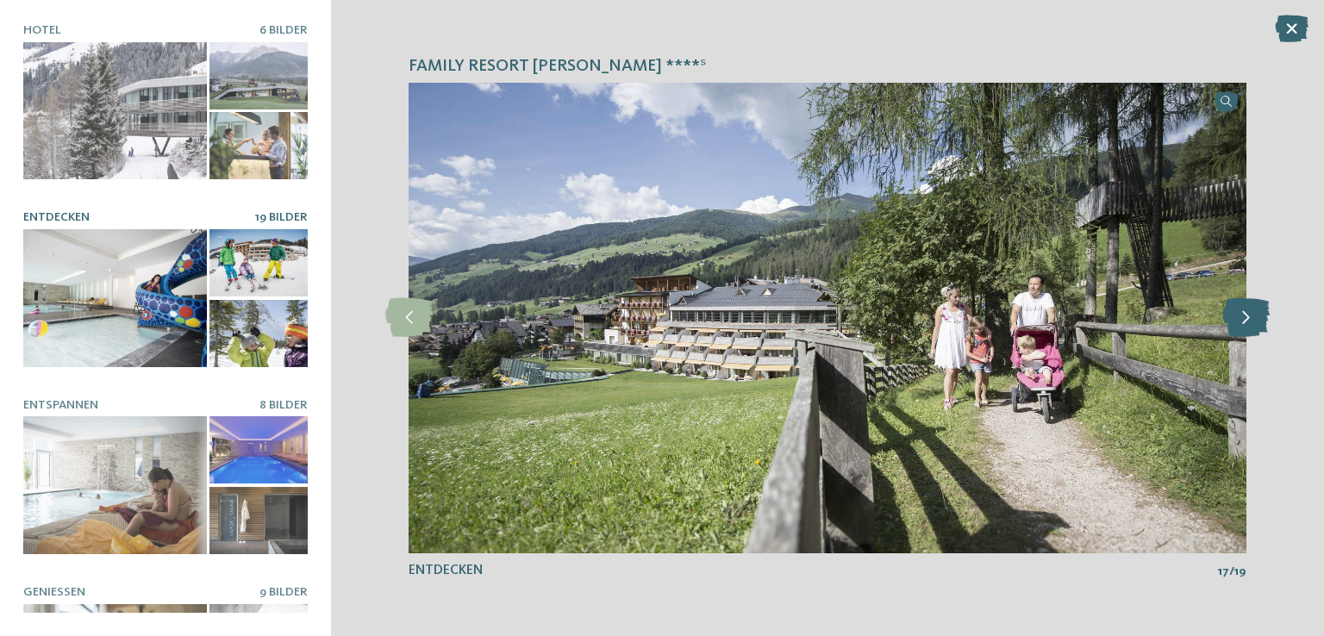
click at [1241, 332] on icon at bounding box center [1245, 317] width 47 height 39
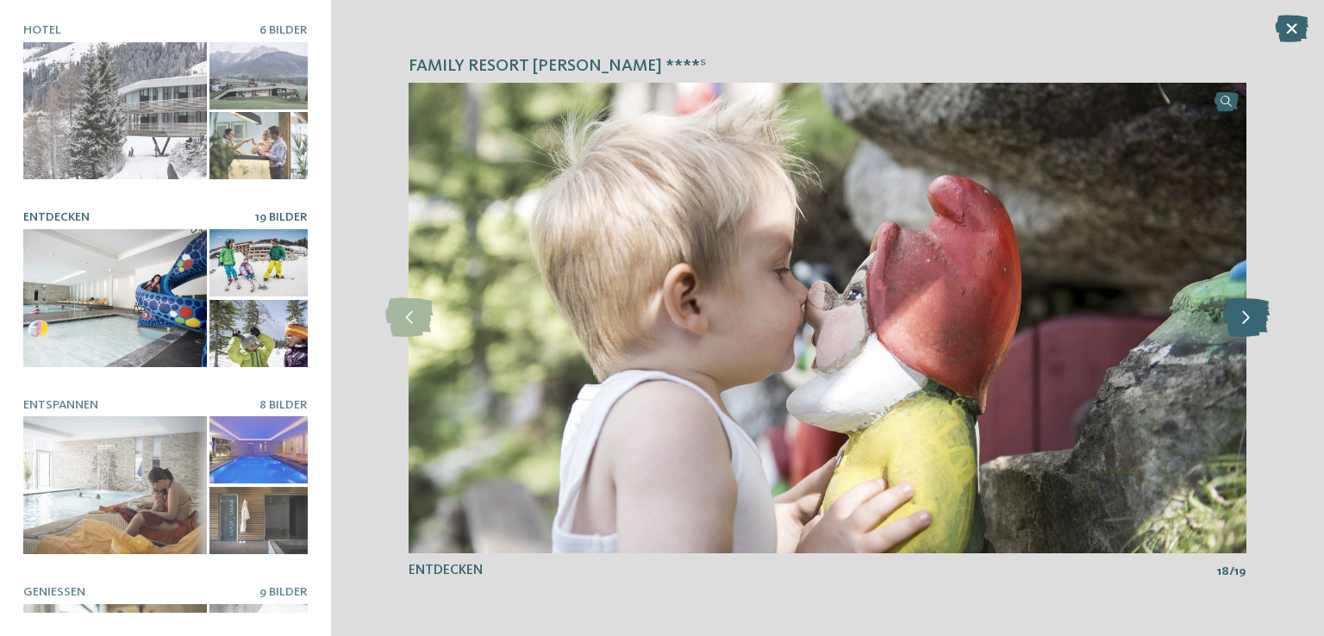
click at [1241, 332] on icon at bounding box center [1245, 317] width 47 height 39
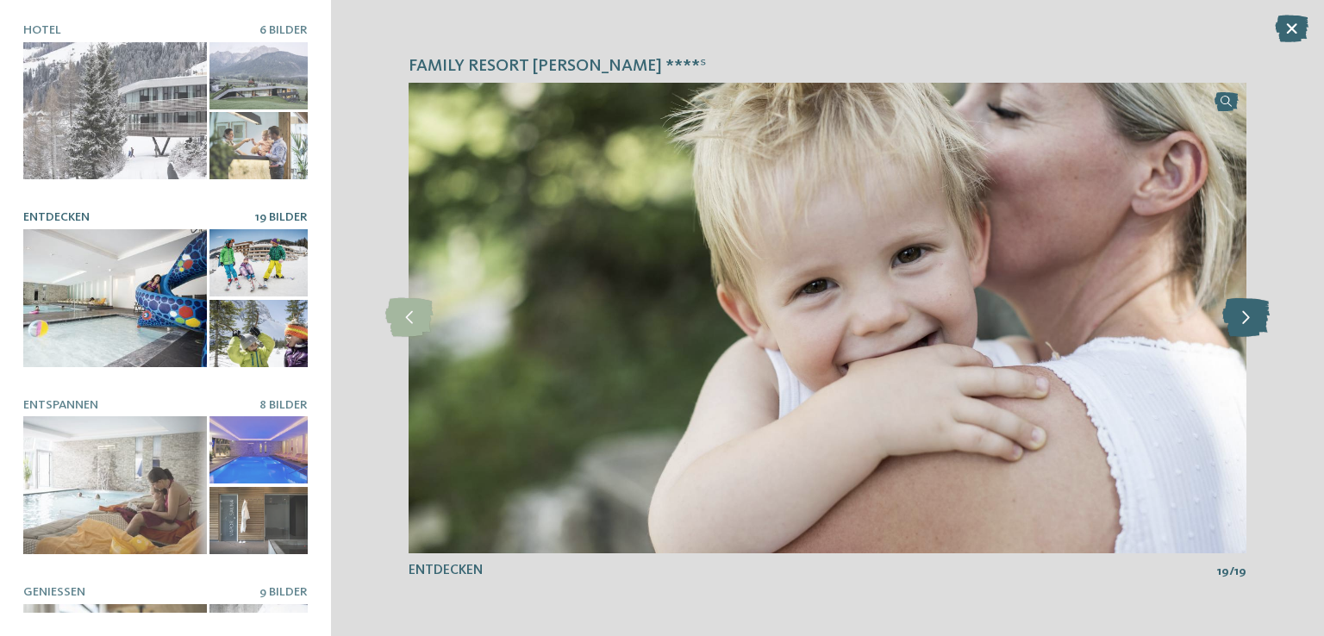
click at [1241, 332] on icon at bounding box center [1245, 317] width 47 height 39
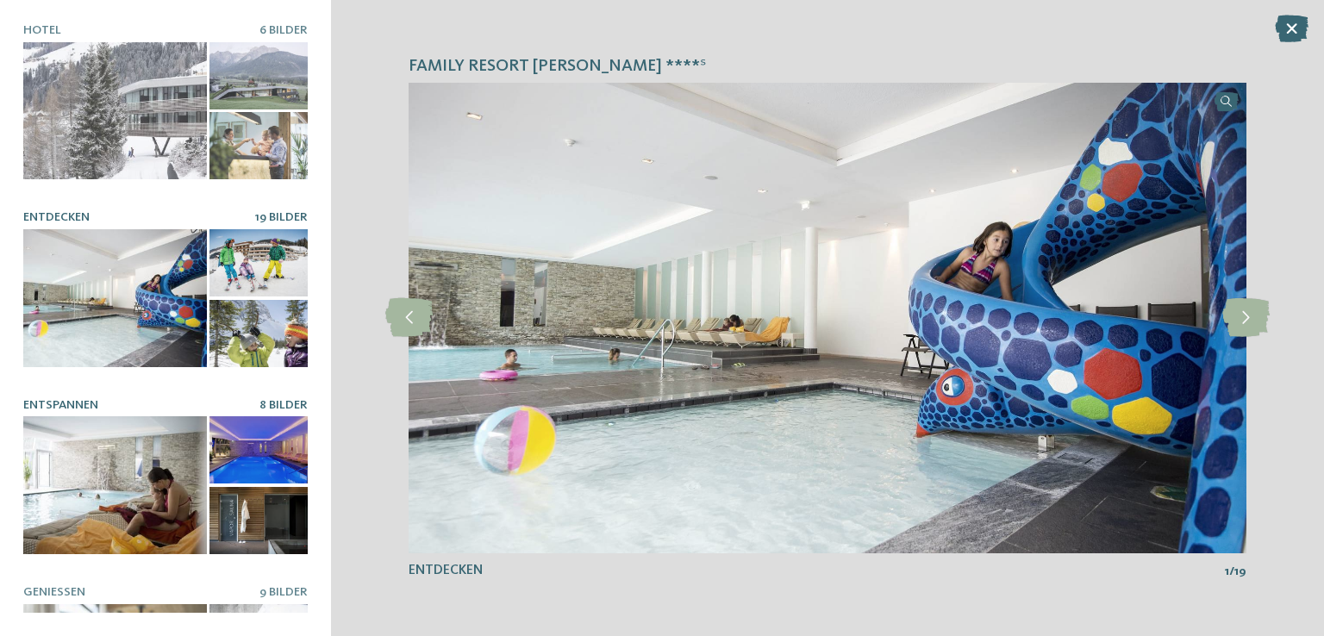
click at [113, 465] on div at bounding box center [115, 485] width 184 height 138
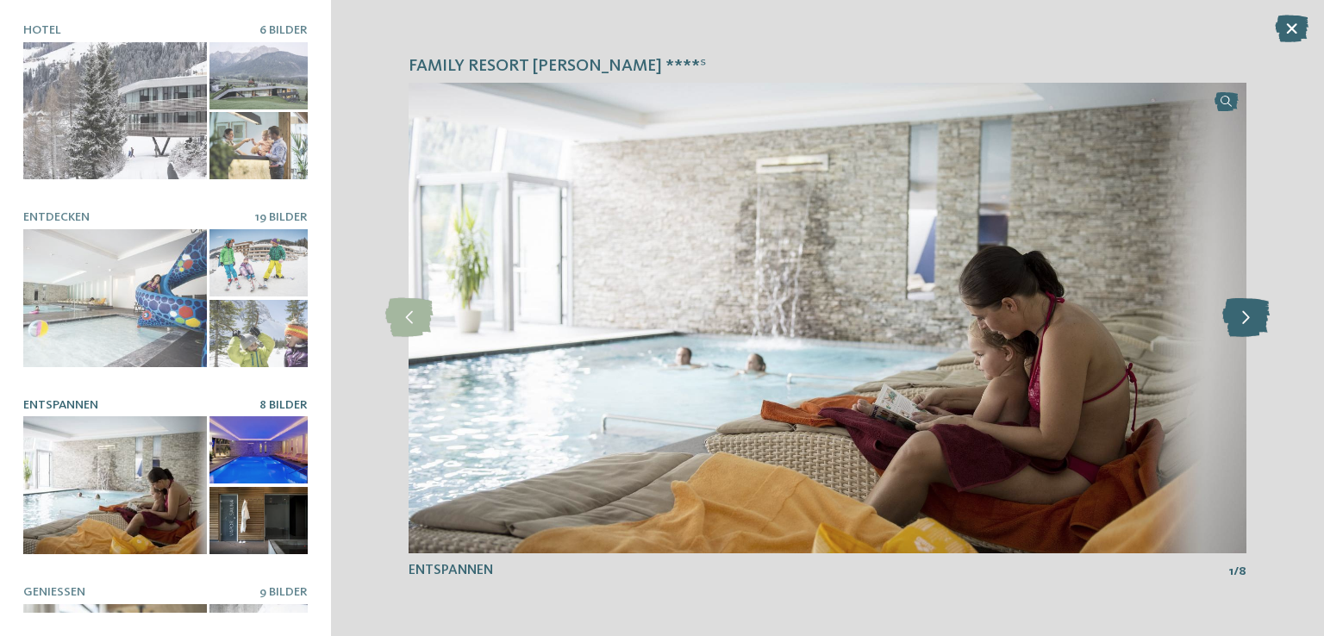
click at [1241, 329] on icon at bounding box center [1245, 317] width 47 height 39
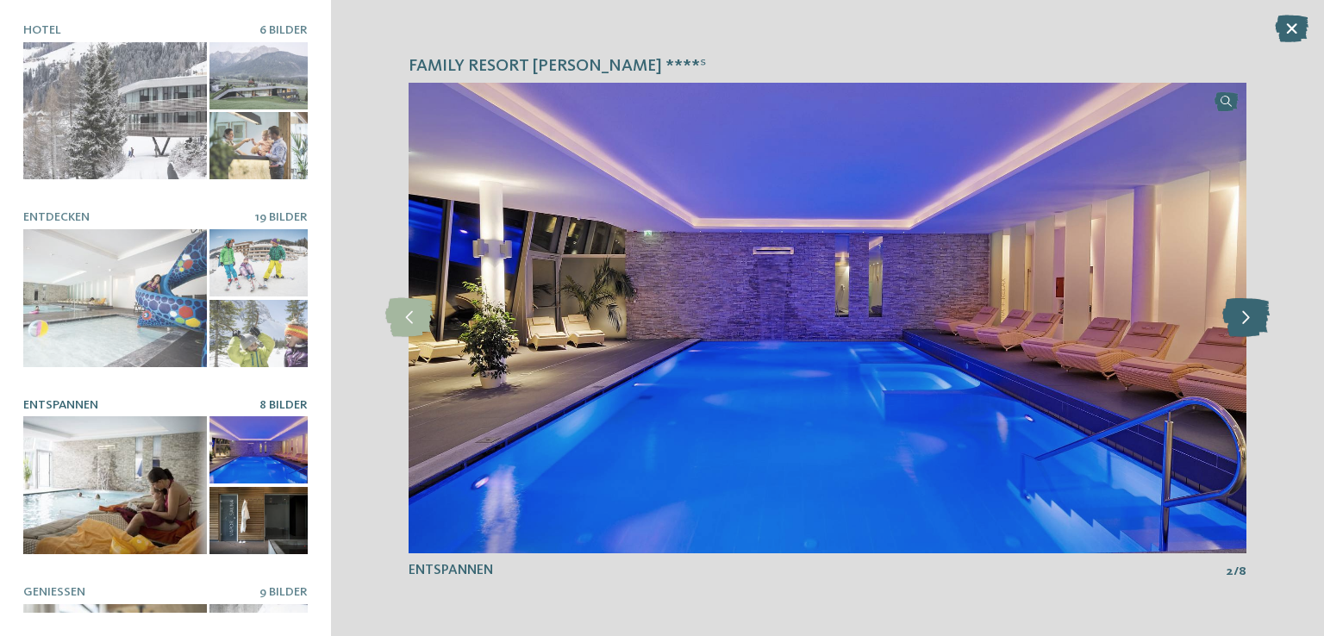
click at [1241, 329] on icon at bounding box center [1245, 317] width 47 height 39
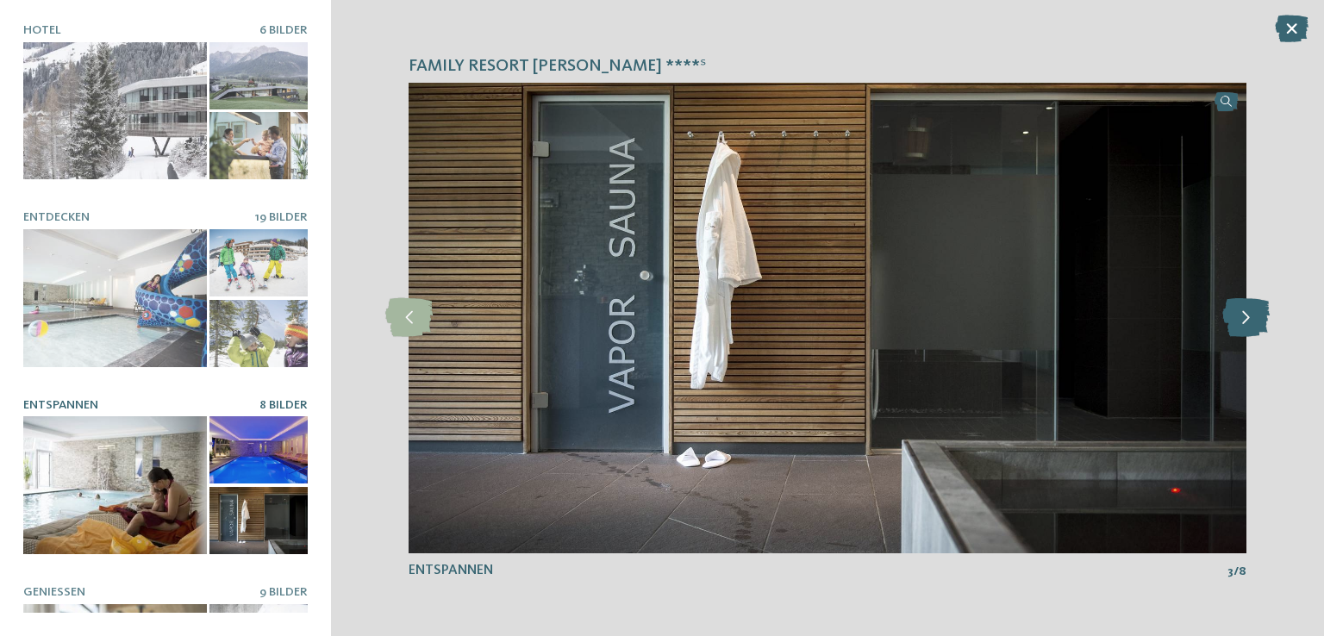
click at [1241, 329] on icon at bounding box center [1245, 317] width 47 height 39
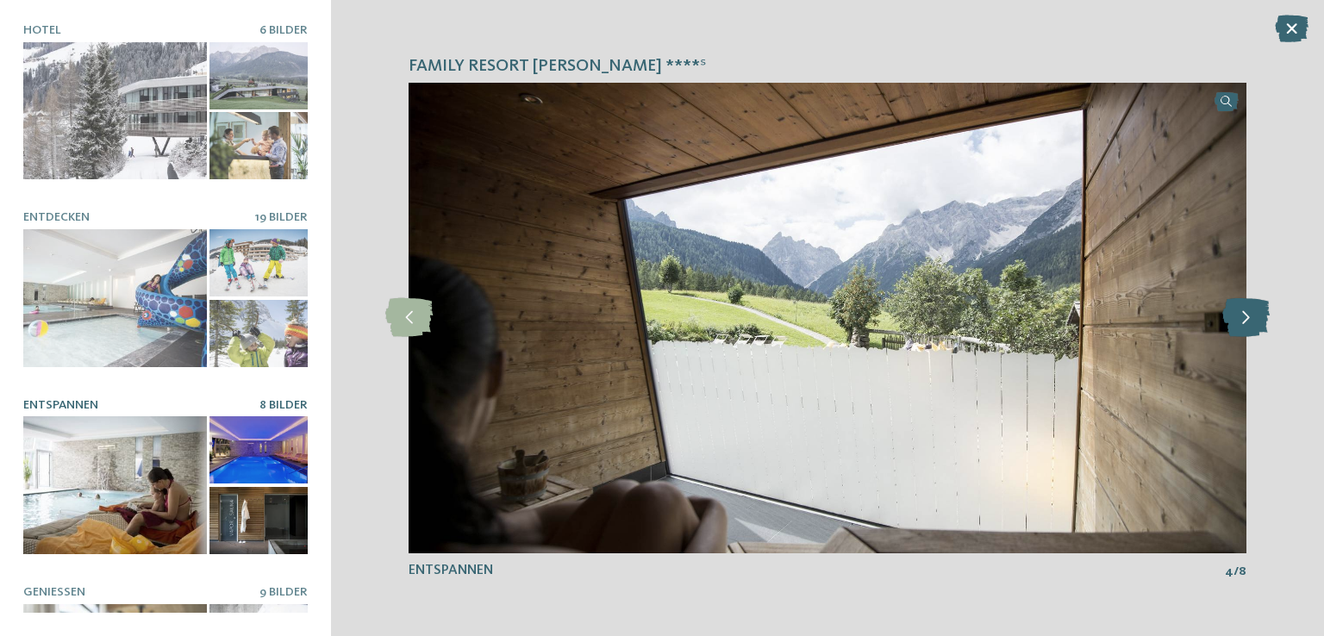
click at [1241, 329] on icon at bounding box center [1245, 317] width 47 height 39
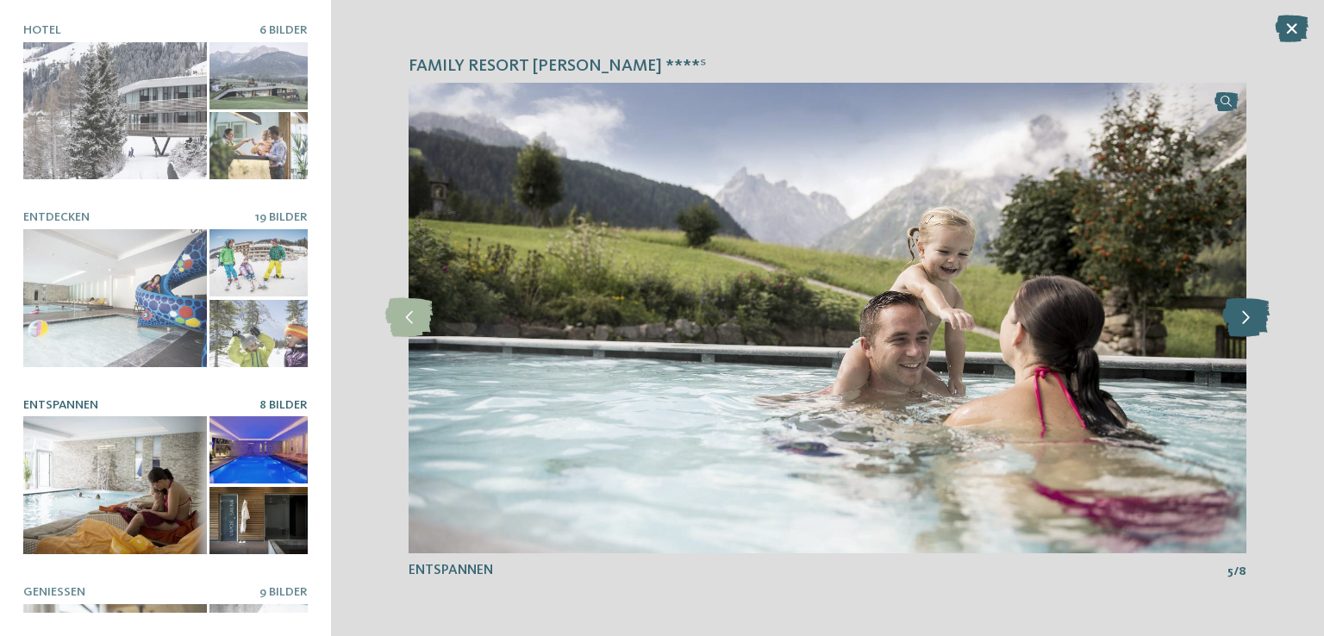
click at [1241, 329] on icon at bounding box center [1245, 317] width 47 height 39
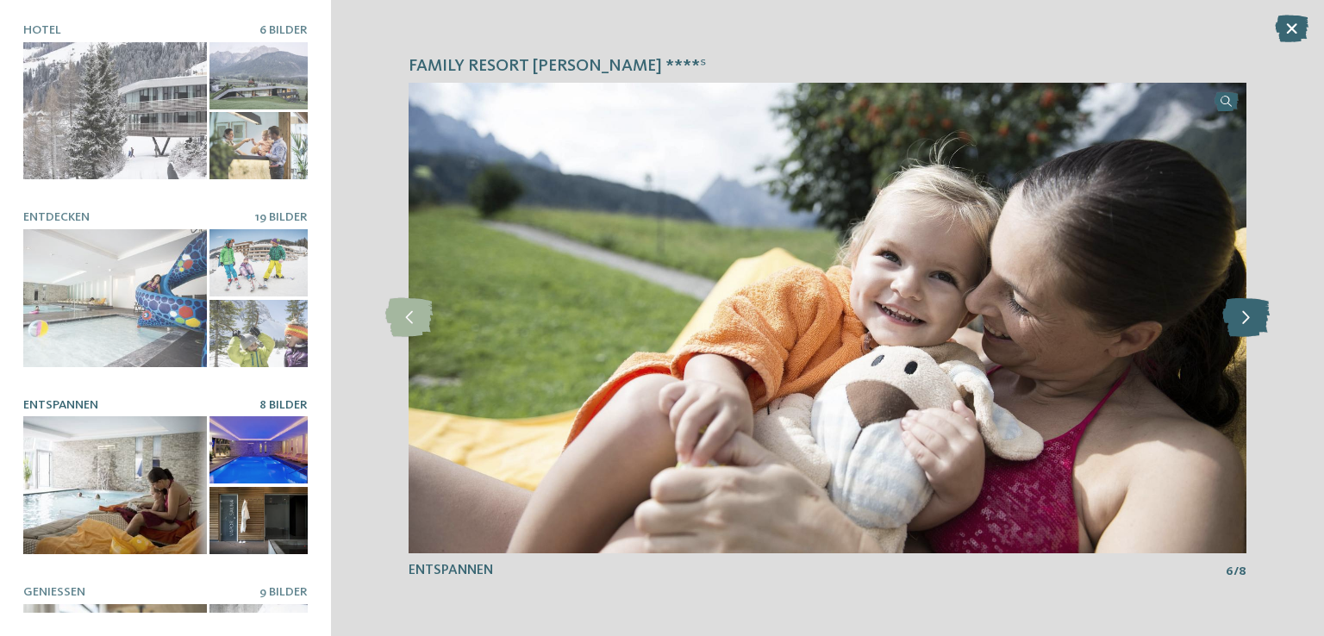
click at [1241, 329] on icon at bounding box center [1245, 317] width 47 height 39
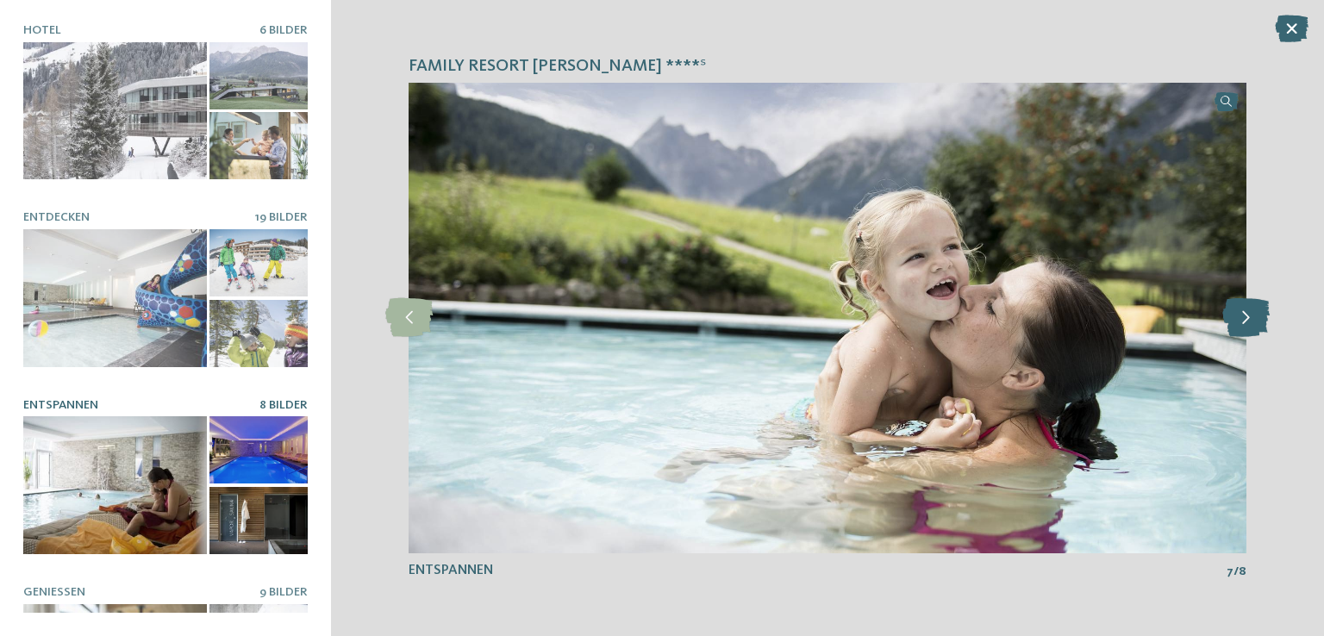
click at [1241, 329] on icon at bounding box center [1245, 317] width 47 height 39
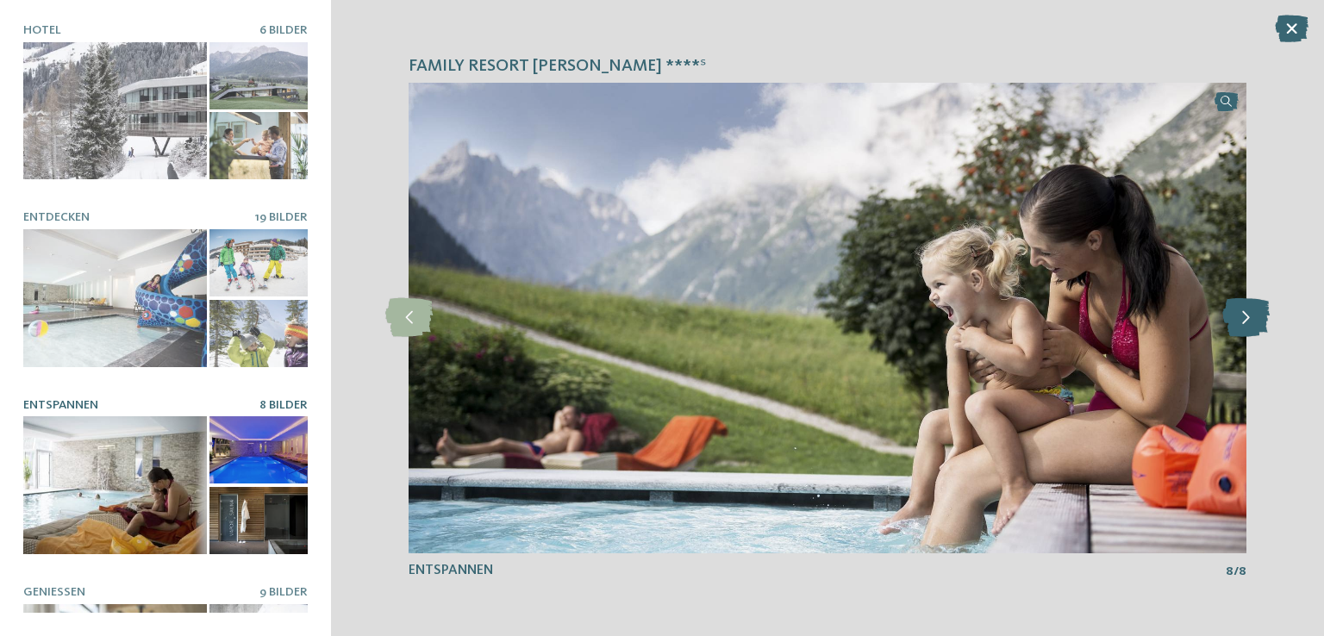
click at [1241, 329] on icon at bounding box center [1245, 317] width 47 height 39
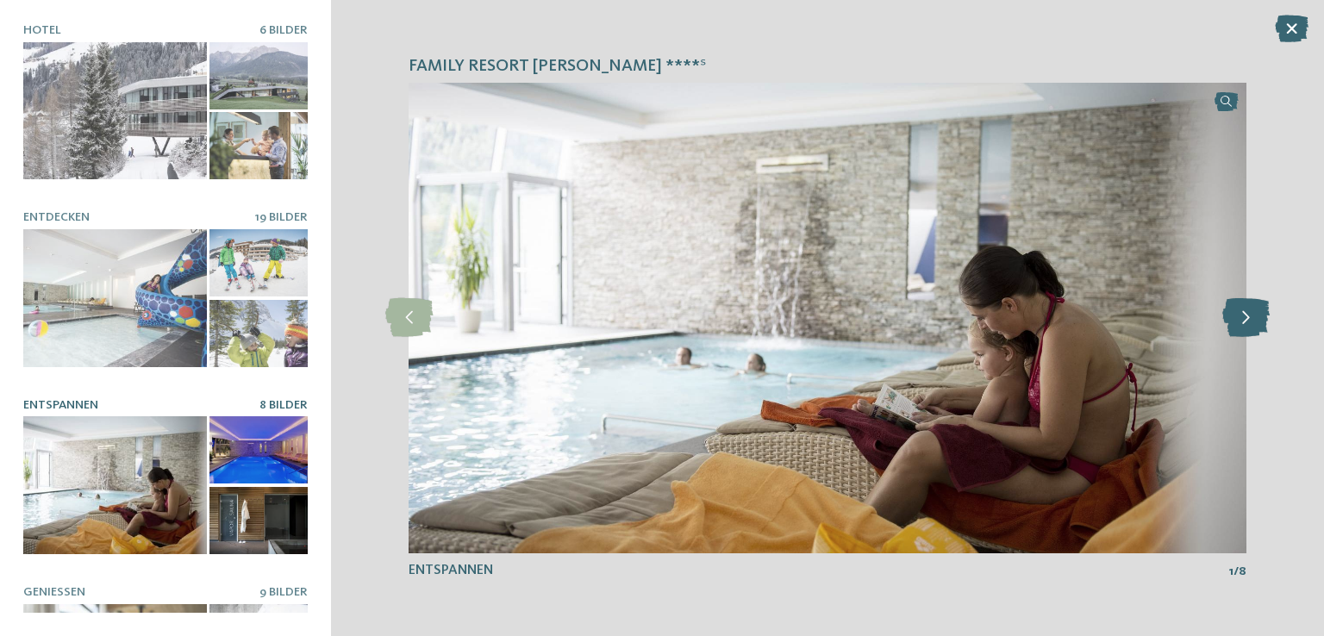
click at [1241, 329] on icon at bounding box center [1245, 317] width 47 height 39
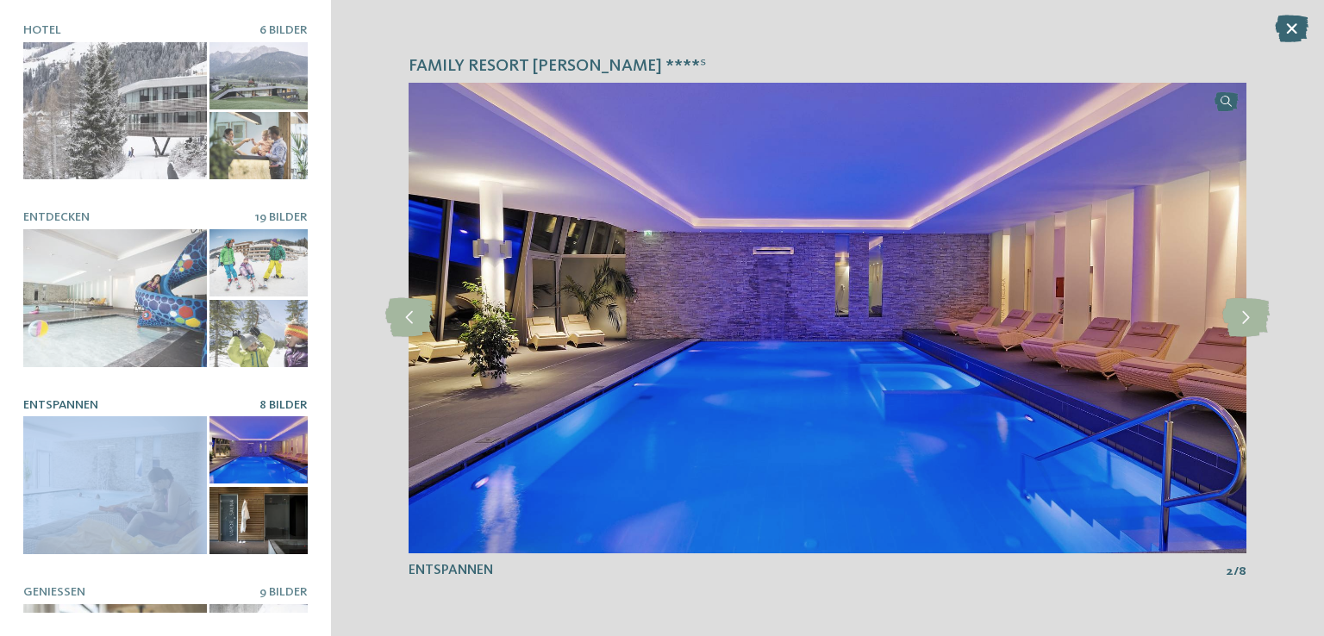
drag, startPoint x: 307, startPoint y: 404, endPoint x: 299, endPoint y: 446, distance: 42.1
click at [299, 446] on div "Hotel 6 Bilder Entdecken" at bounding box center [165, 318] width 284 height 590
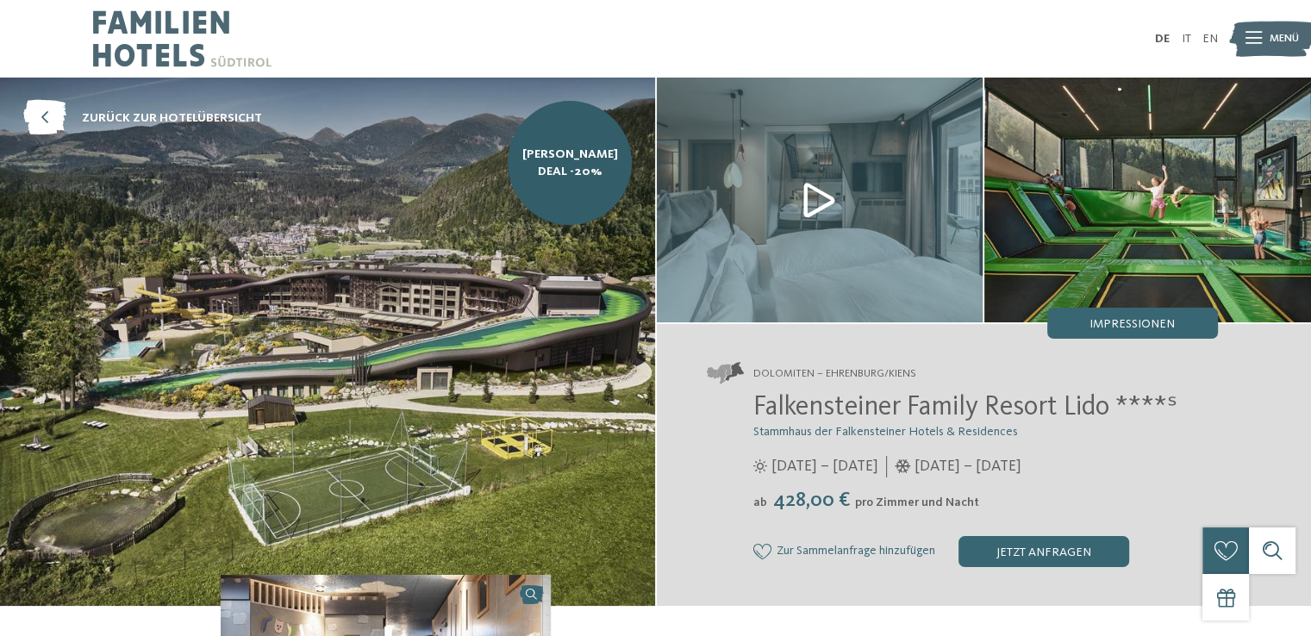
click at [1127, 342] on div "Dolomiten – Ehrenburg/Kiens Falkensteiner Family Resort Lido ****ˢ Stammhaus de…" at bounding box center [984, 465] width 655 height 282
click at [1130, 338] on div "Impressionen" at bounding box center [1132, 323] width 171 height 31
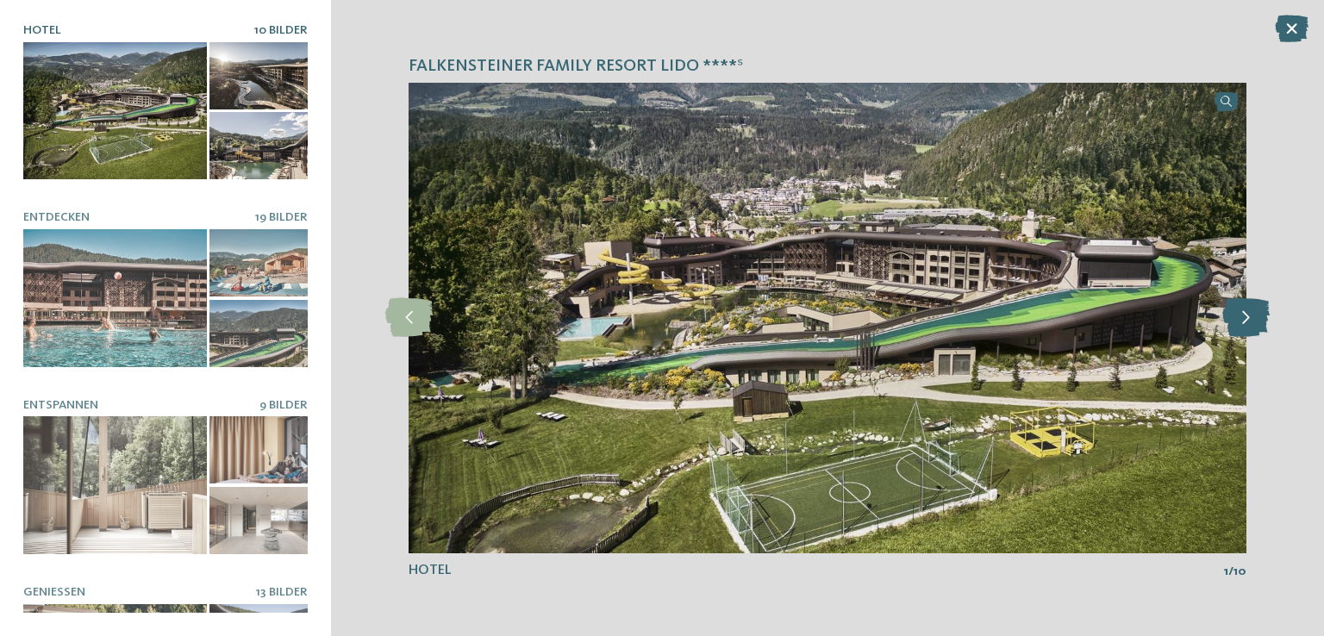
click at [1247, 325] on icon at bounding box center [1245, 317] width 47 height 39
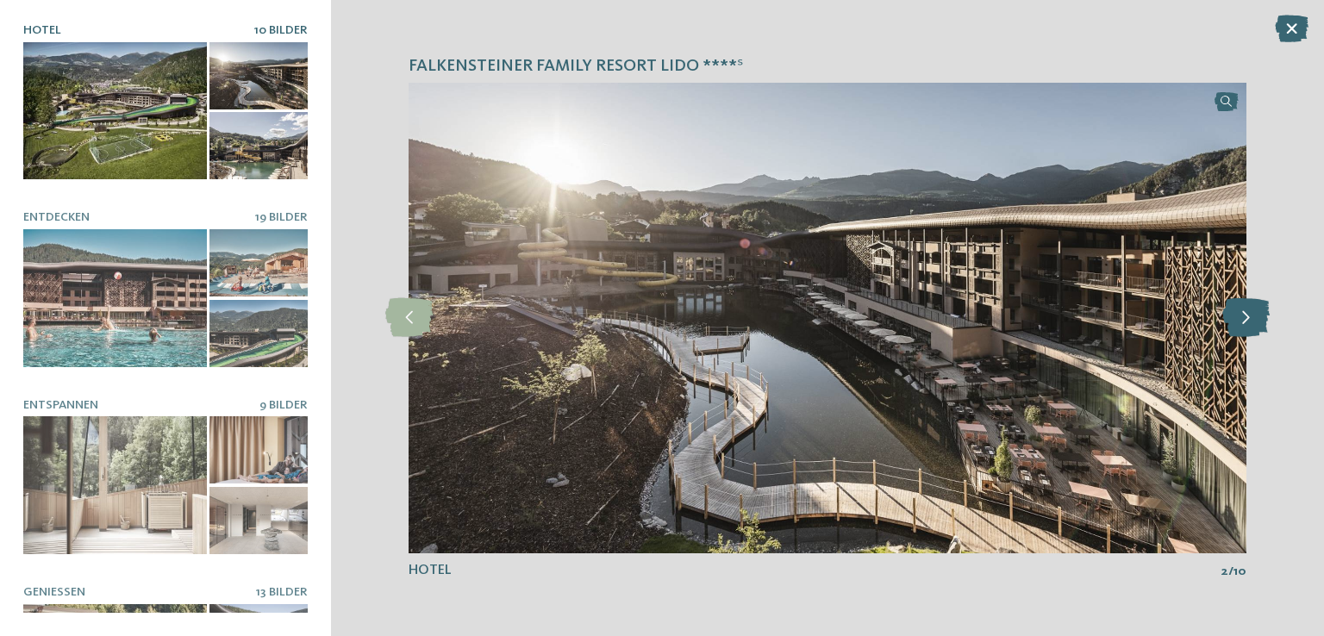
click at [1247, 325] on icon at bounding box center [1245, 317] width 47 height 39
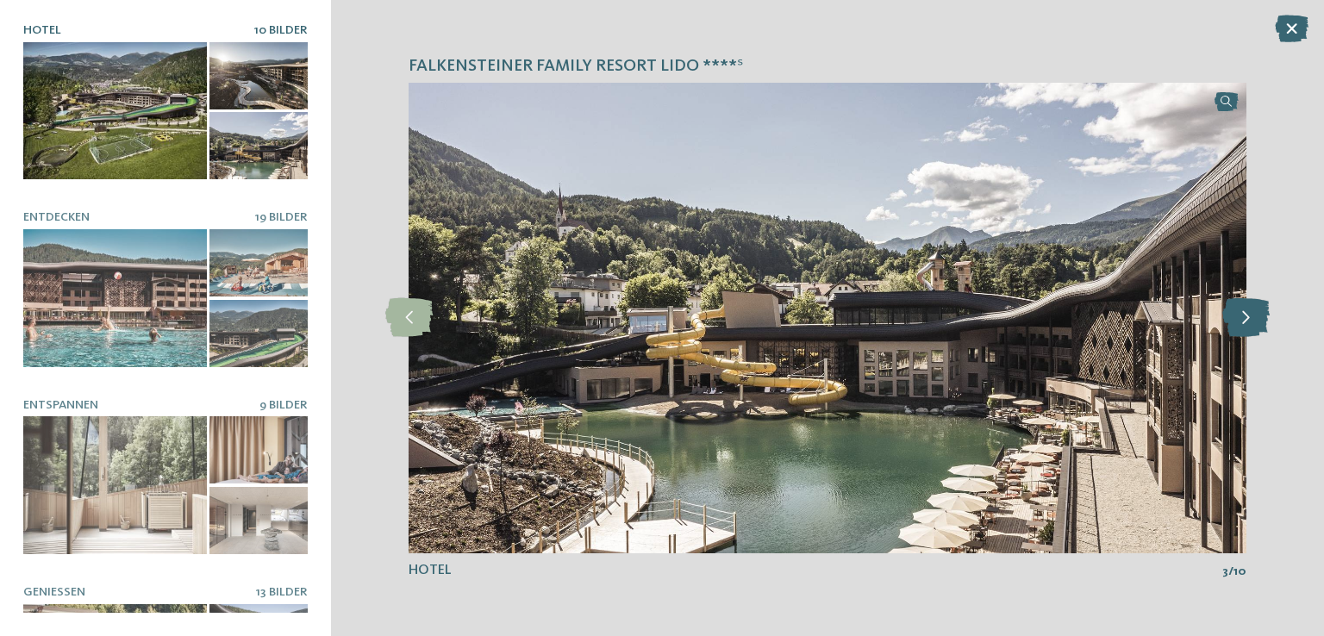
click at [1247, 325] on icon at bounding box center [1245, 317] width 47 height 39
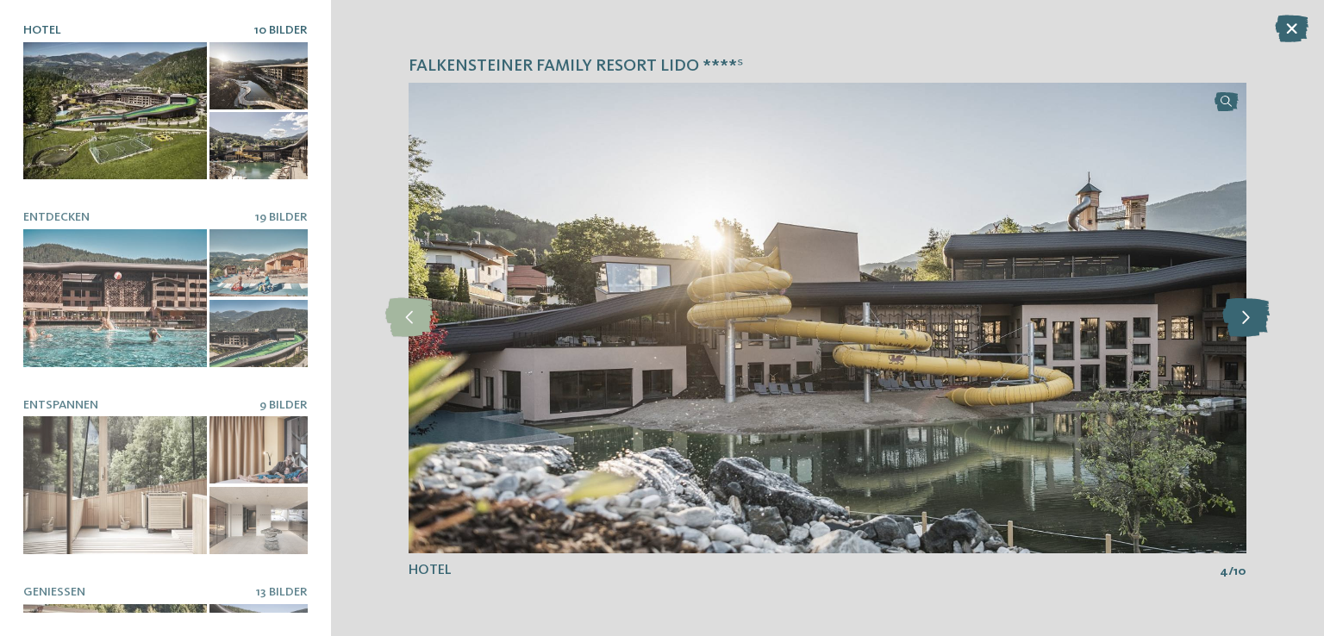
click at [1247, 325] on icon at bounding box center [1245, 317] width 47 height 39
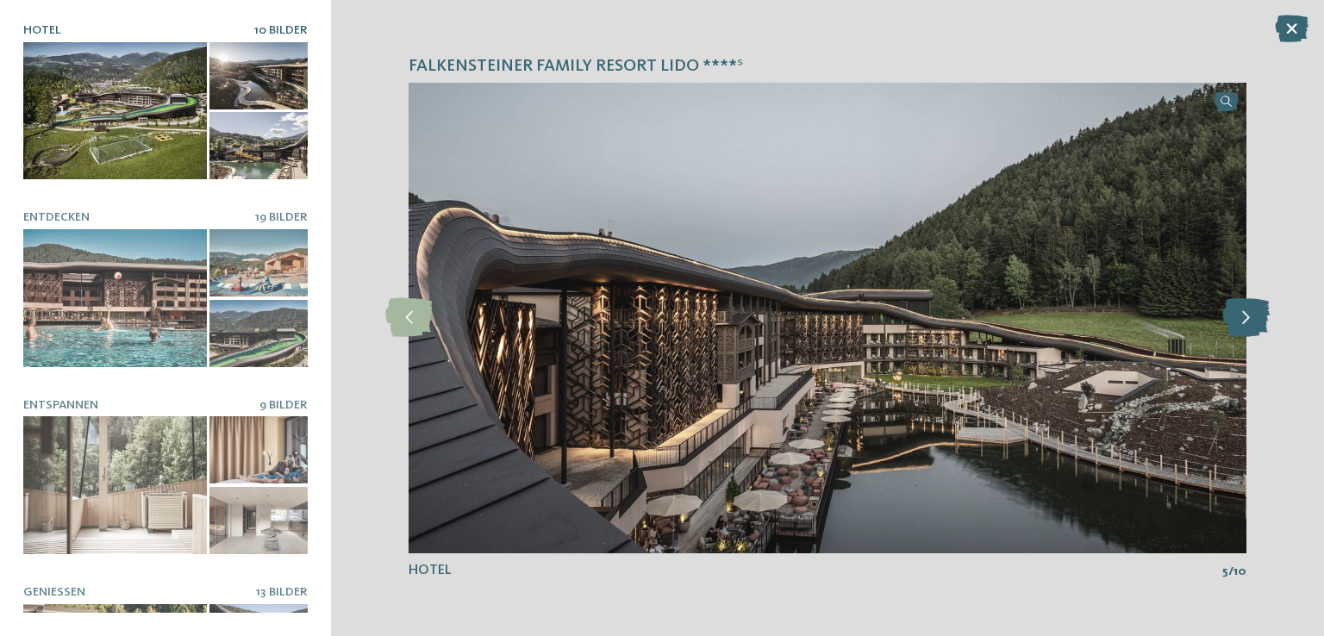
click at [1247, 325] on icon at bounding box center [1245, 317] width 47 height 39
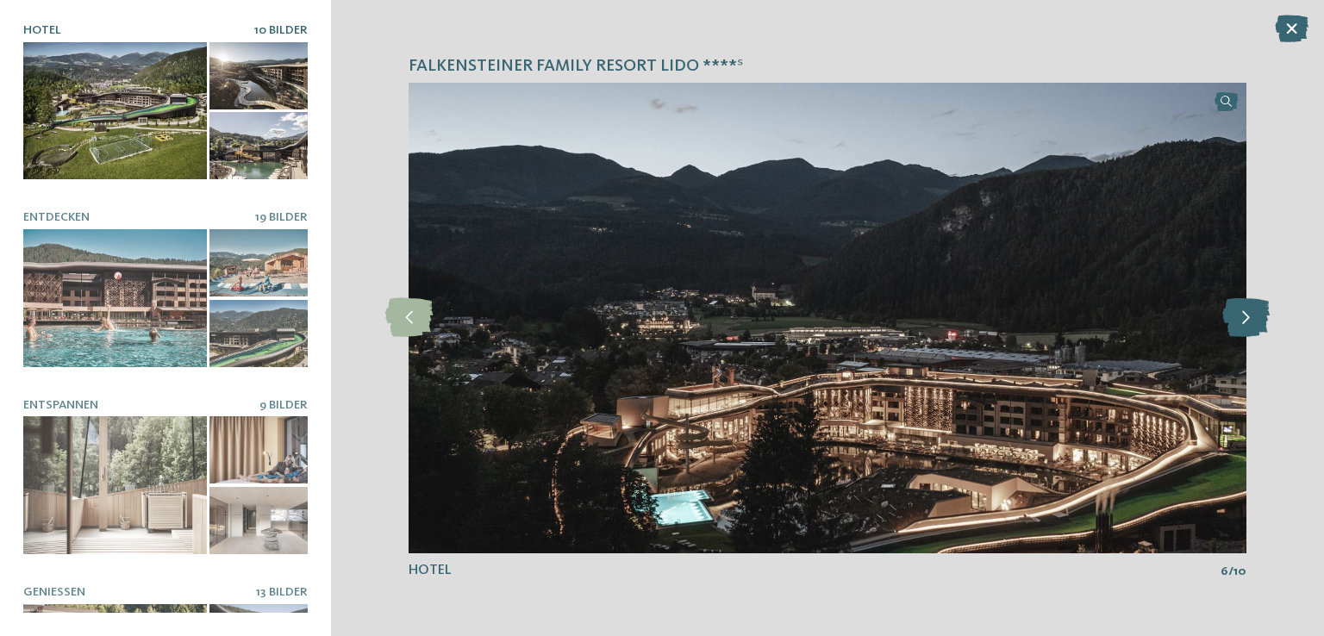
click at [1247, 325] on icon at bounding box center [1245, 317] width 47 height 39
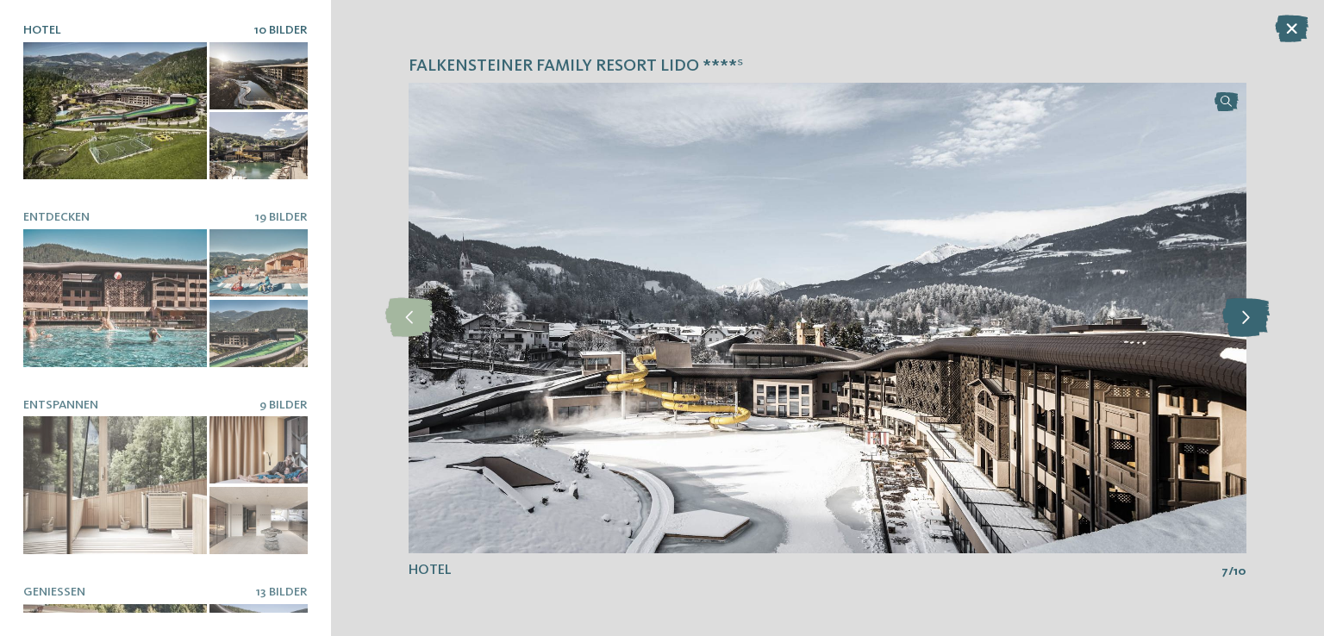
click at [1247, 325] on icon at bounding box center [1245, 317] width 47 height 39
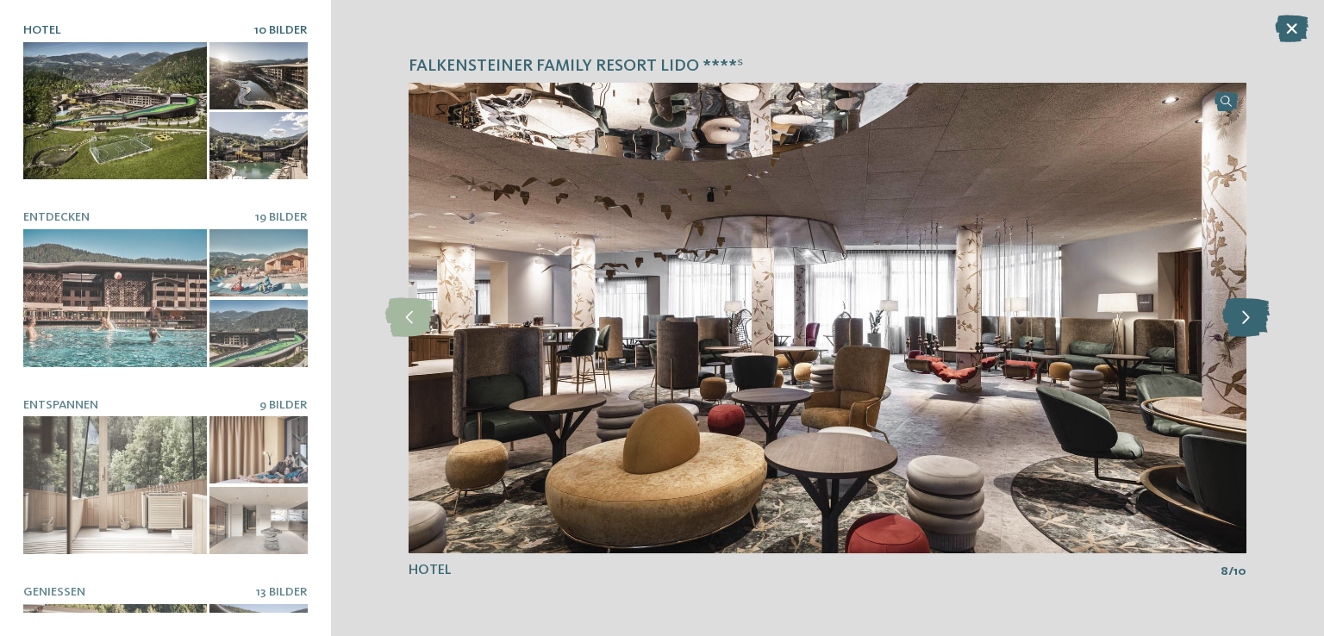
click at [1247, 325] on icon at bounding box center [1245, 317] width 47 height 39
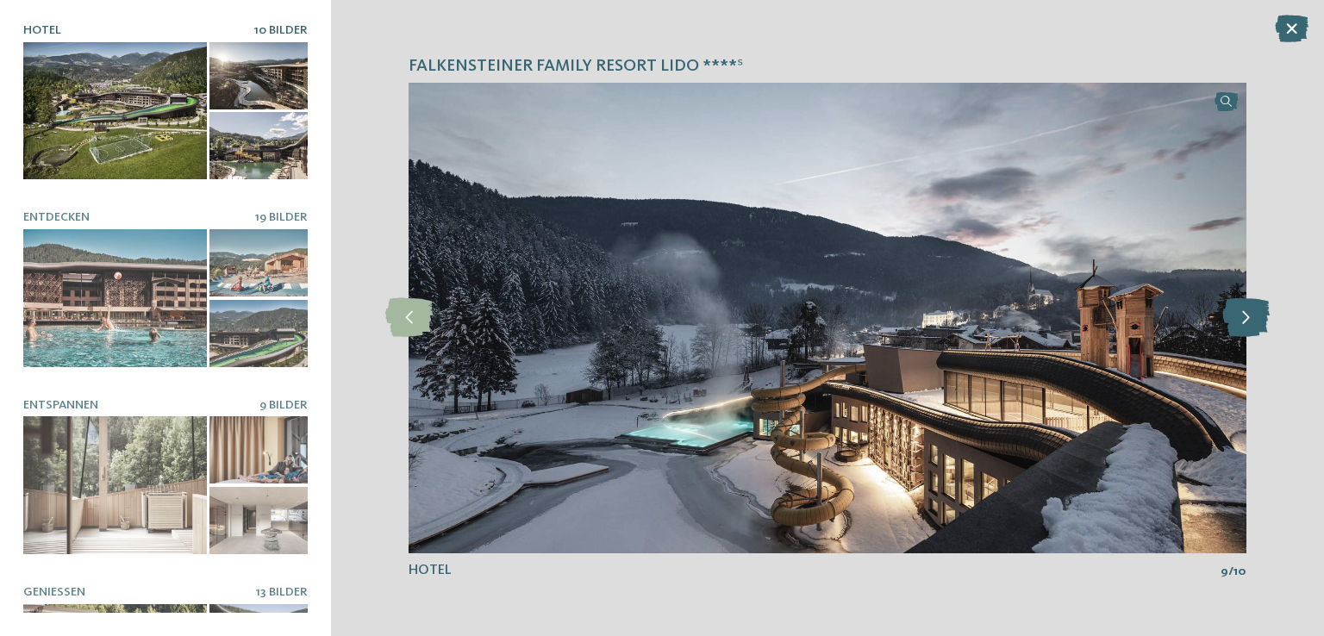
click at [1247, 325] on icon at bounding box center [1245, 317] width 47 height 39
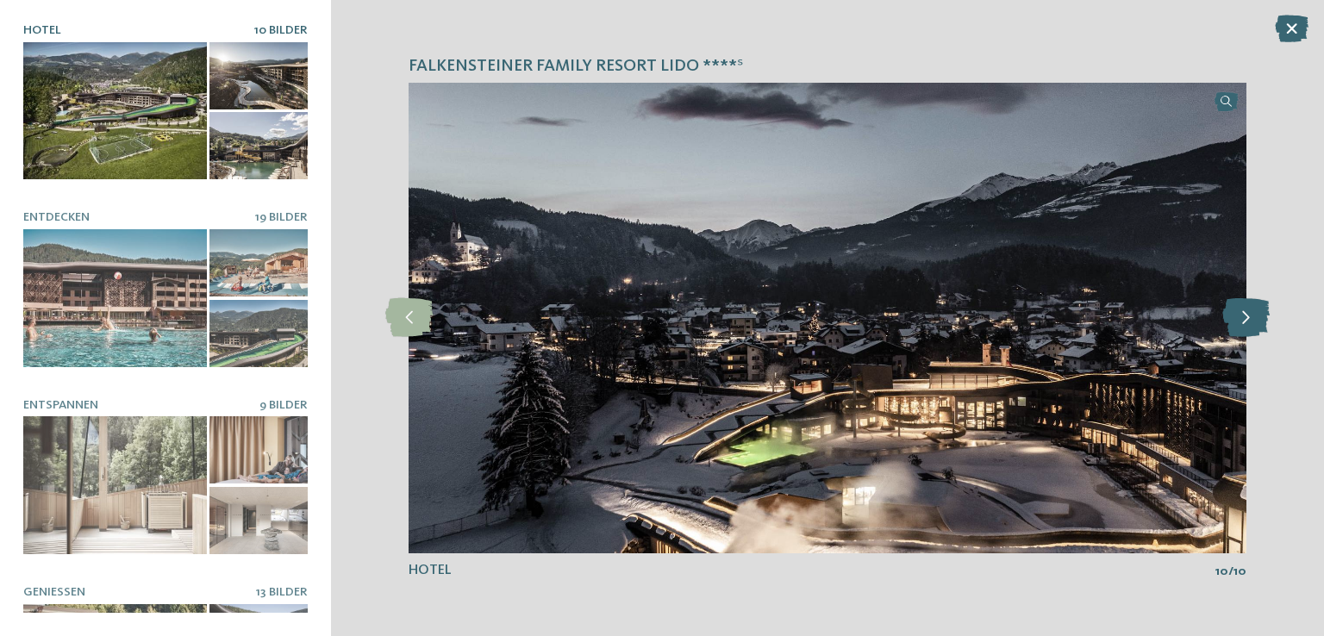
click at [1247, 325] on icon at bounding box center [1245, 317] width 47 height 39
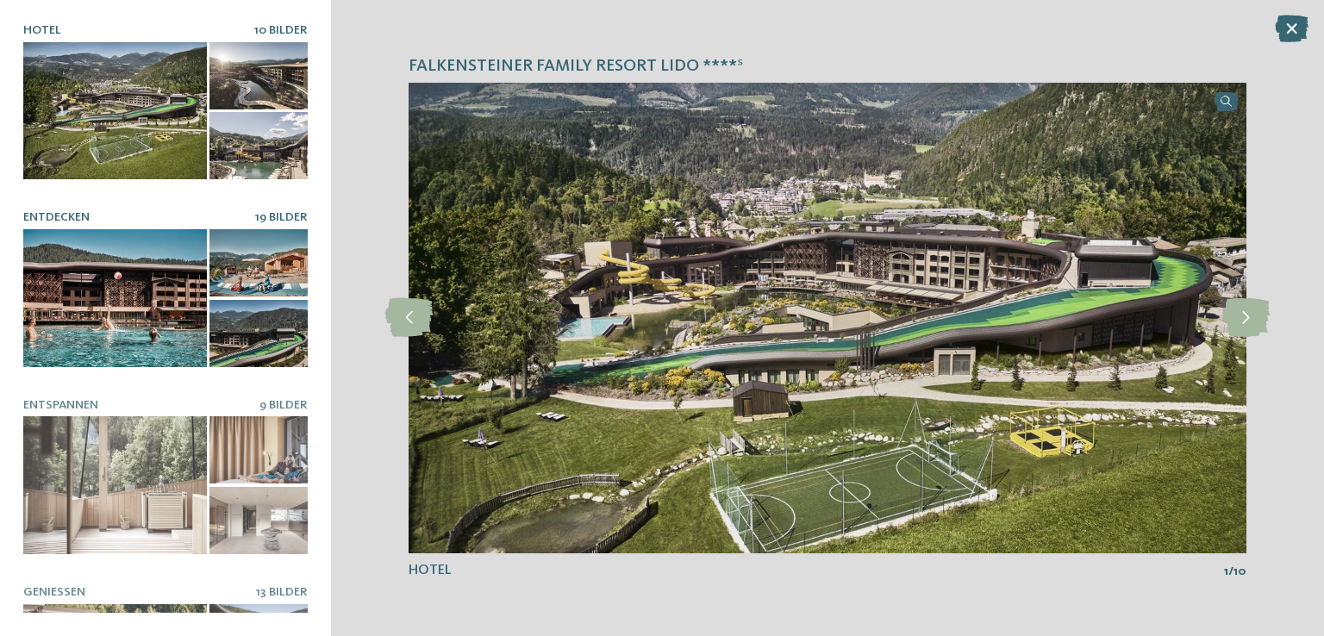
click at [142, 286] on div at bounding box center [115, 298] width 184 height 138
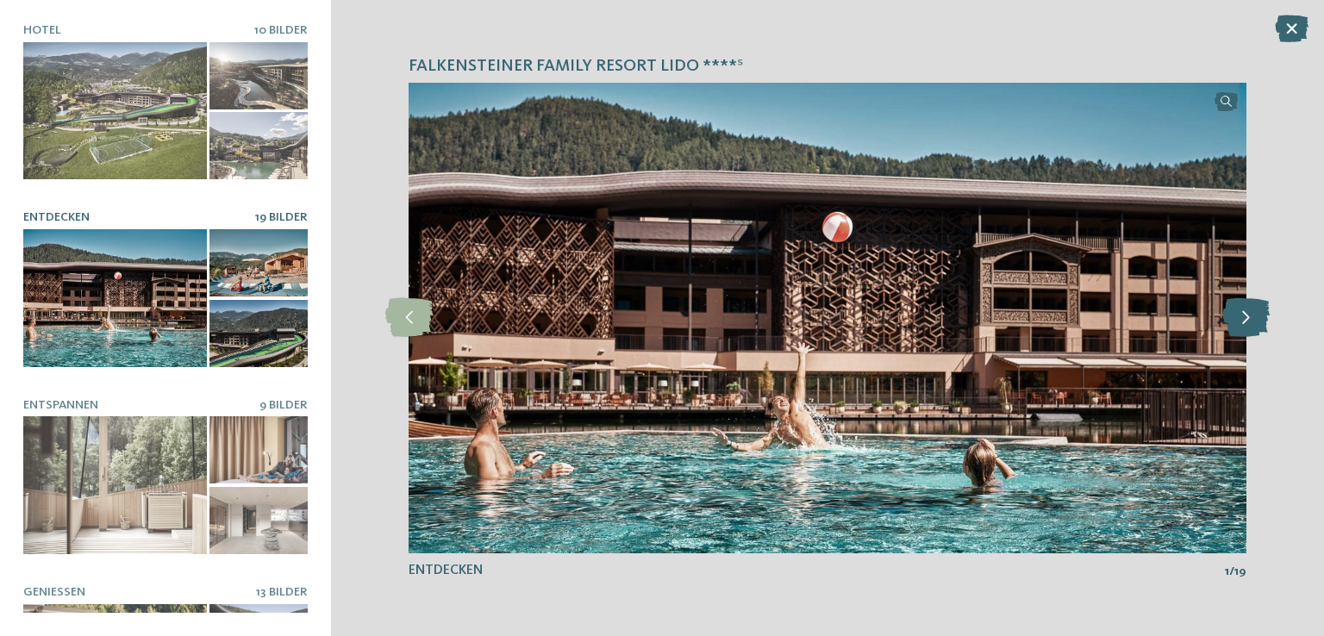
click at [1232, 311] on icon at bounding box center [1245, 317] width 47 height 39
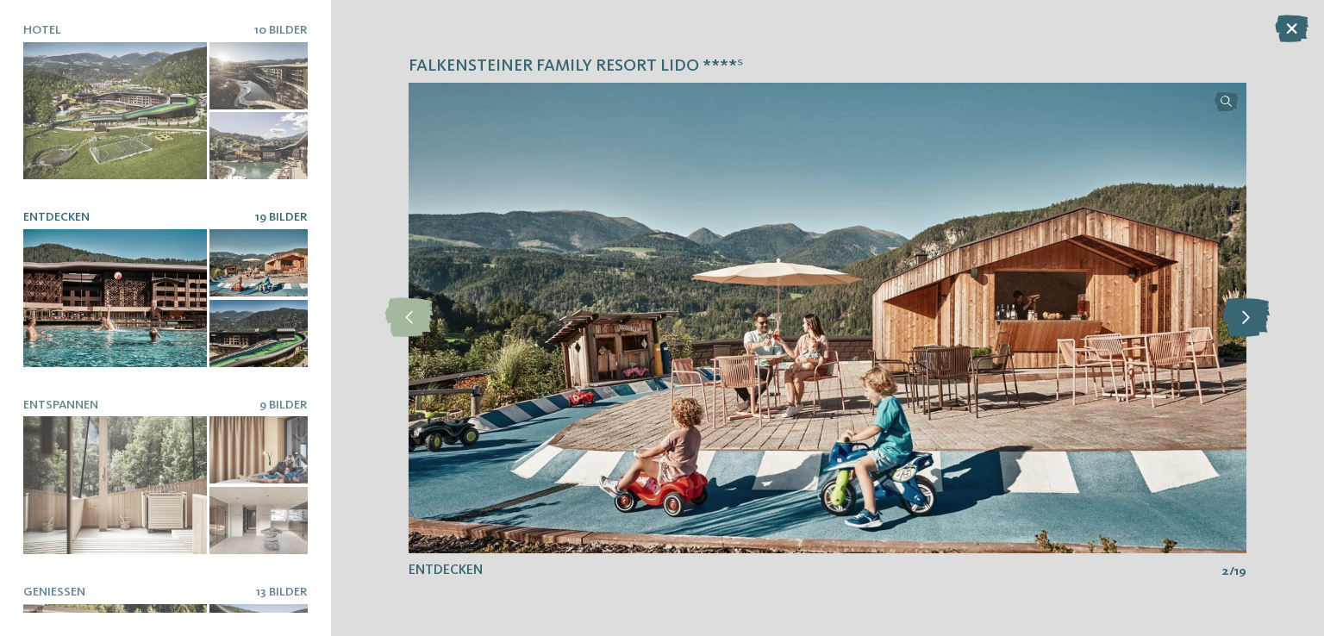
click at [1232, 311] on icon at bounding box center [1245, 317] width 47 height 39
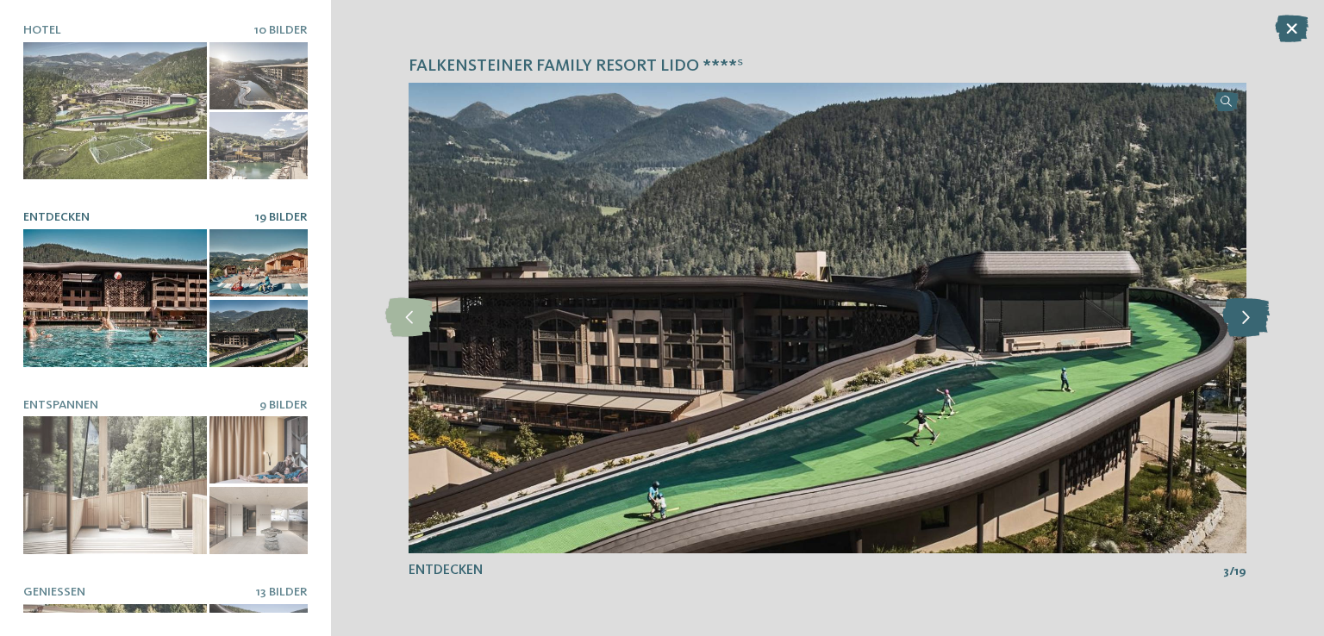
click at [1232, 311] on icon at bounding box center [1245, 317] width 47 height 39
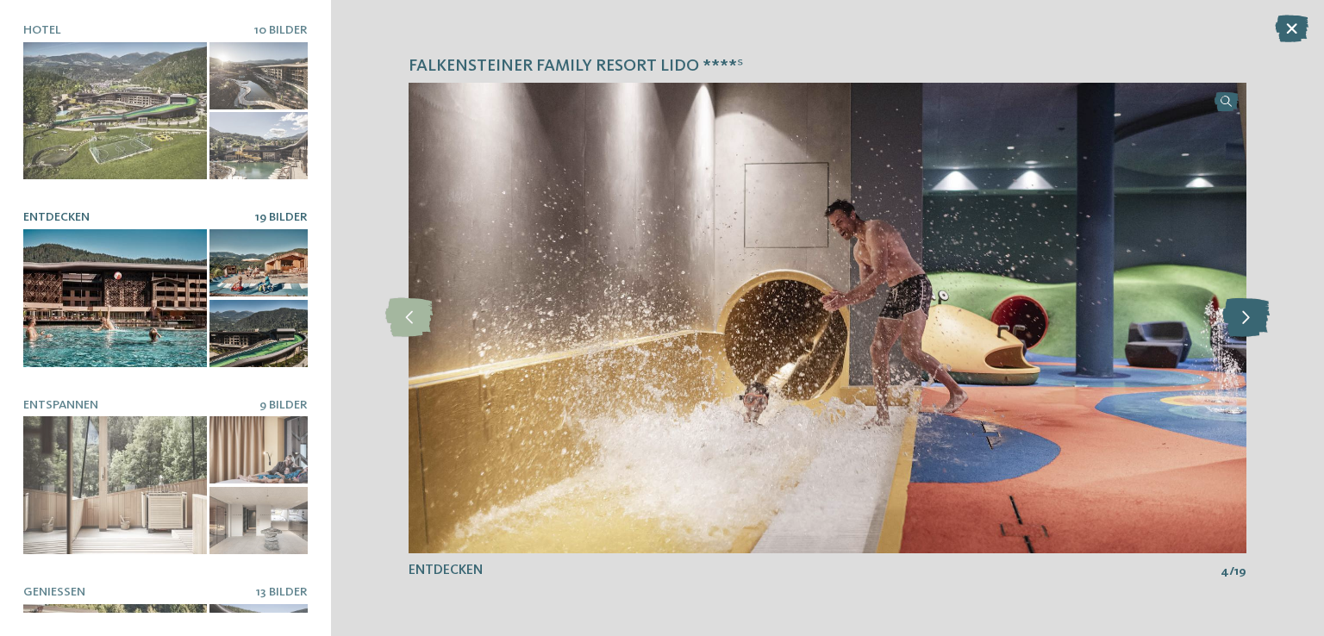
click at [1232, 311] on icon at bounding box center [1245, 317] width 47 height 39
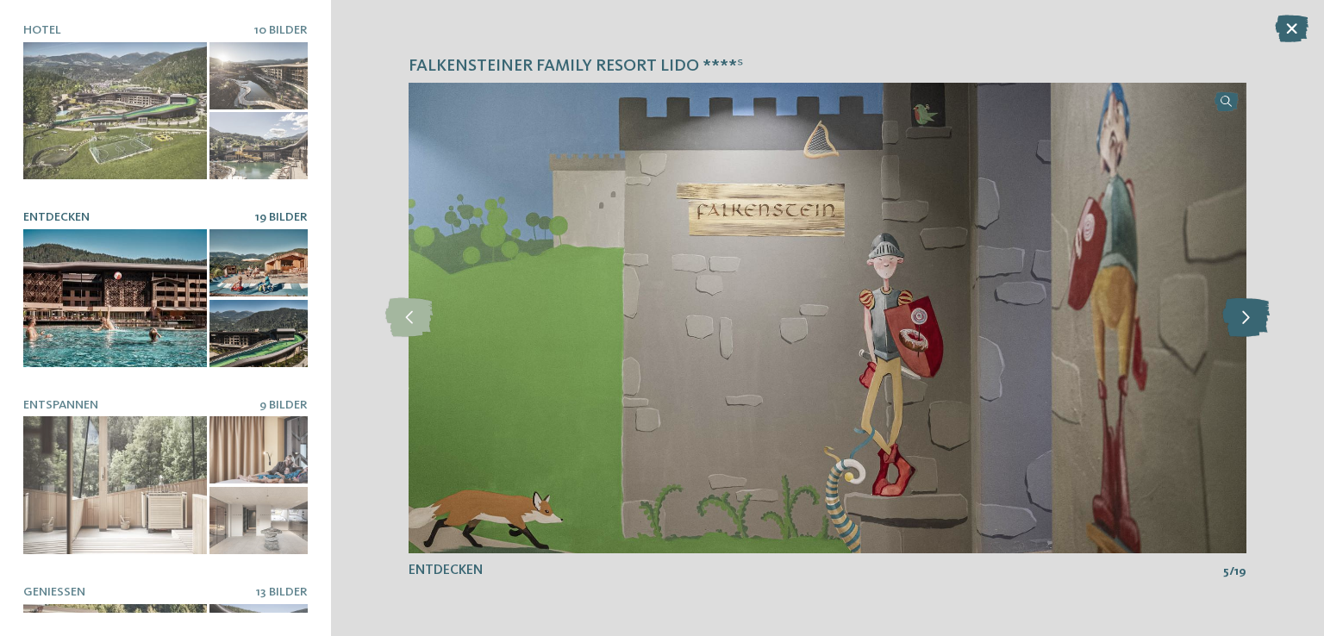
click at [1232, 311] on icon at bounding box center [1245, 317] width 47 height 39
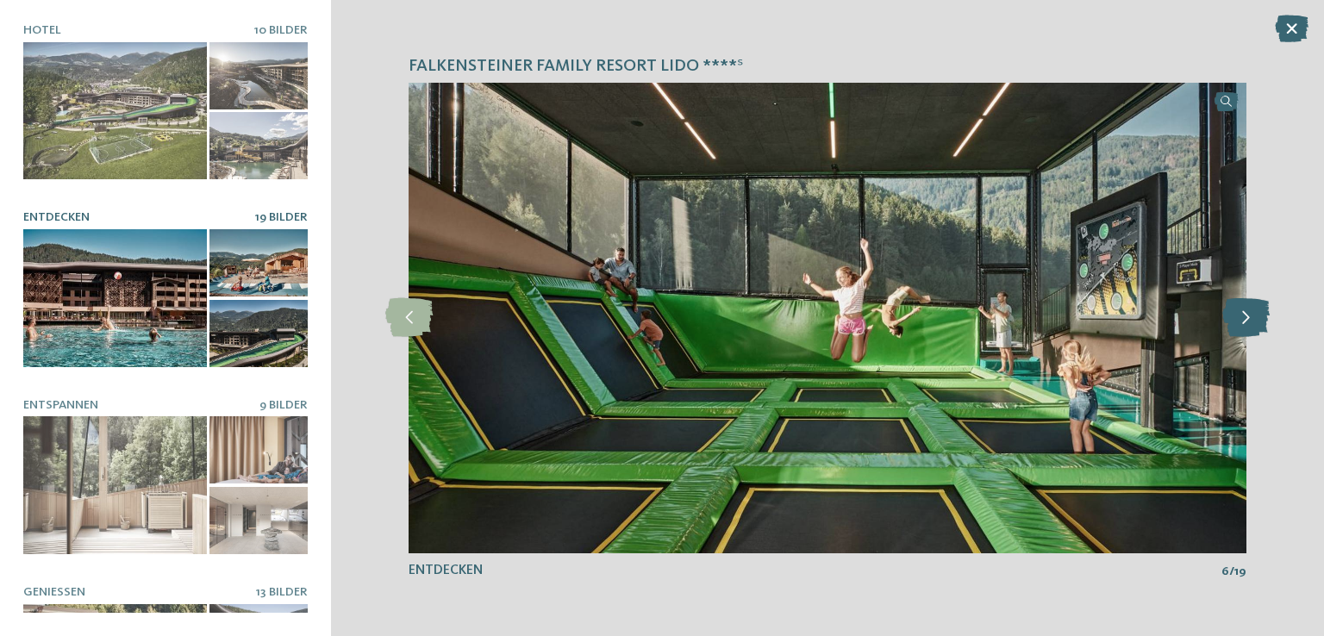
click at [1232, 311] on icon at bounding box center [1245, 317] width 47 height 39
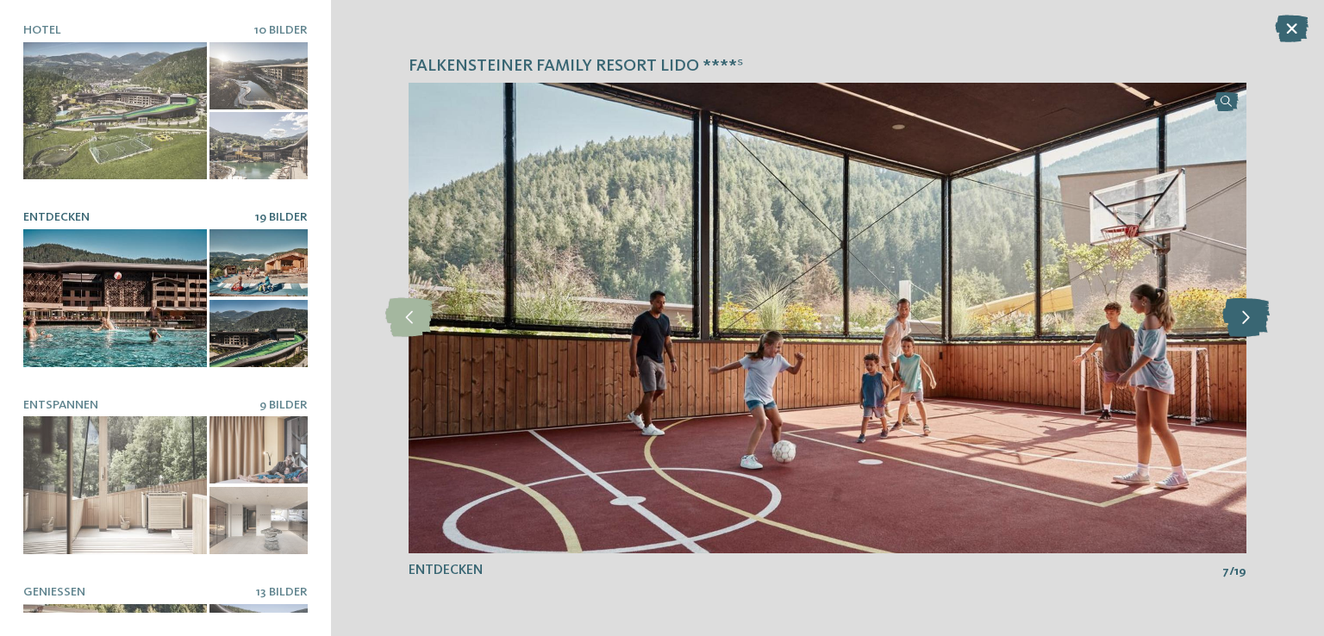
click at [1232, 311] on icon at bounding box center [1245, 317] width 47 height 39
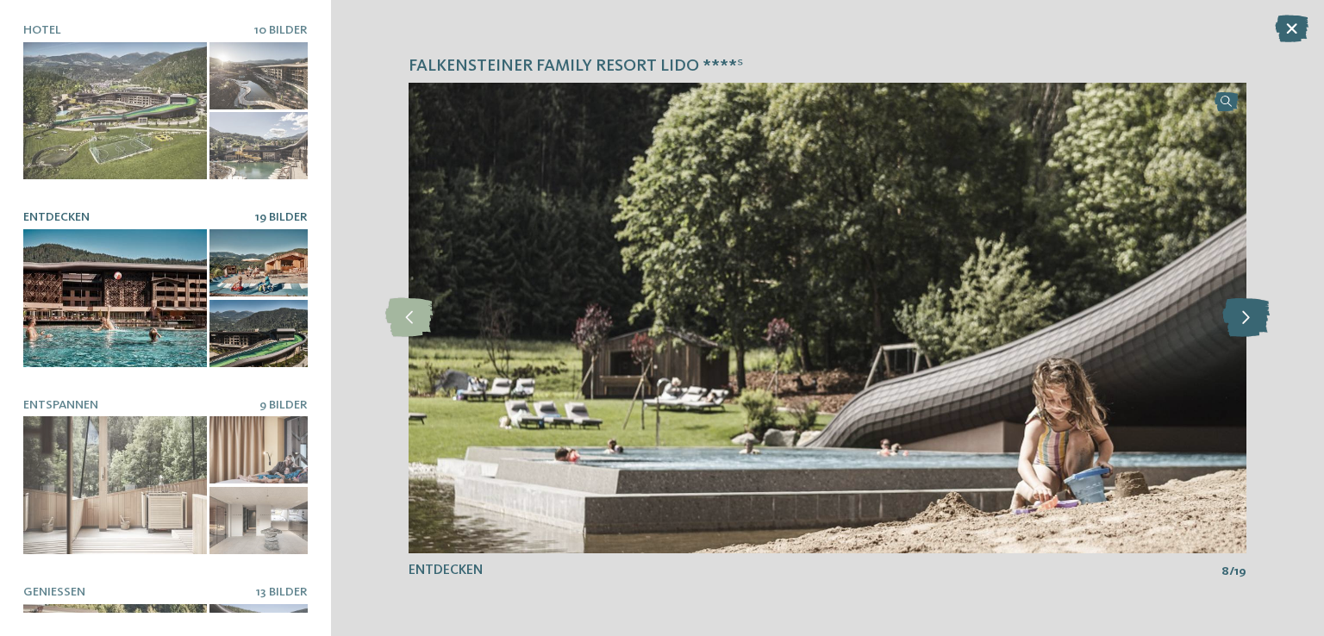
click at [1232, 311] on icon at bounding box center [1245, 317] width 47 height 39
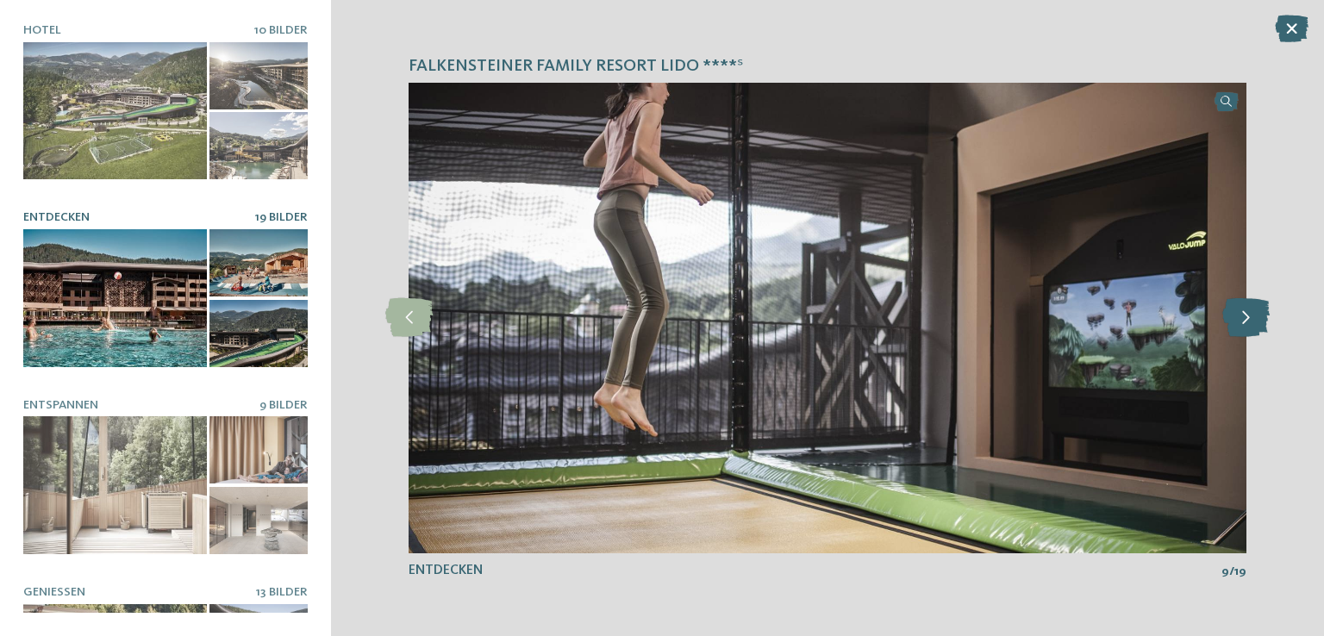
click at [1232, 311] on icon at bounding box center [1245, 317] width 47 height 39
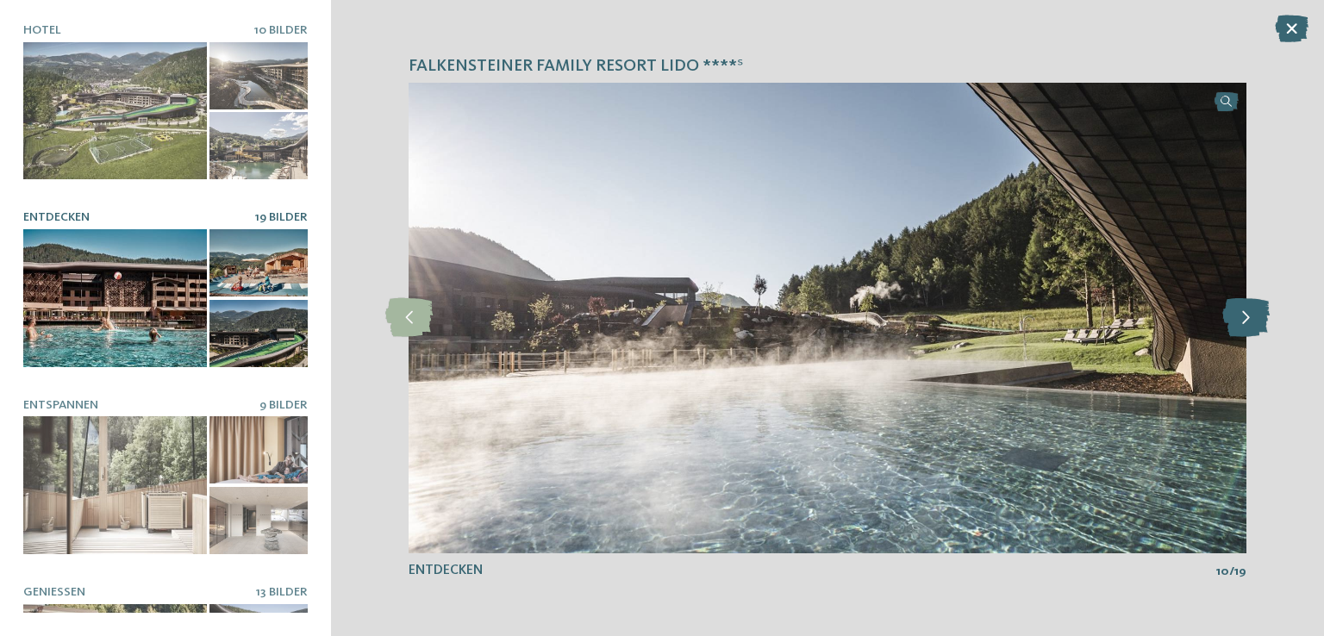
click at [1232, 311] on icon at bounding box center [1245, 317] width 47 height 39
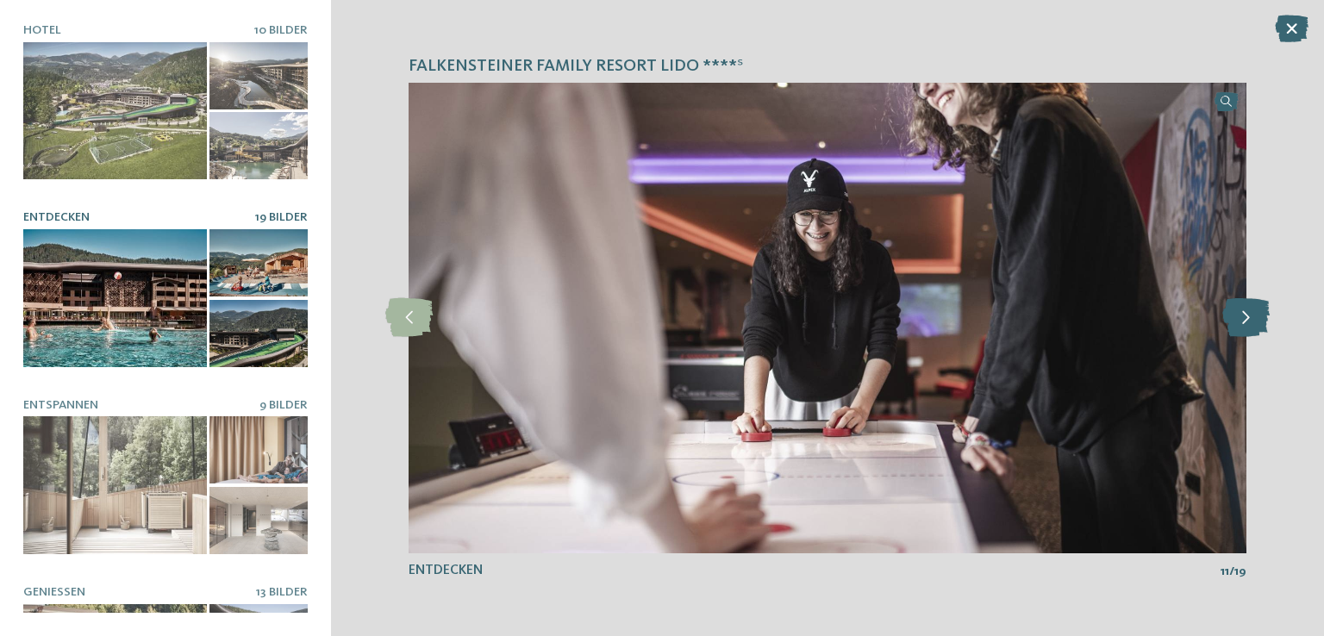
click at [1232, 311] on icon at bounding box center [1245, 317] width 47 height 39
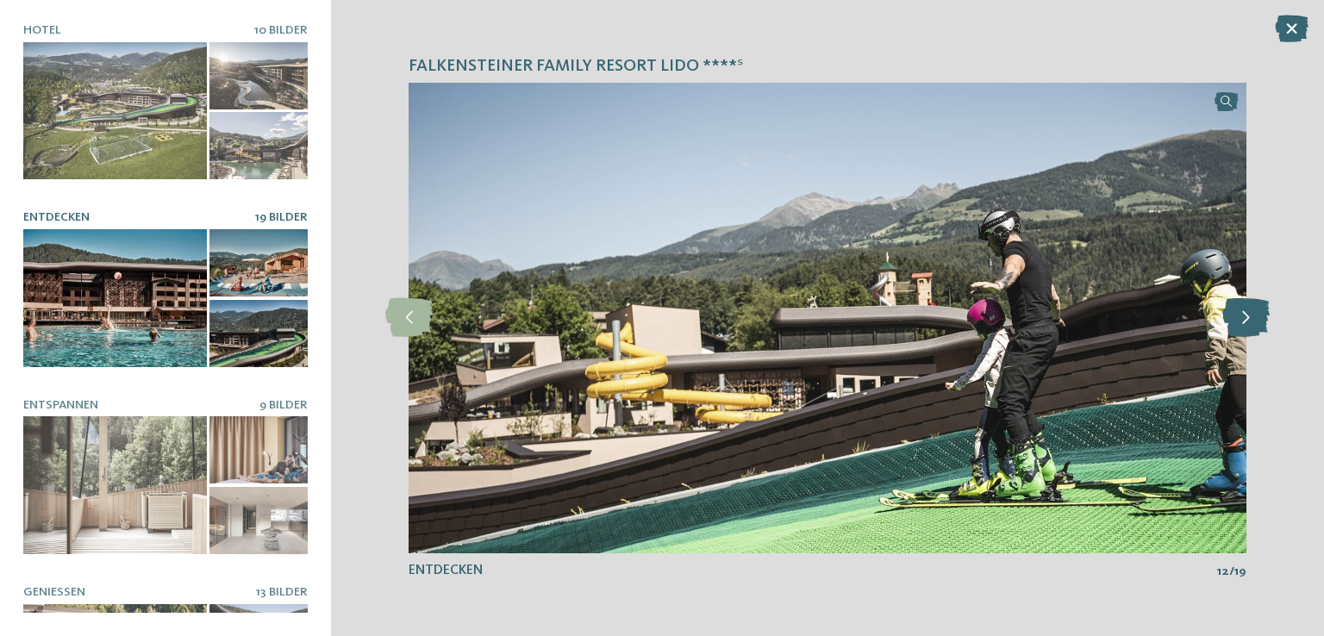
click at [1232, 311] on icon at bounding box center [1245, 317] width 47 height 39
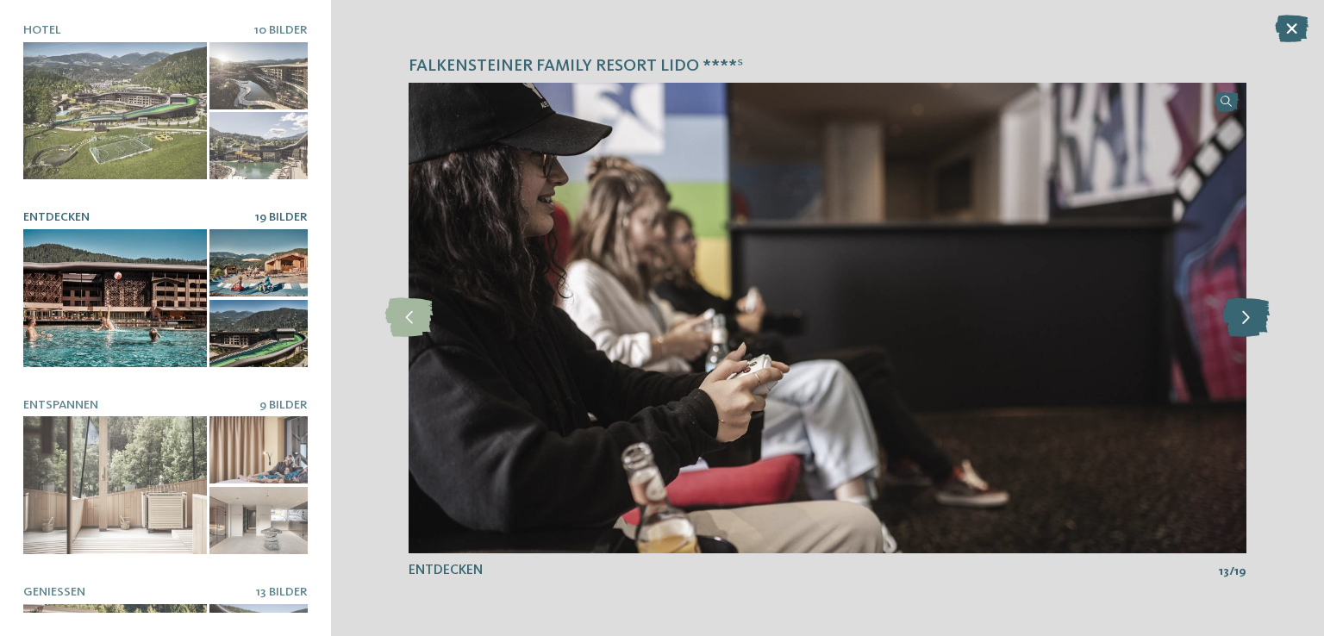
click at [1232, 311] on icon at bounding box center [1245, 317] width 47 height 39
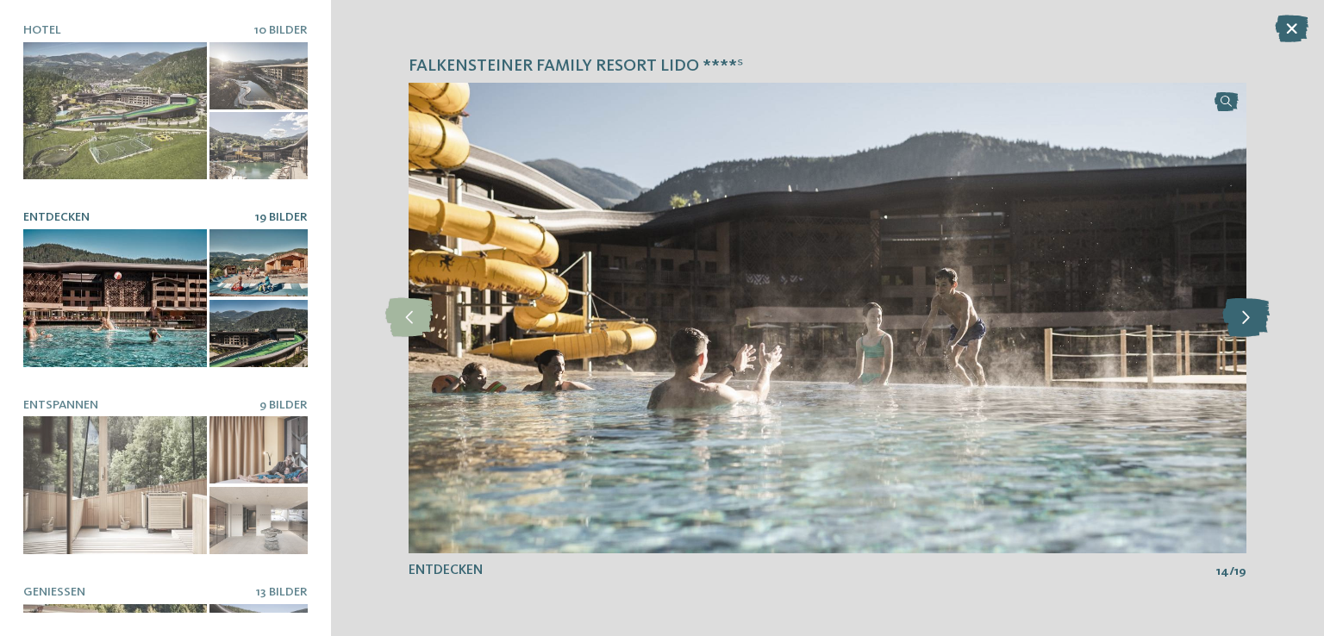
click at [1232, 311] on icon at bounding box center [1245, 317] width 47 height 39
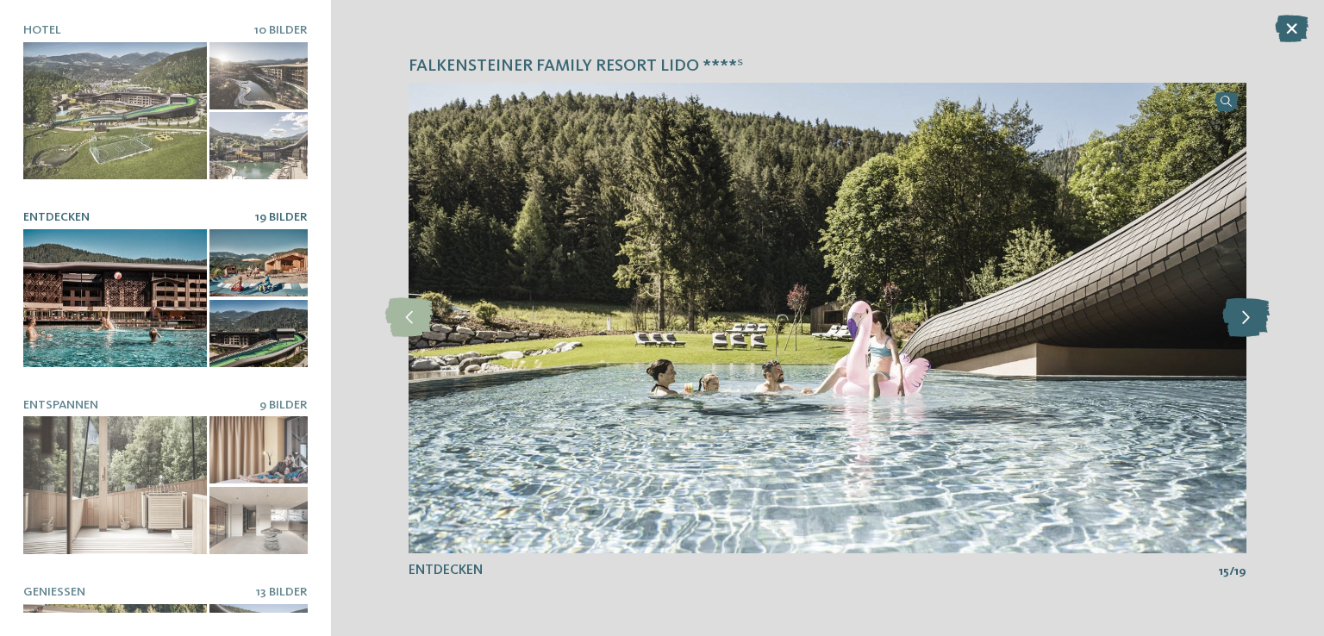
click at [1232, 311] on icon at bounding box center [1245, 317] width 47 height 39
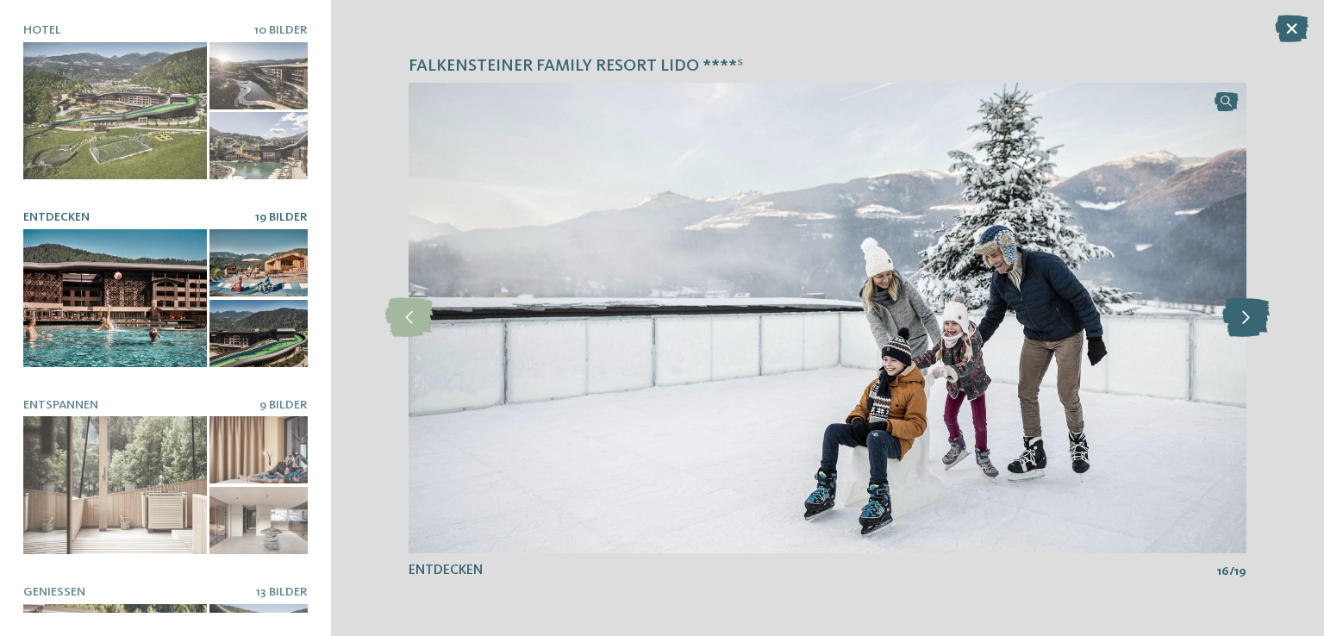
click at [1232, 311] on icon at bounding box center [1245, 317] width 47 height 39
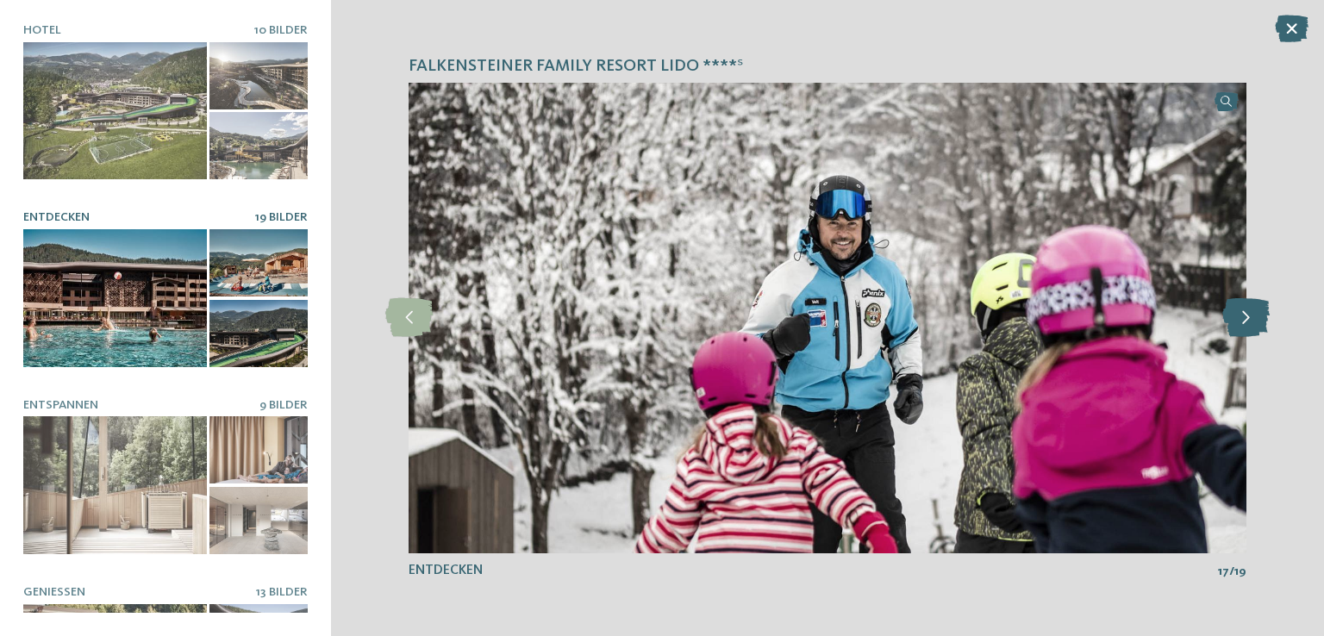
click at [1232, 311] on icon at bounding box center [1245, 317] width 47 height 39
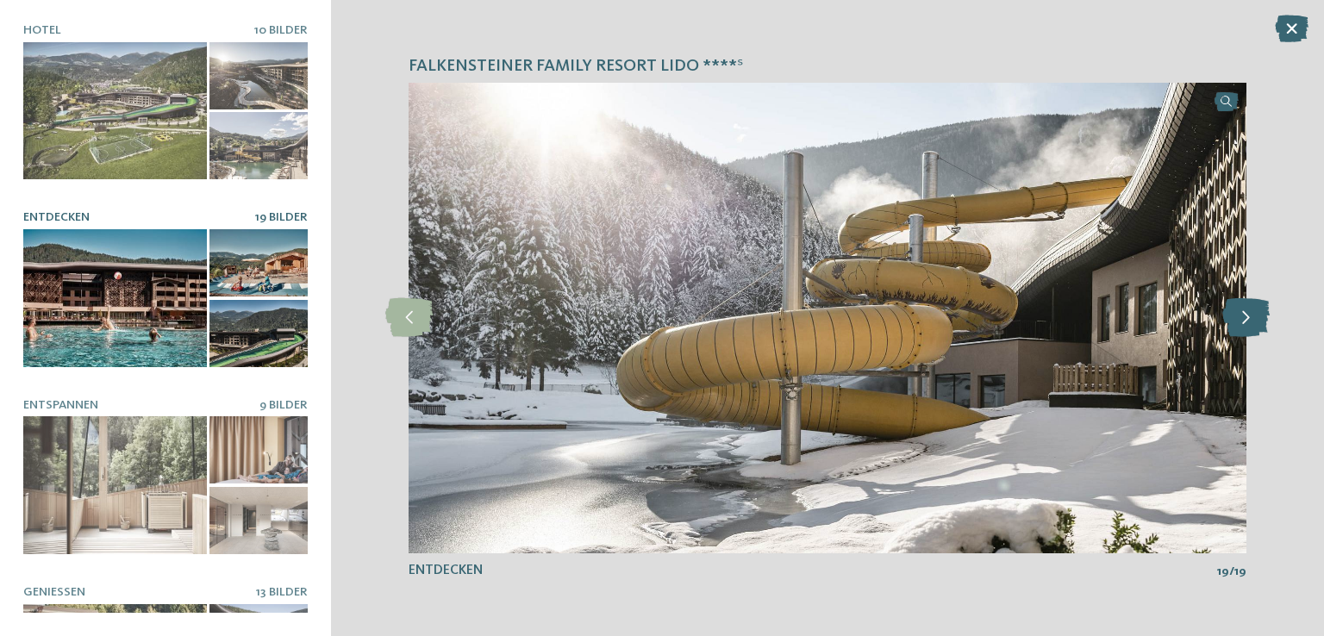
click at [1232, 311] on icon at bounding box center [1245, 317] width 47 height 39
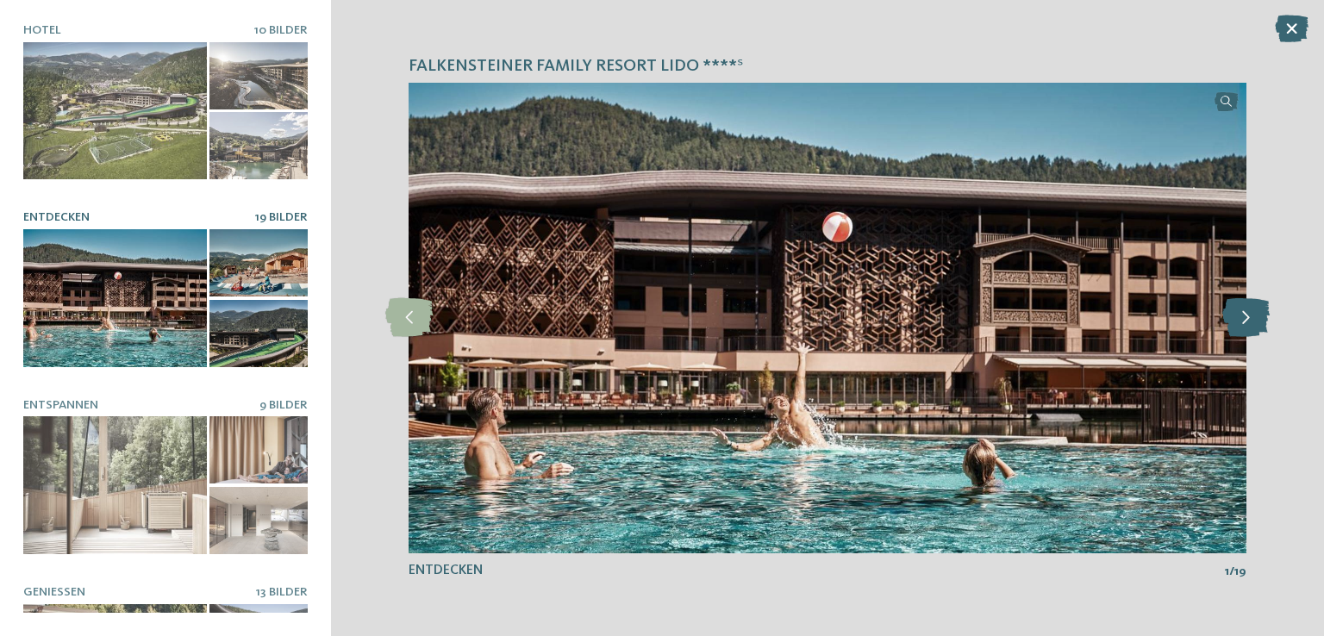
click at [1232, 311] on icon at bounding box center [1245, 317] width 47 height 39
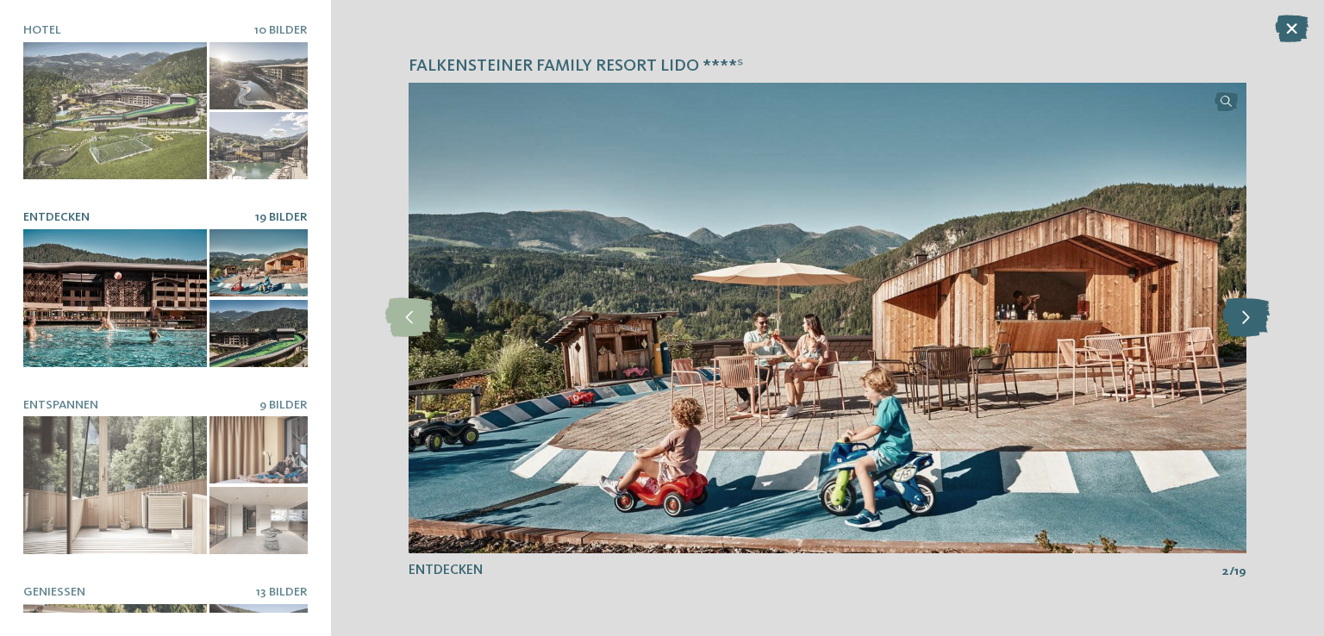
click at [1232, 311] on icon at bounding box center [1245, 317] width 47 height 39
